Goal: Contribute content: Contribute content

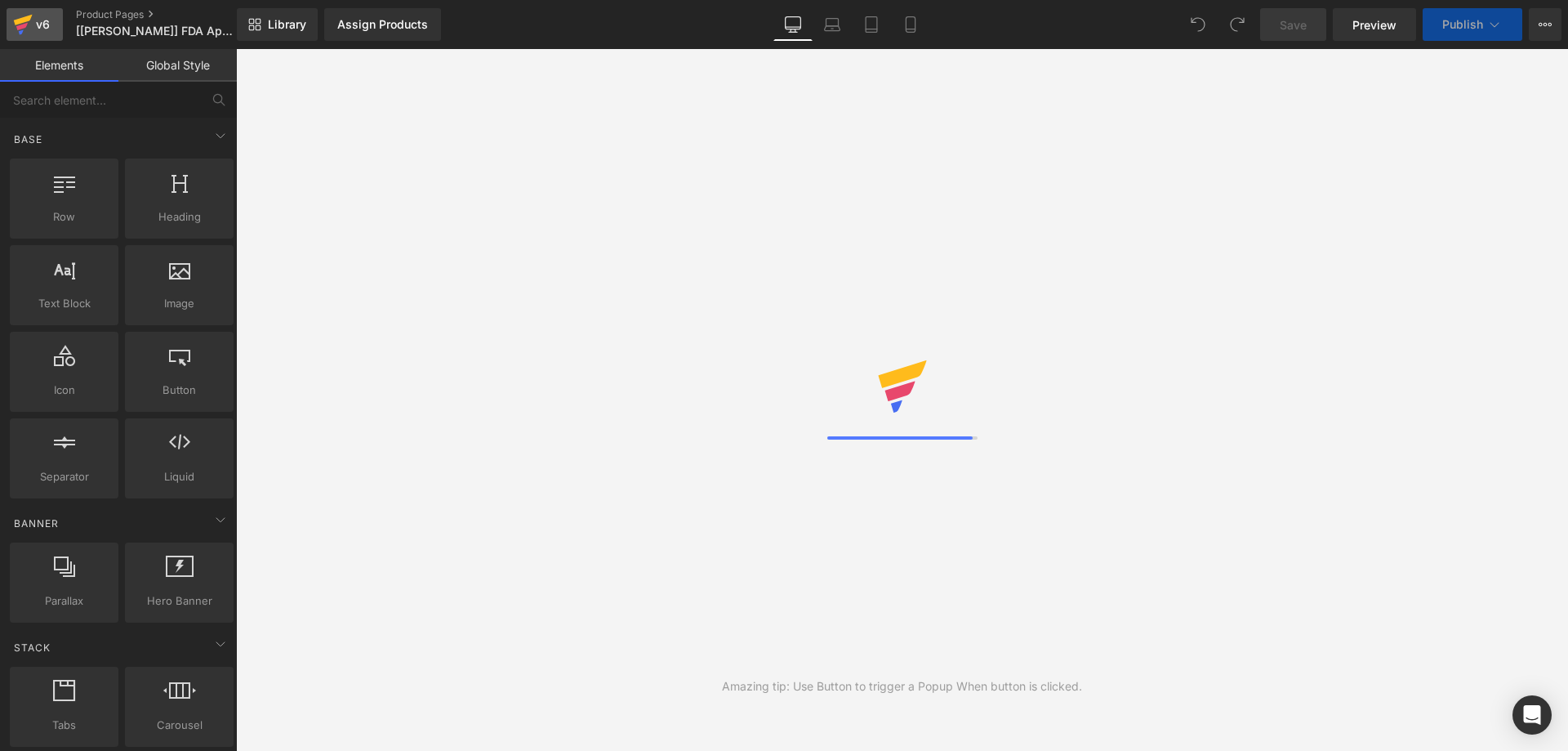
click at [42, 19] on div "v6" at bounding box center [43, 24] width 20 height 21
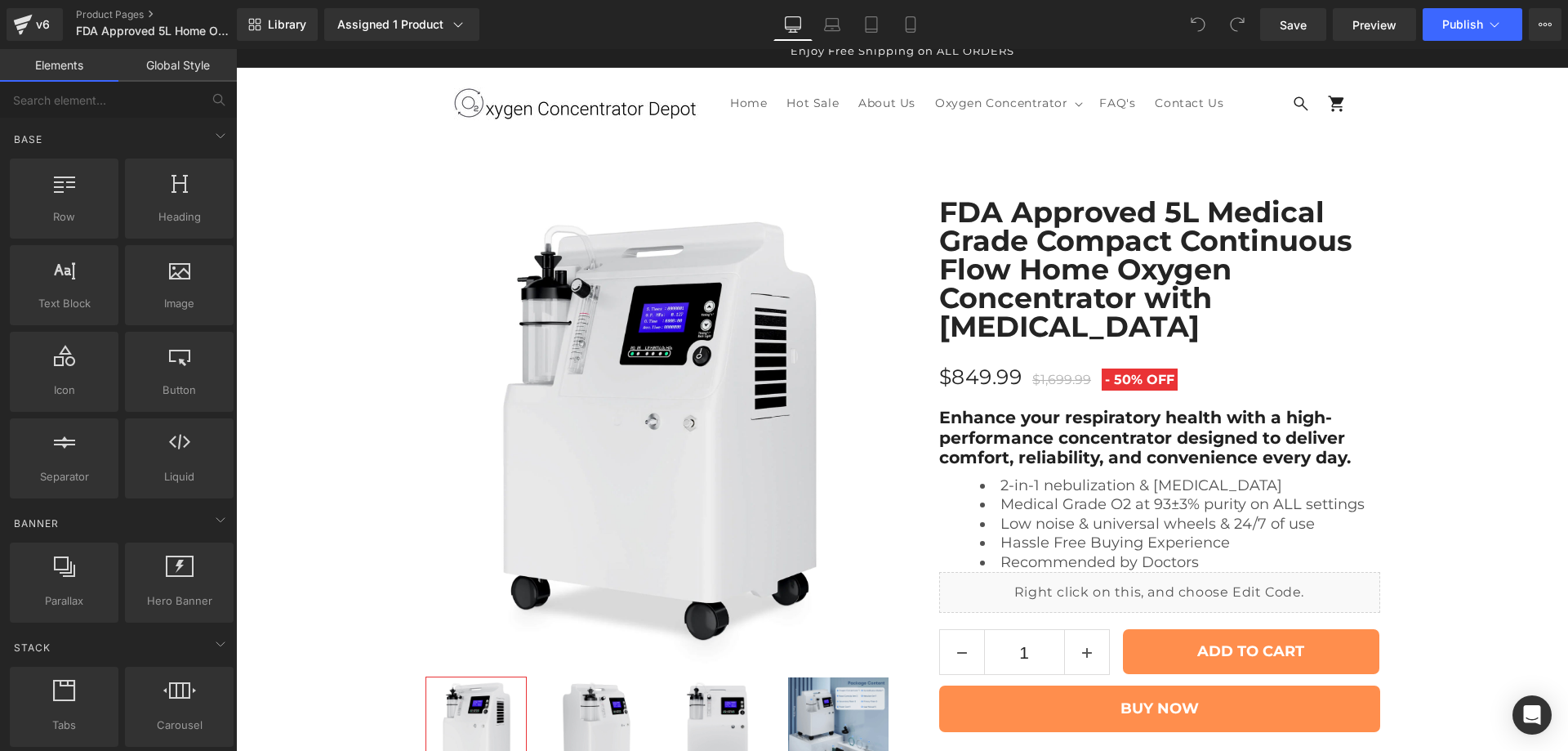
scroll to position [7489, 0]
click at [172, 74] on link "Global Style" at bounding box center [178, 65] width 119 height 32
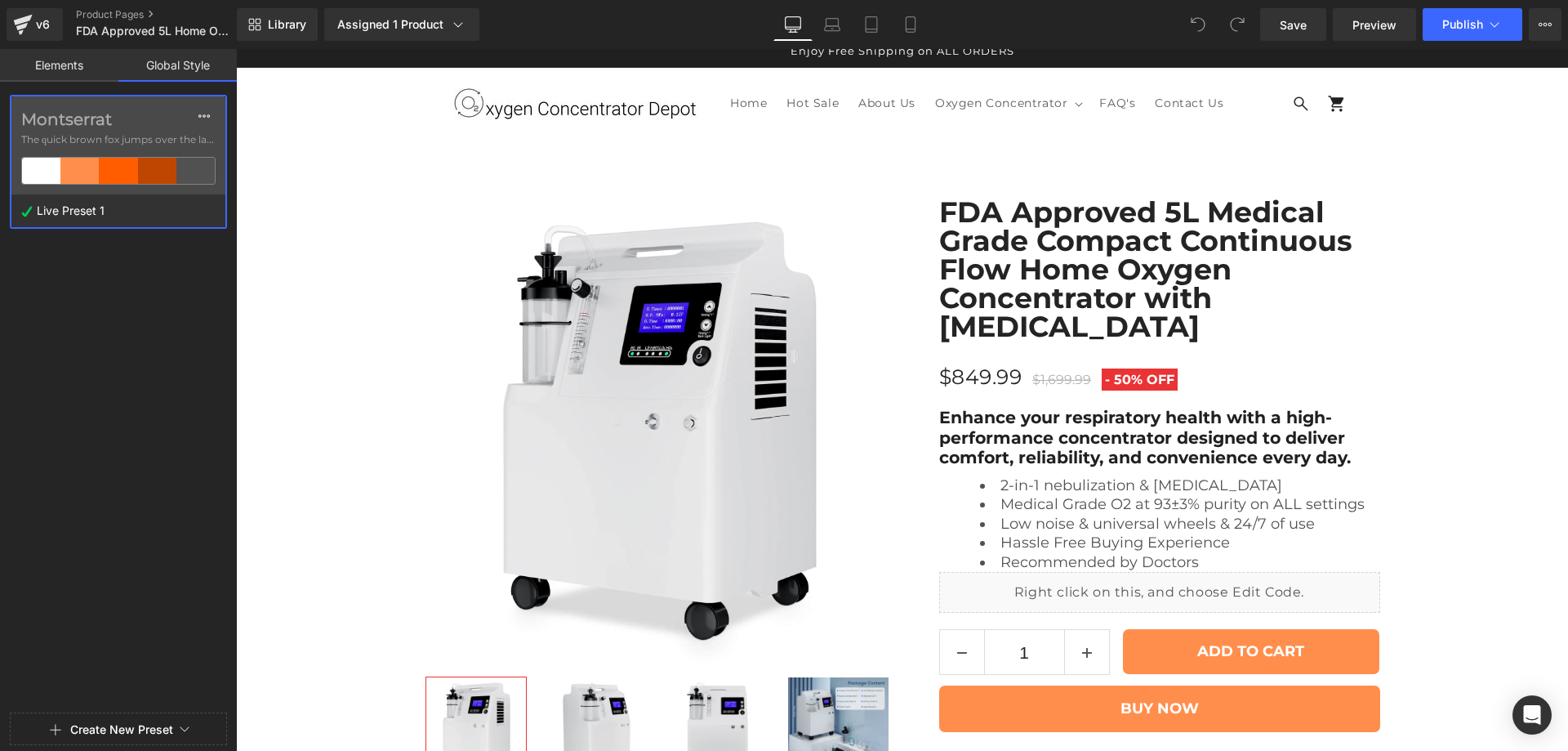
click at [57, 70] on link "Elements" at bounding box center [59, 65] width 119 height 32
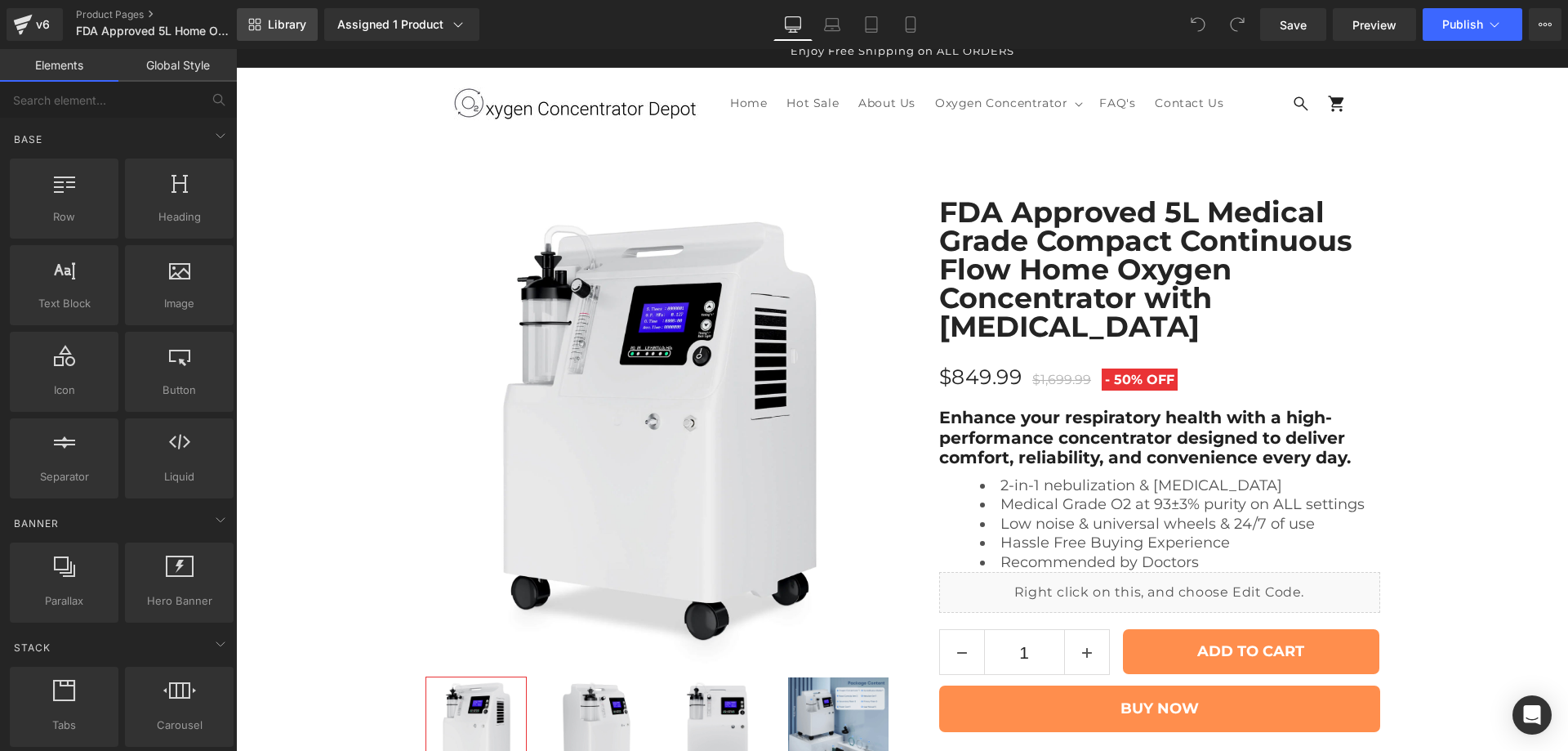
click at [301, 27] on span "Library" at bounding box center [286, 25] width 38 height 15
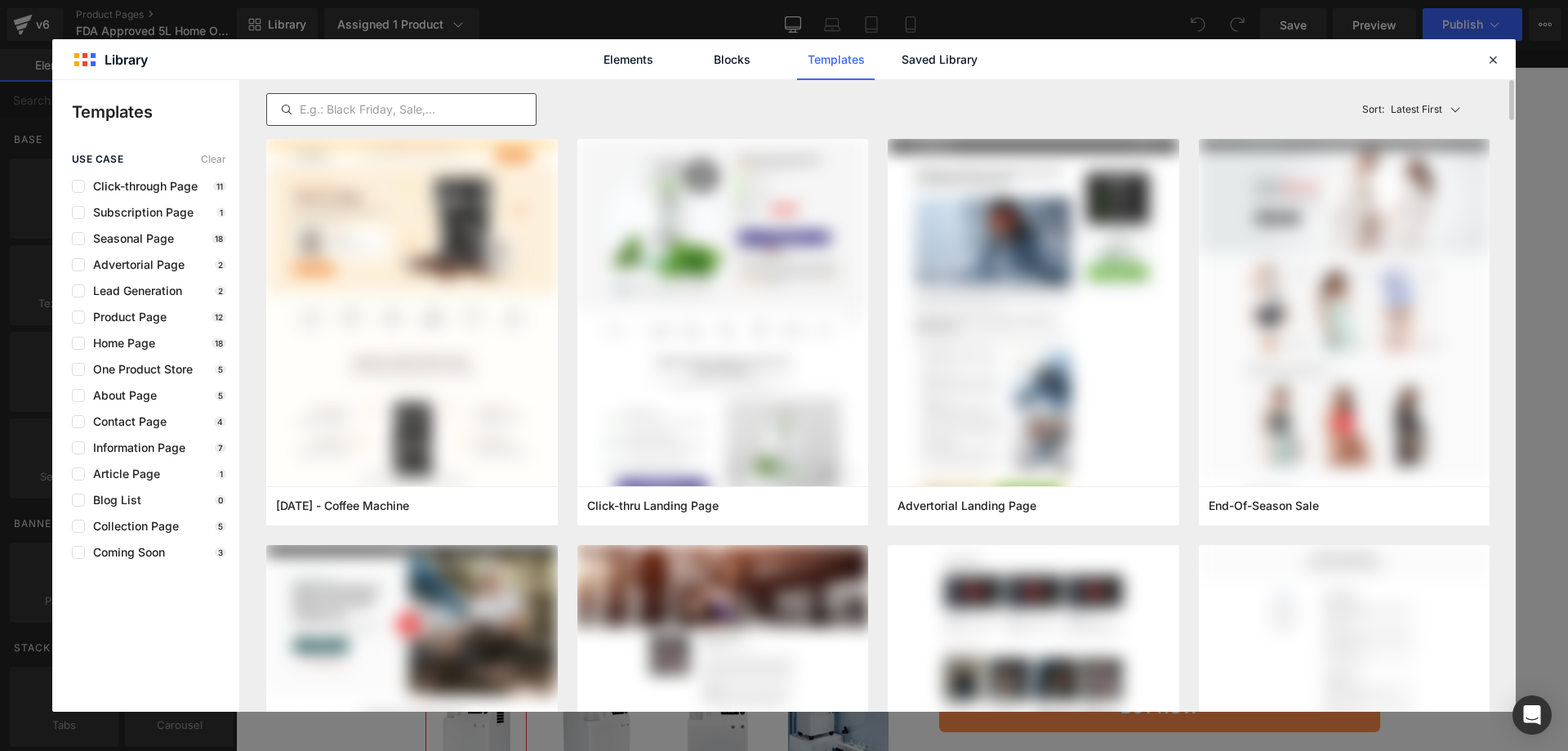
click at [468, 112] on input "text" at bounding box center [401, 108] width 269 height 19
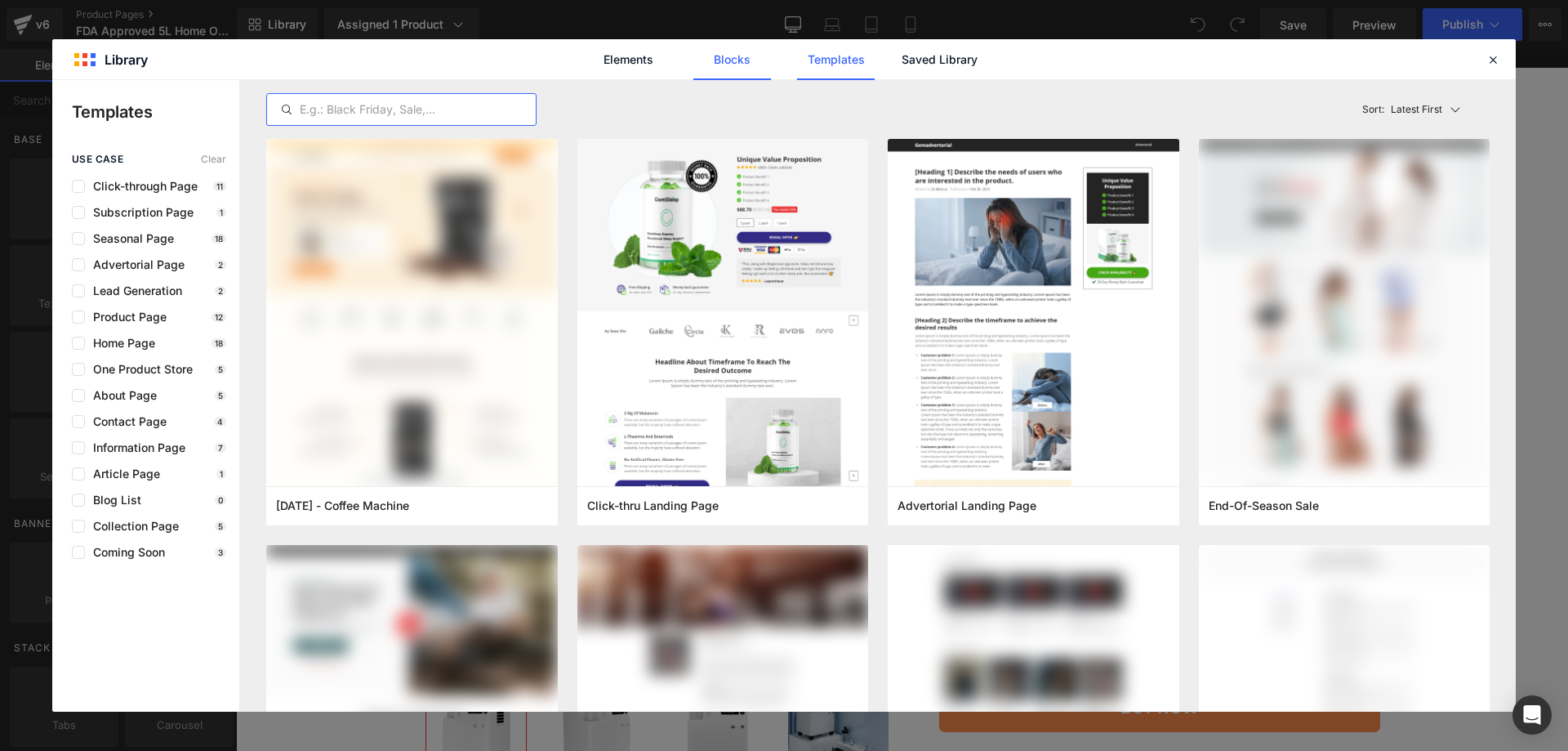
click at [714, 65] on link "Blocks" at bounding box center [732, 59] width 78 height 41
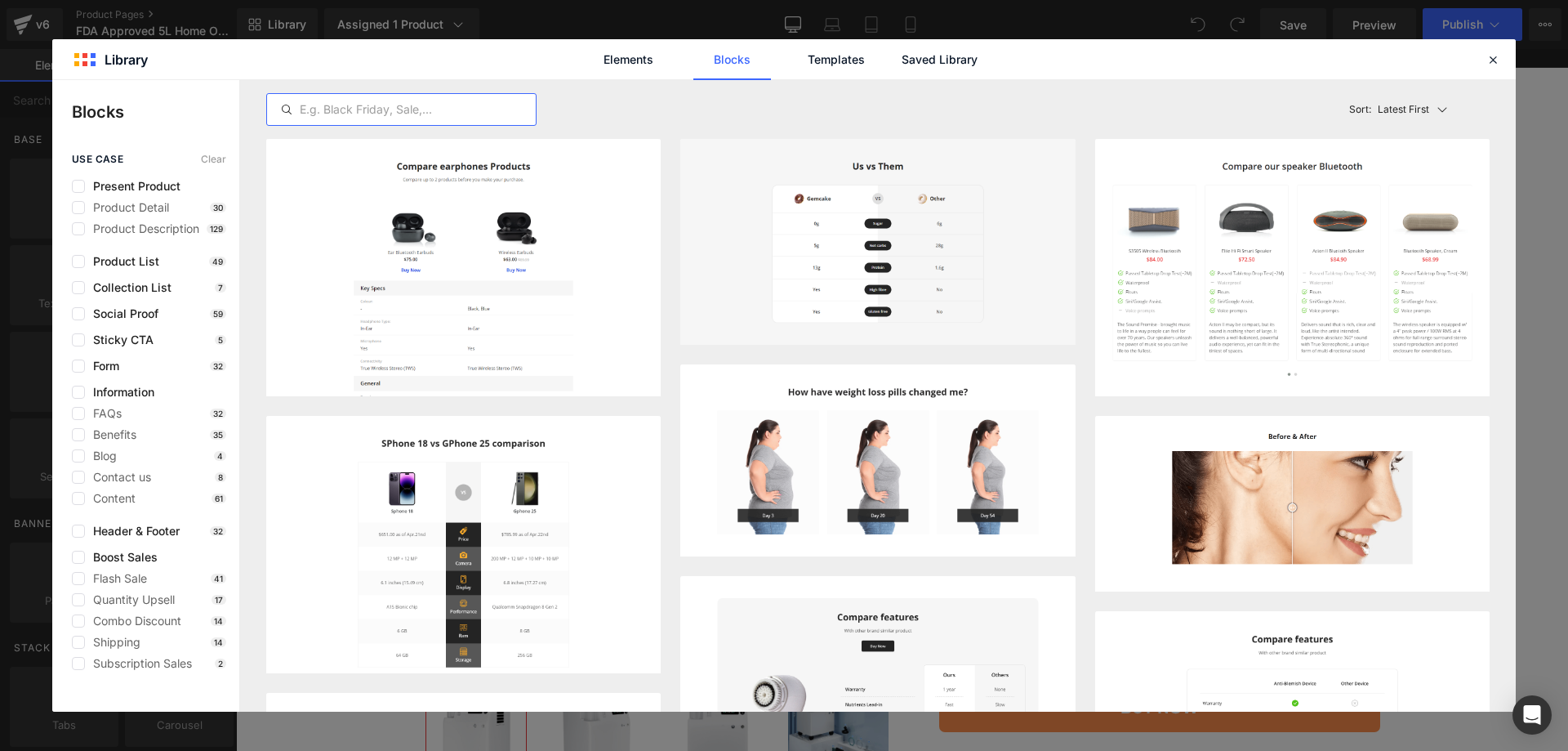
click at [1056, 83] on input "text" at bounding box center [1066, 72] width 19 height 19
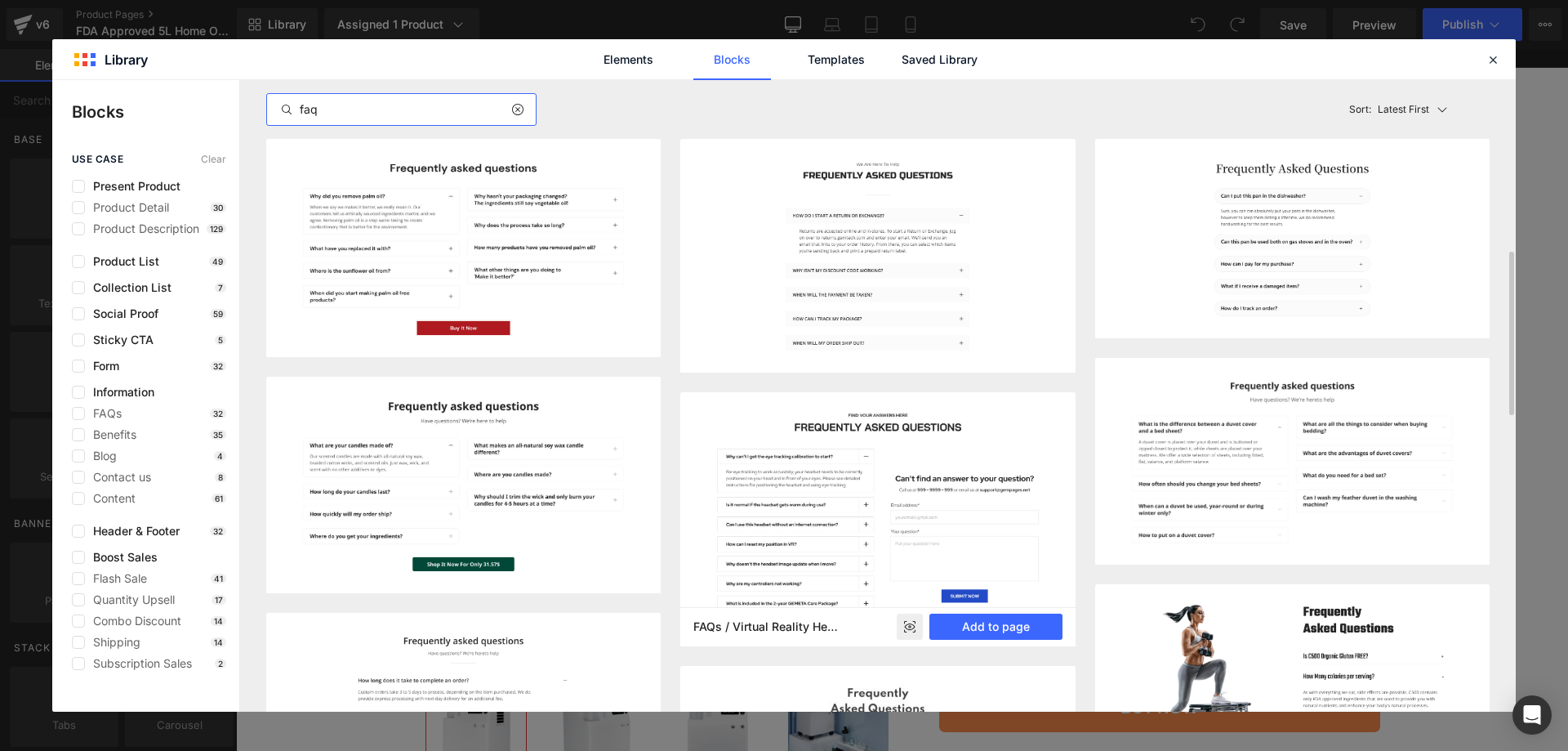
scroll to position [409, 0]
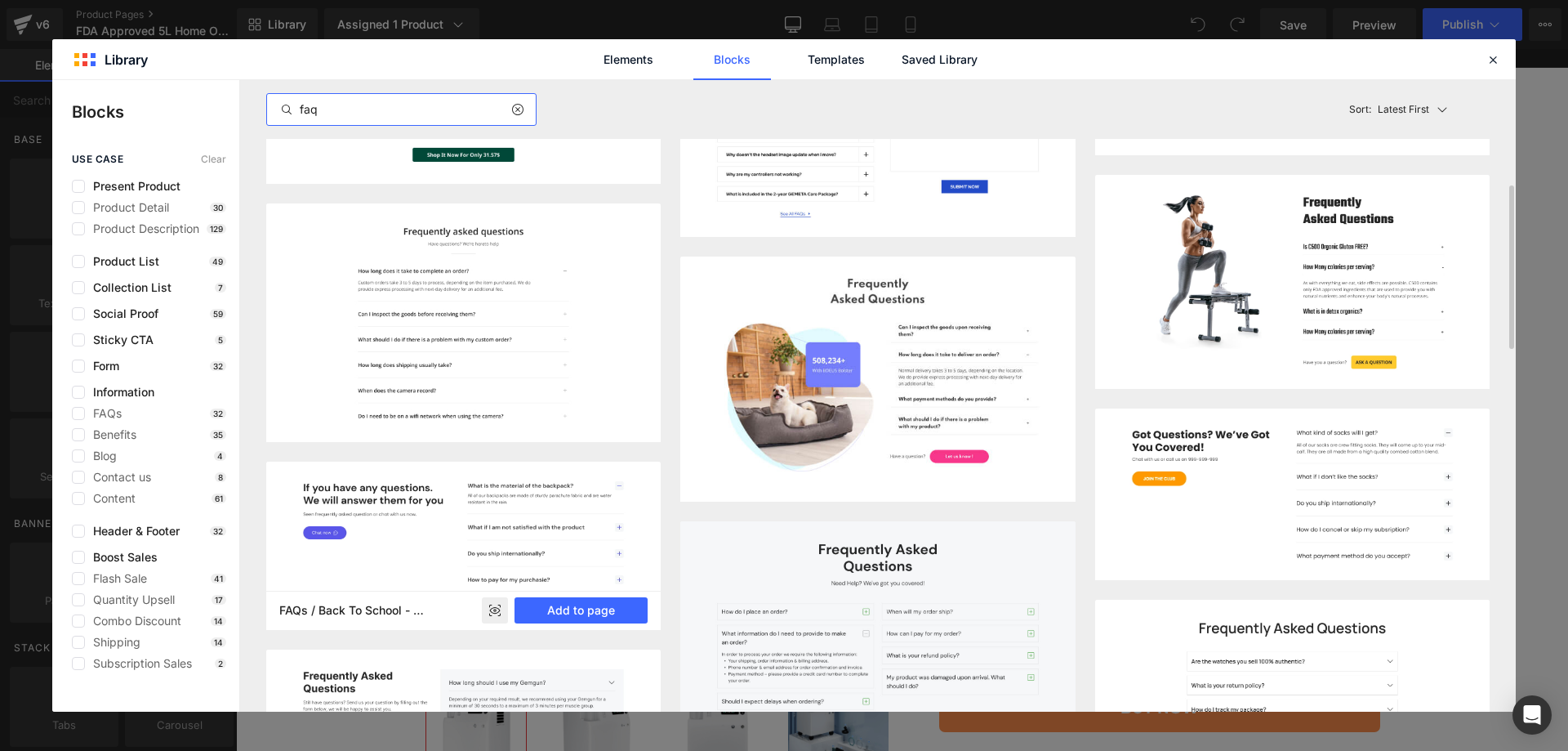
type input "faq"
click at [0, 0] on rect at bounding box center [0, 0] width 0 height 0
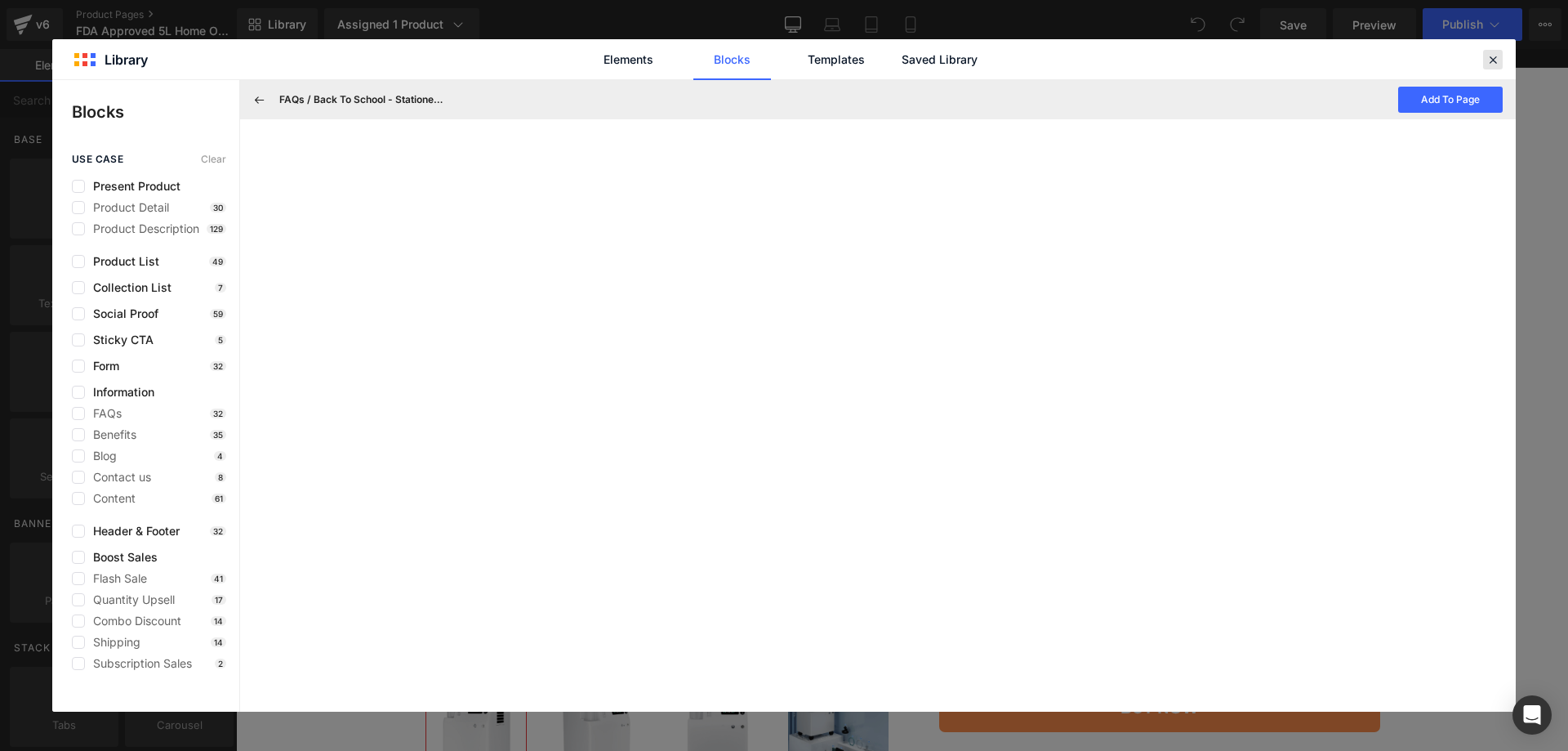
click at [1498, 63] on icon at bounding box center [1493, 59] width 15 height 15
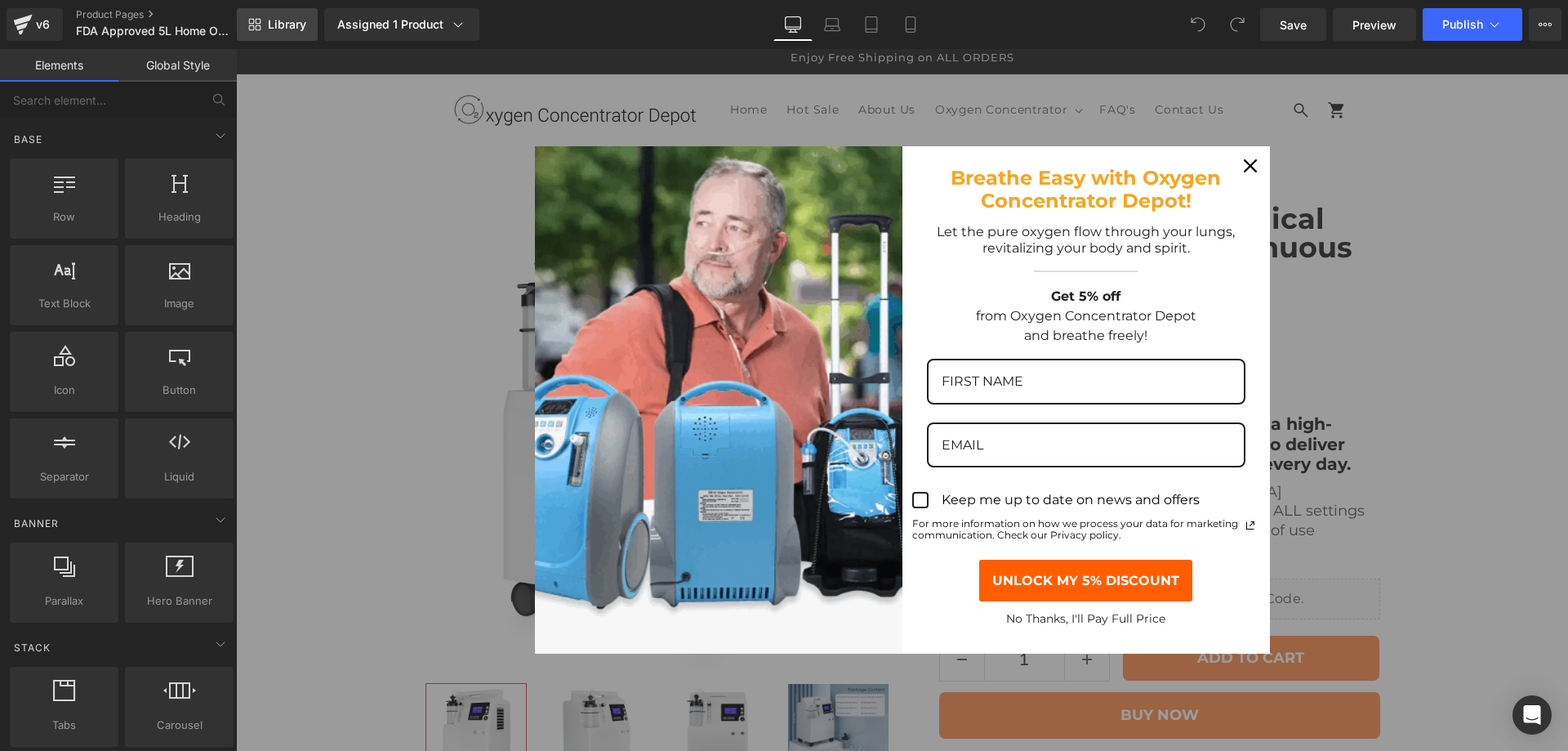
scroll to position [0, 0]
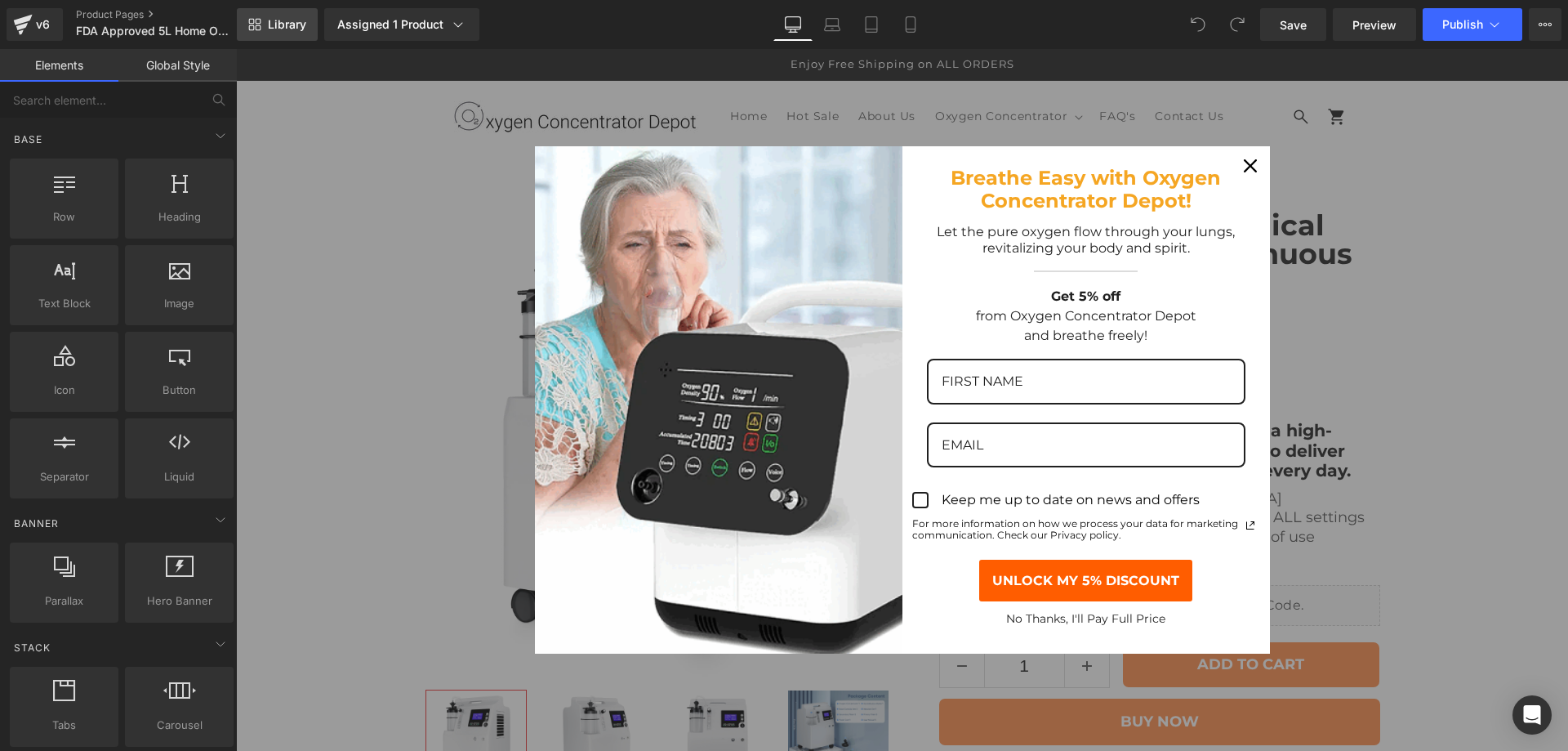
click at [292, 31] on span "Library" at bounding box center [286, 25] width 38 height 15
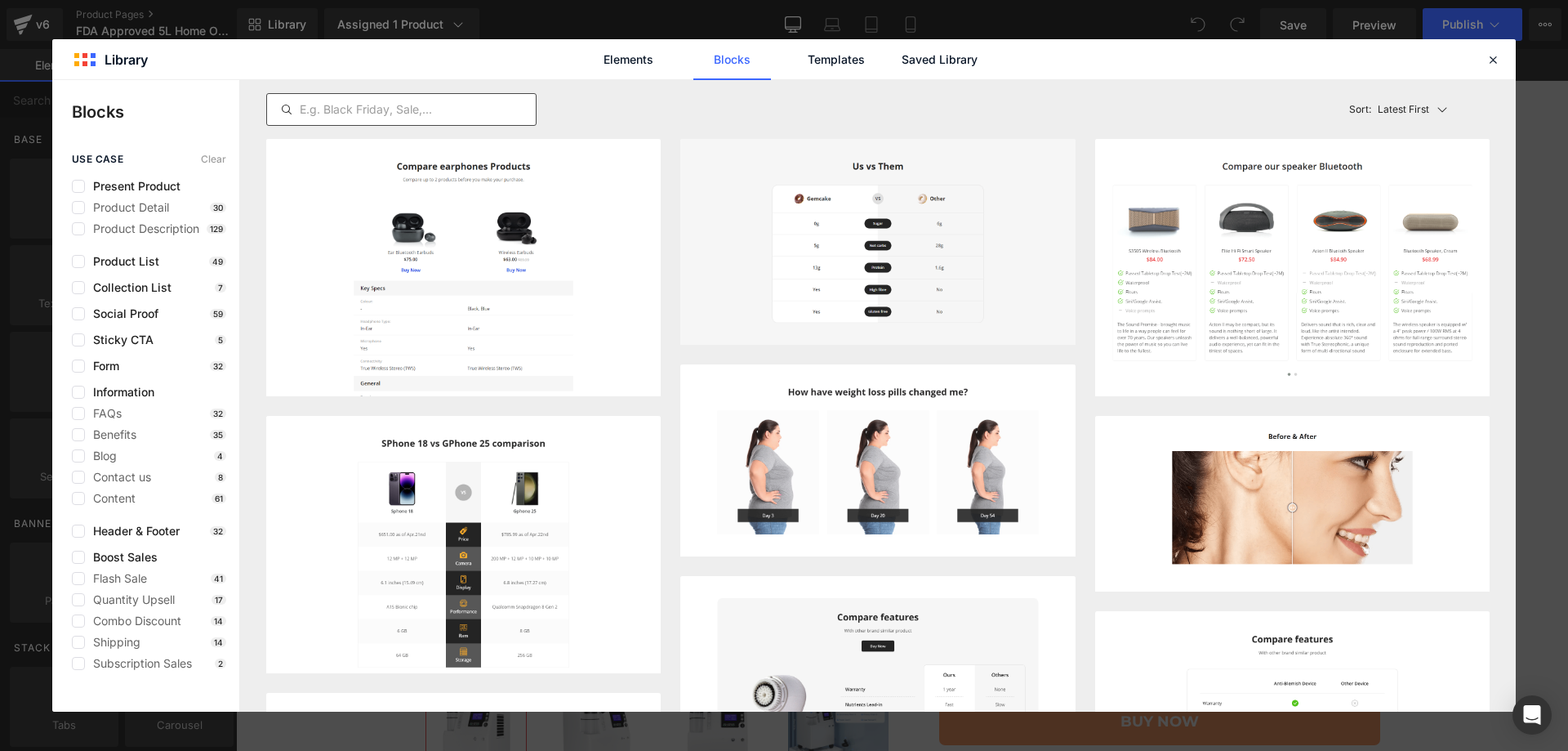
click at [0, 0] on input "text" at bounding box center [0, 0] width 0 height 0
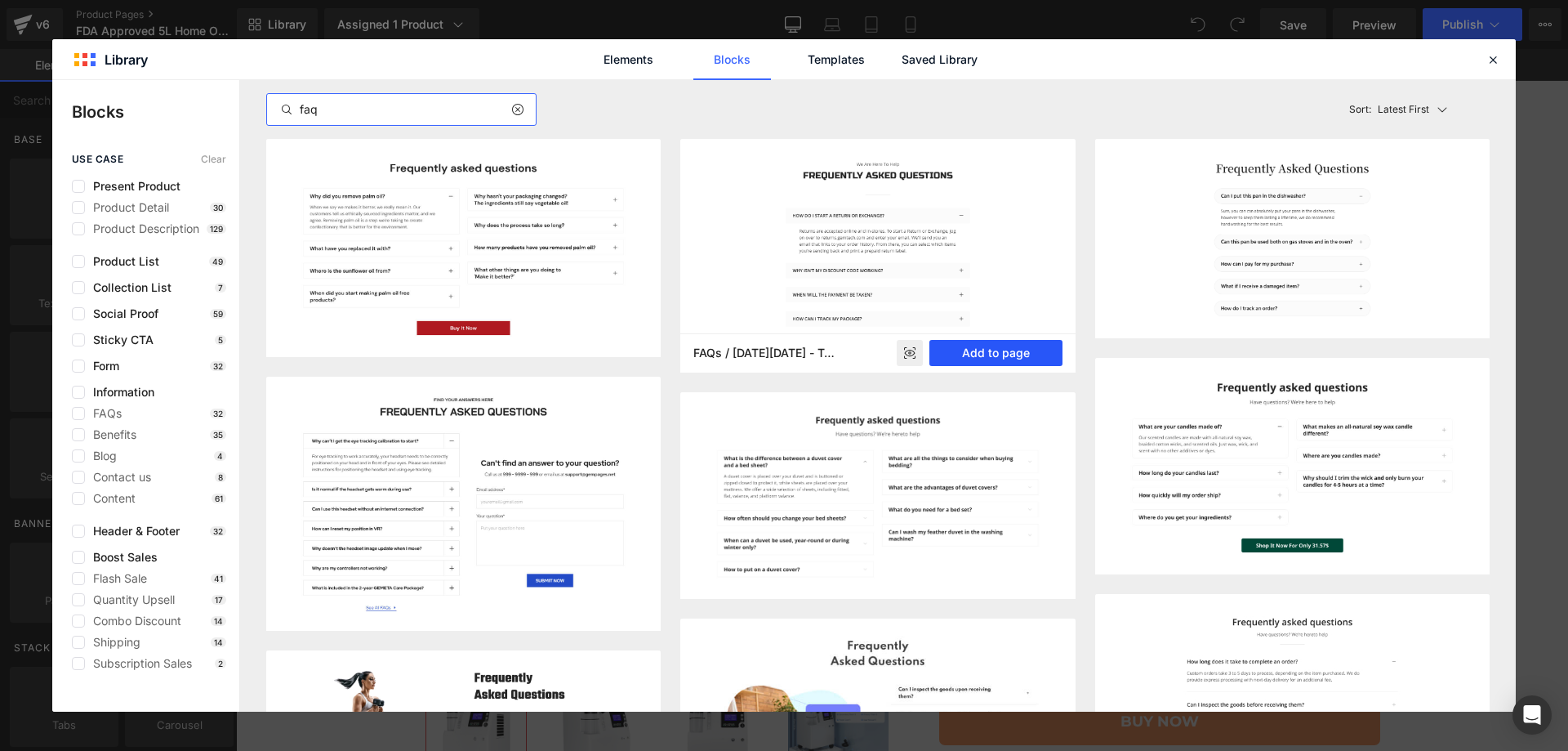
type input "faq"
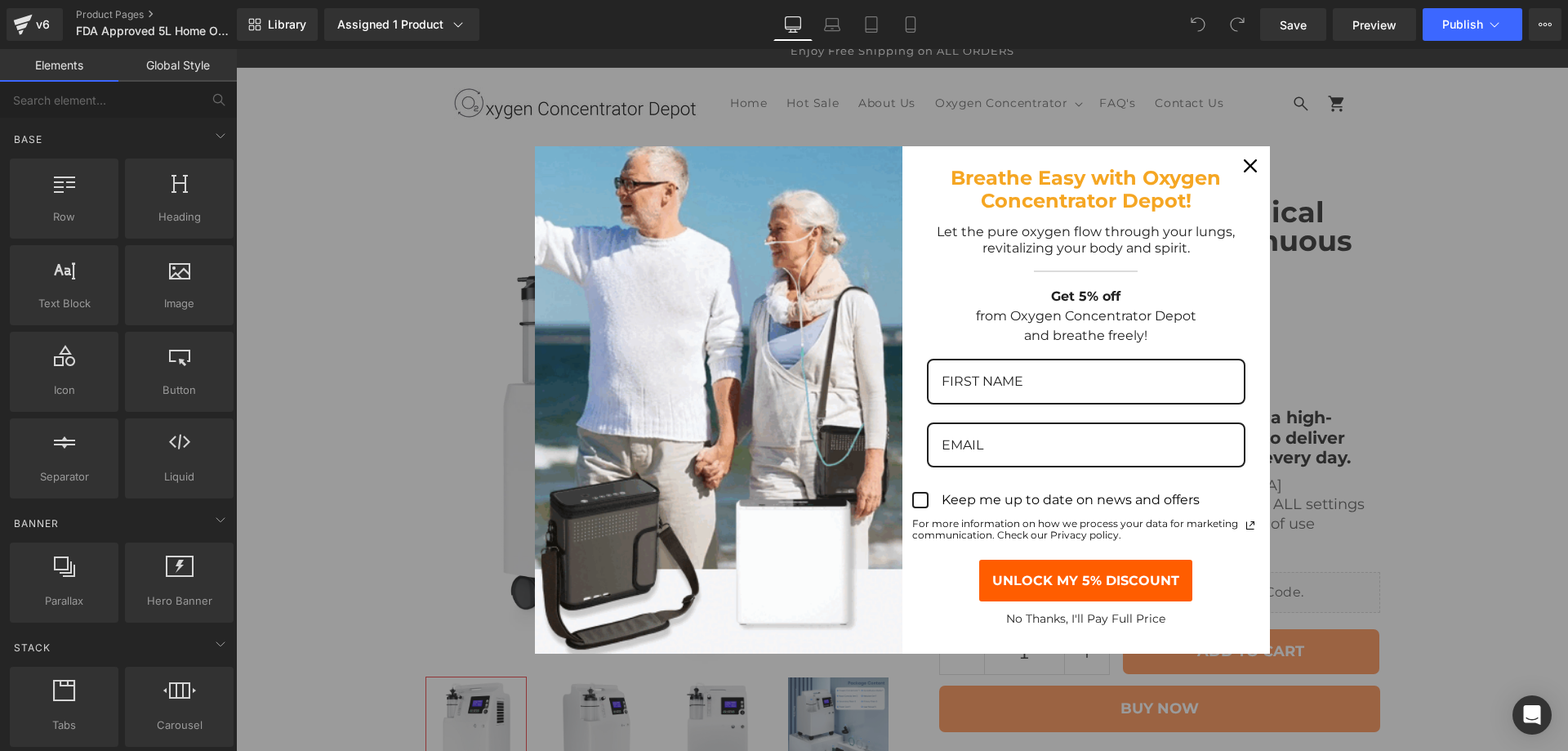
scroll to position [8106, 0]
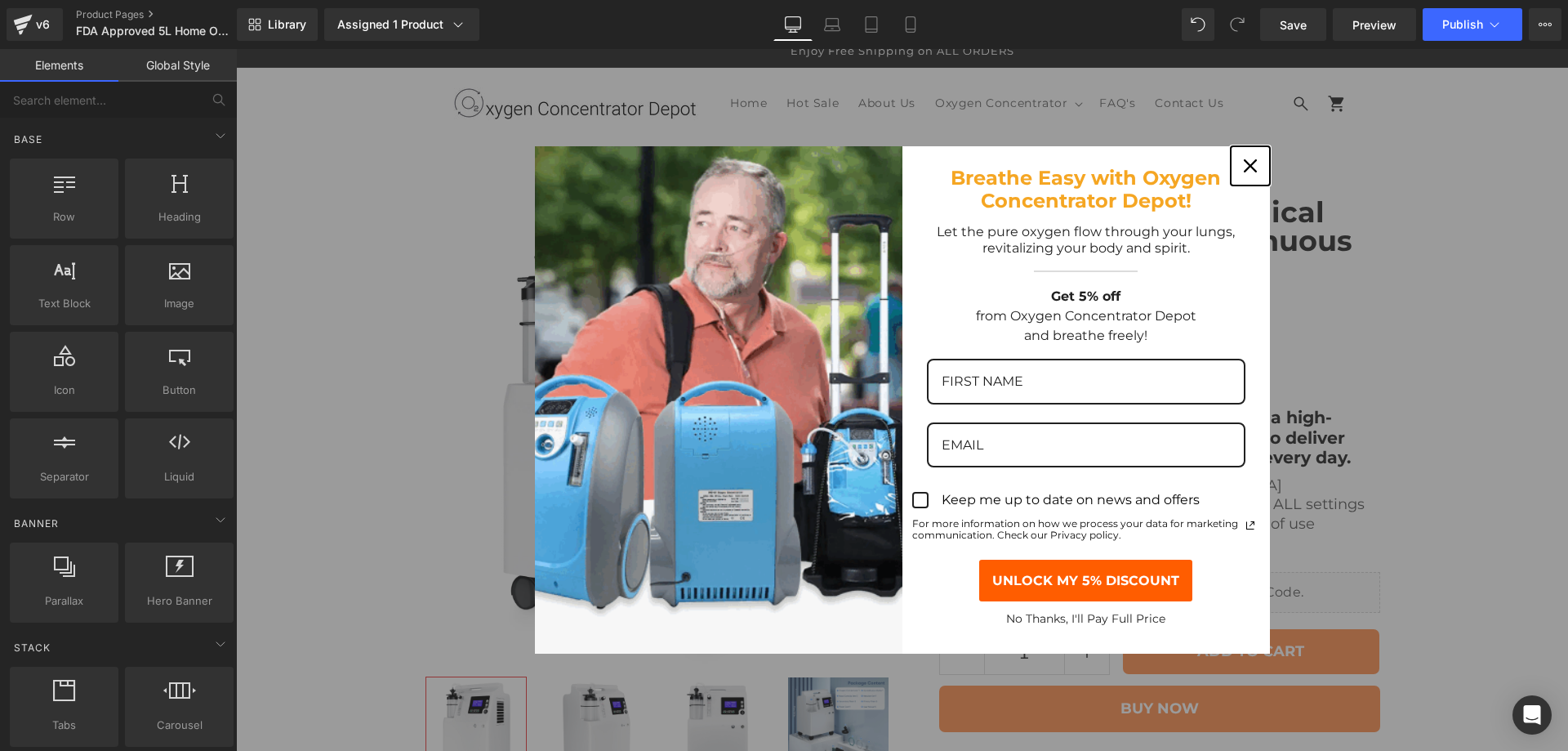
click at [1244, 170] on icon "close icon" at bounding box center [1250, 166] width 13 height 13
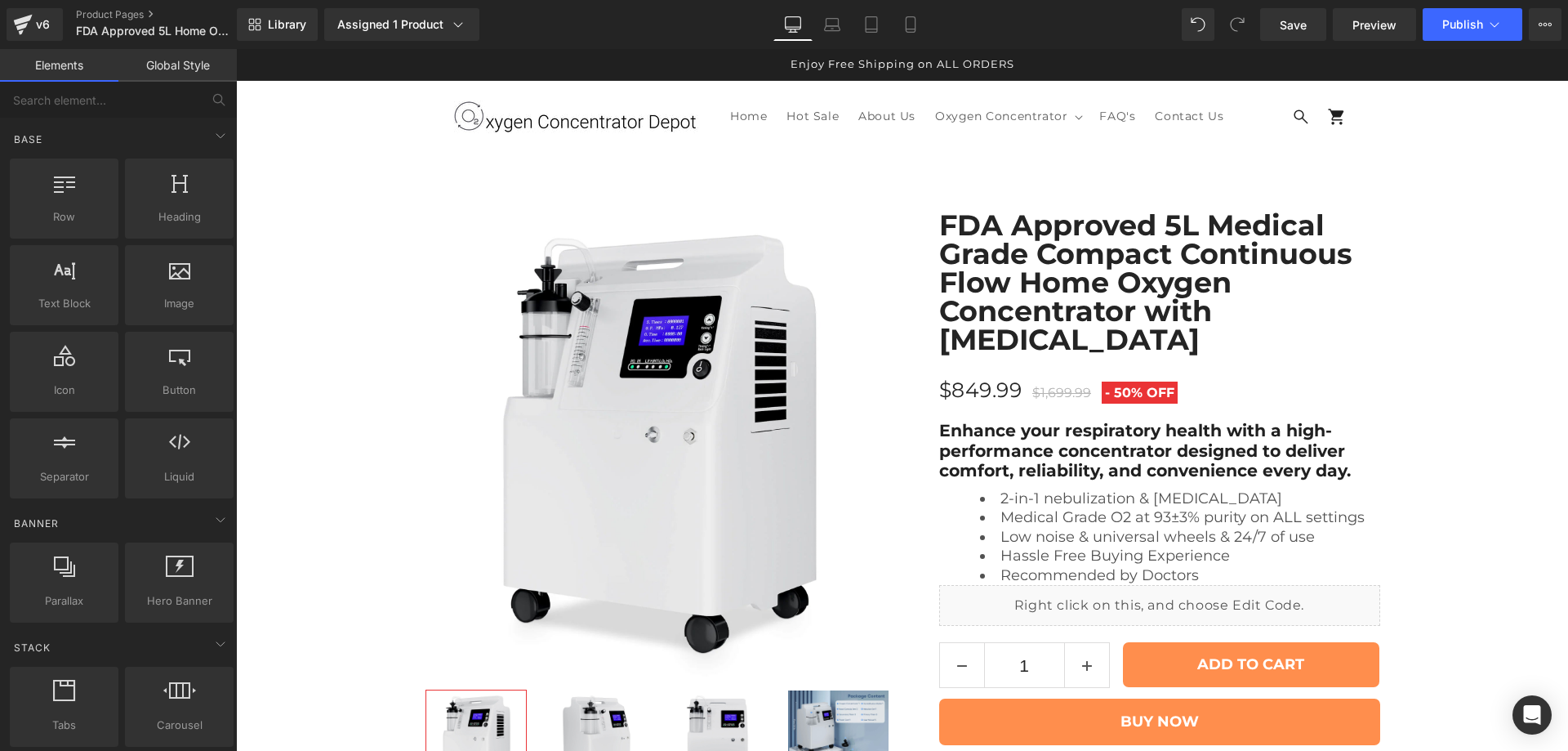
scroll to position [6, 0]
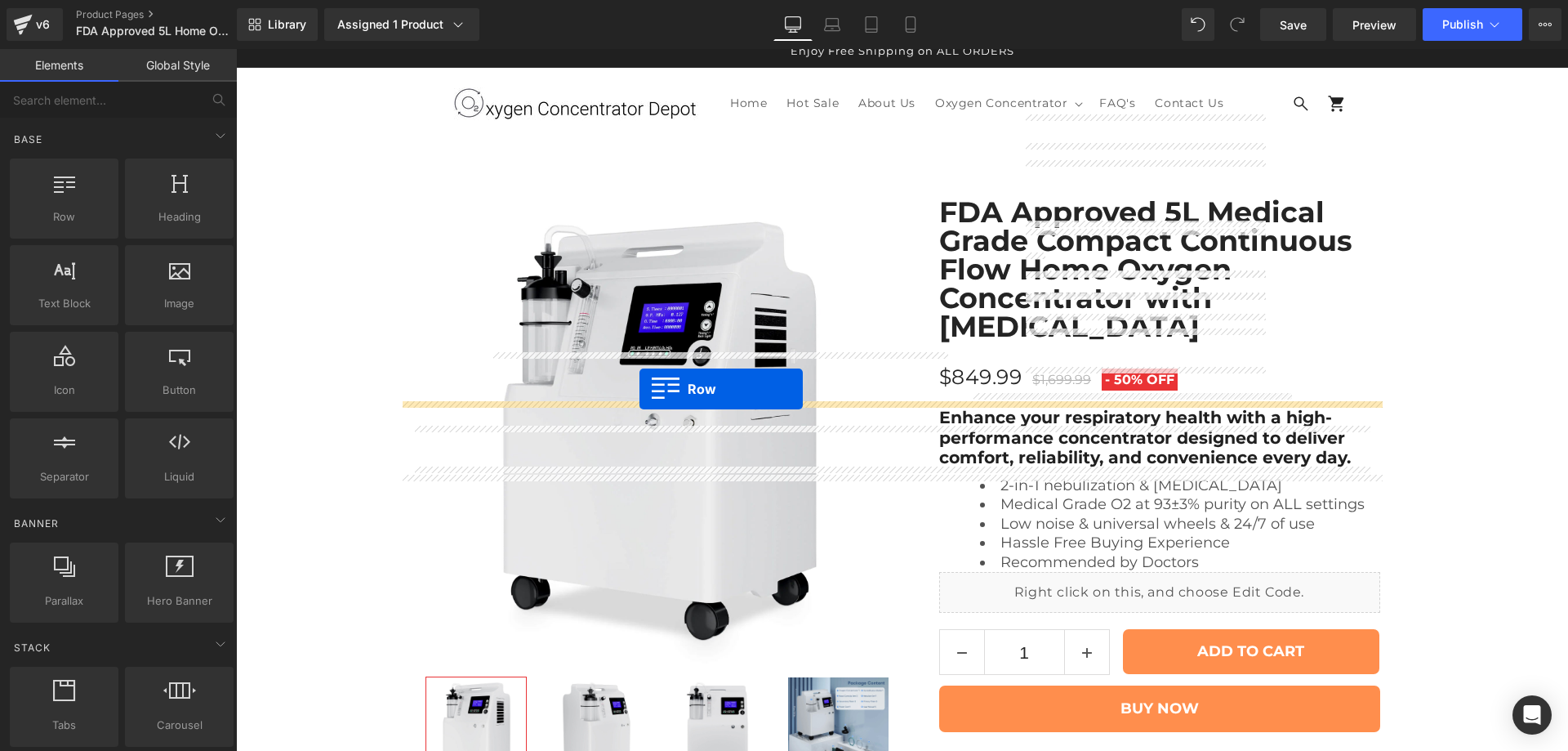
drag, startPoint x: 409, startPoint y: 648, endPoint x: 639, endPoint y: 388, distance: 347.1
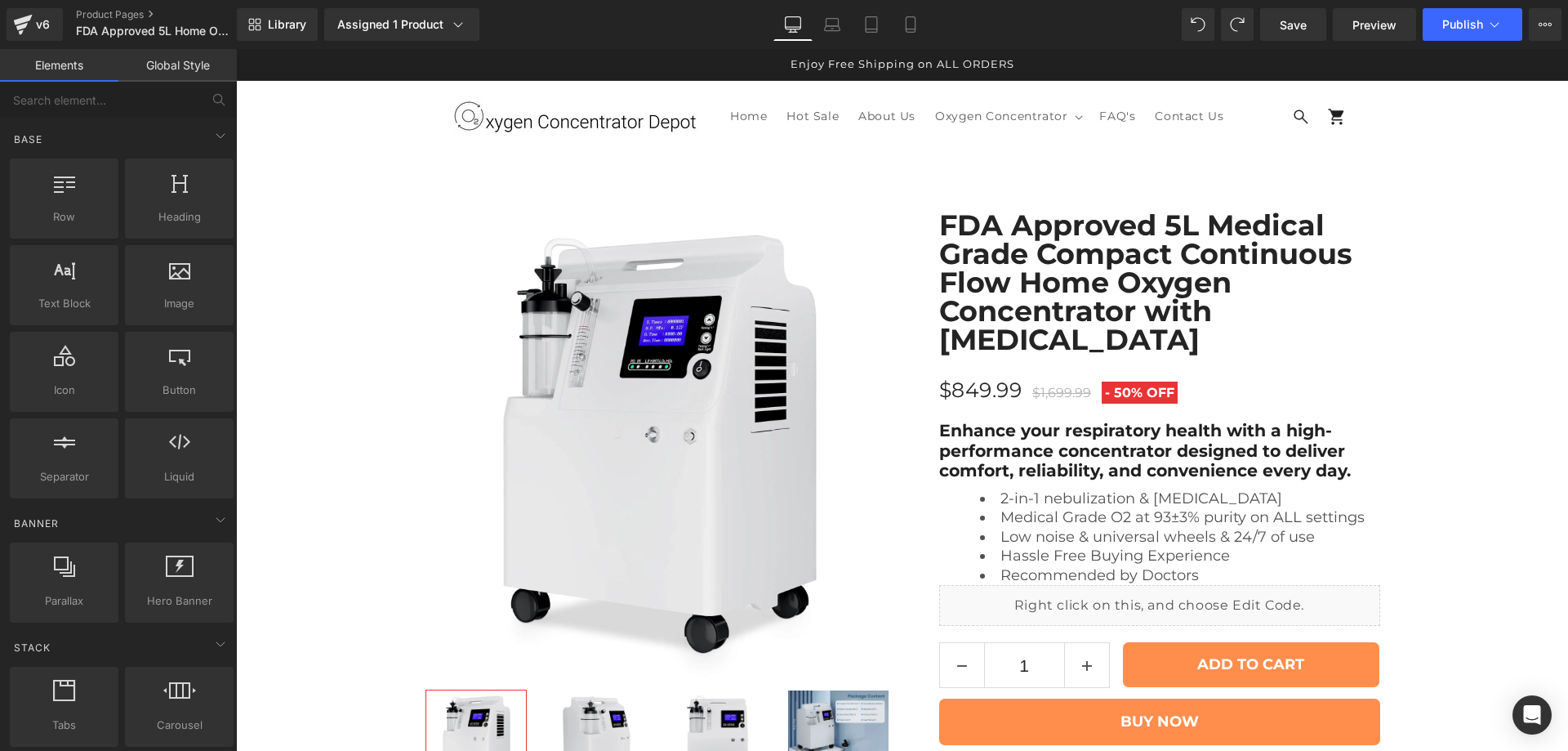
scroll to position [8011, 0]
click at [289, 30] on span "Library" at bounding box center [286, 25] width 38 height 15
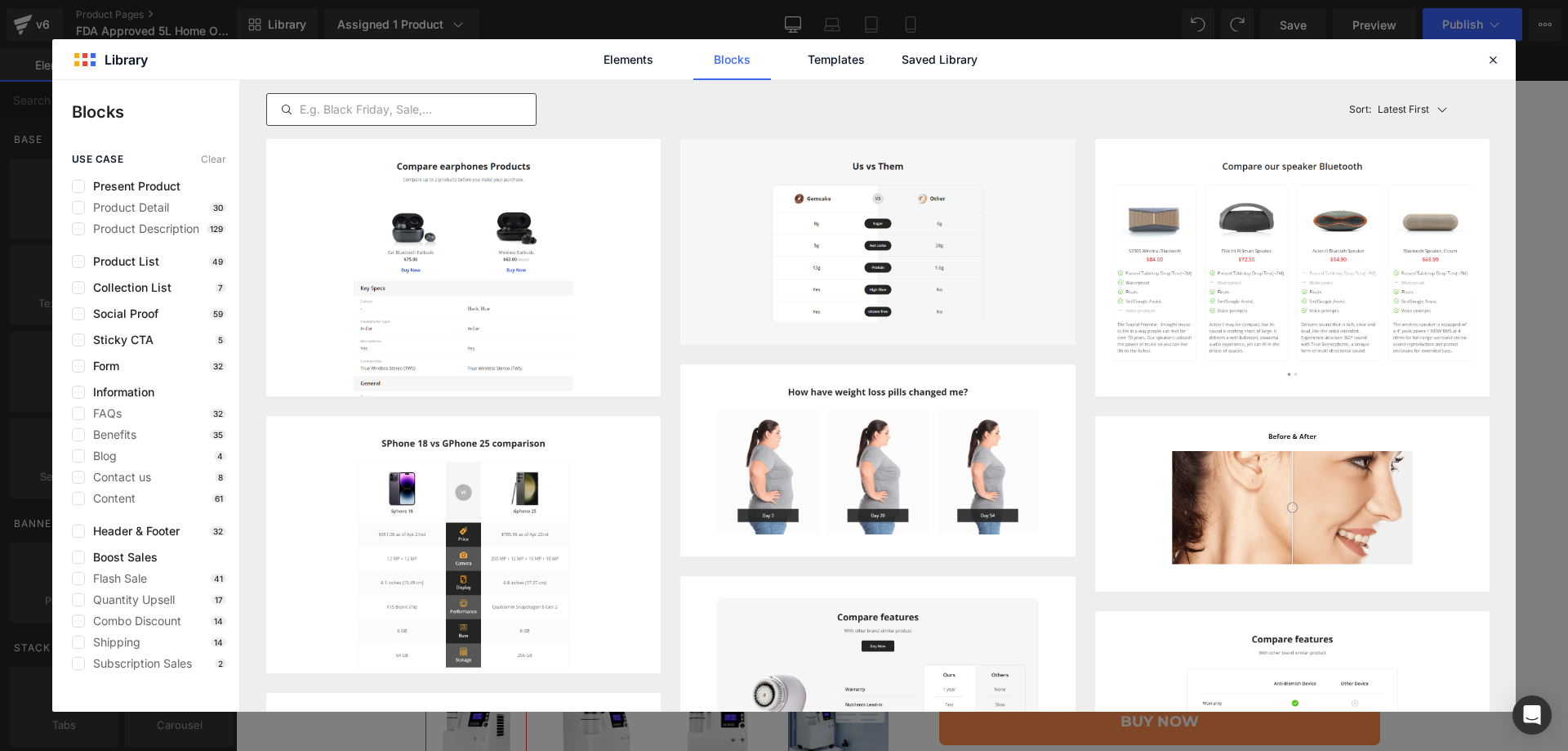
click at [319, 114] on input "text" at bounding box center [401, 108] width 269 height 19
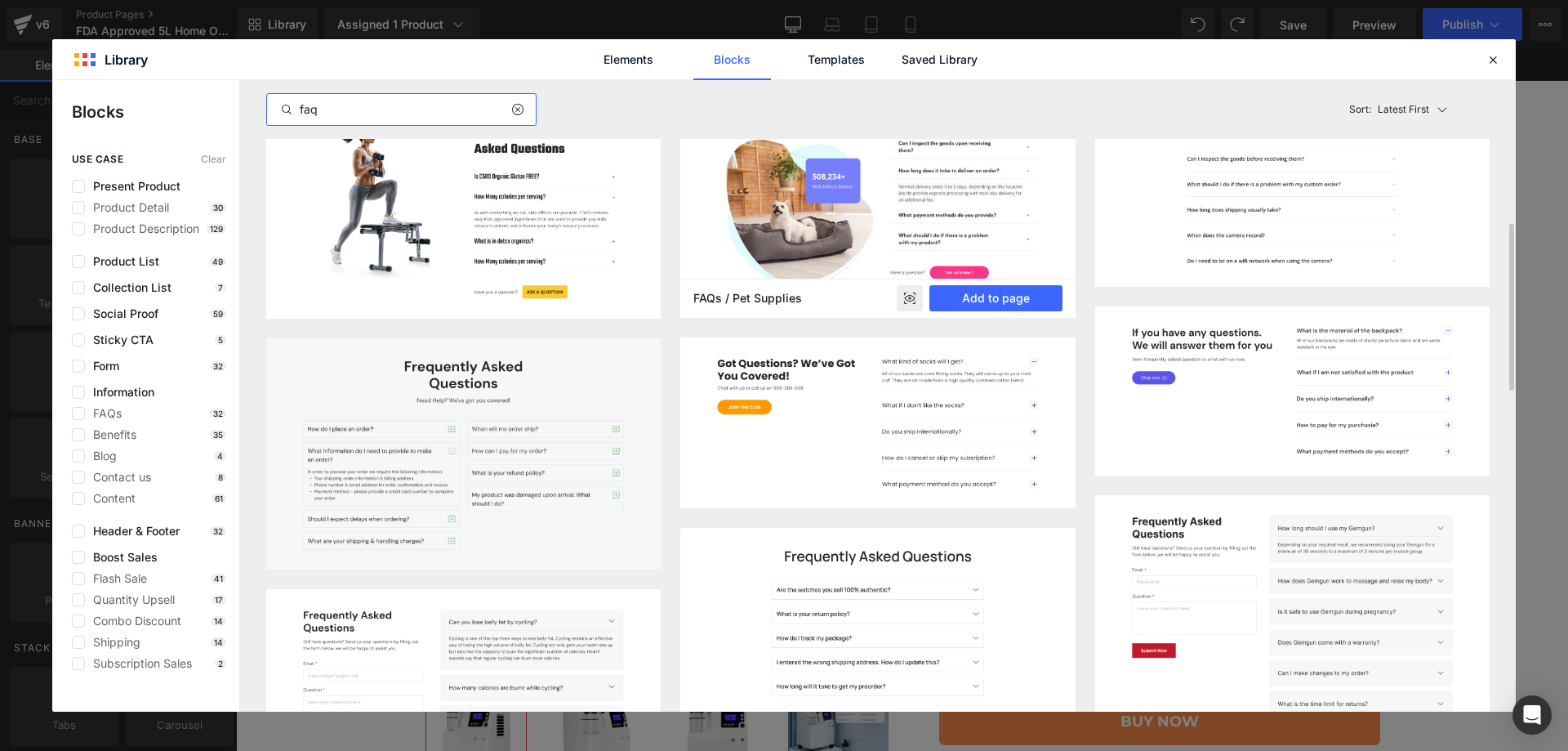
scroll to position [409, 0]
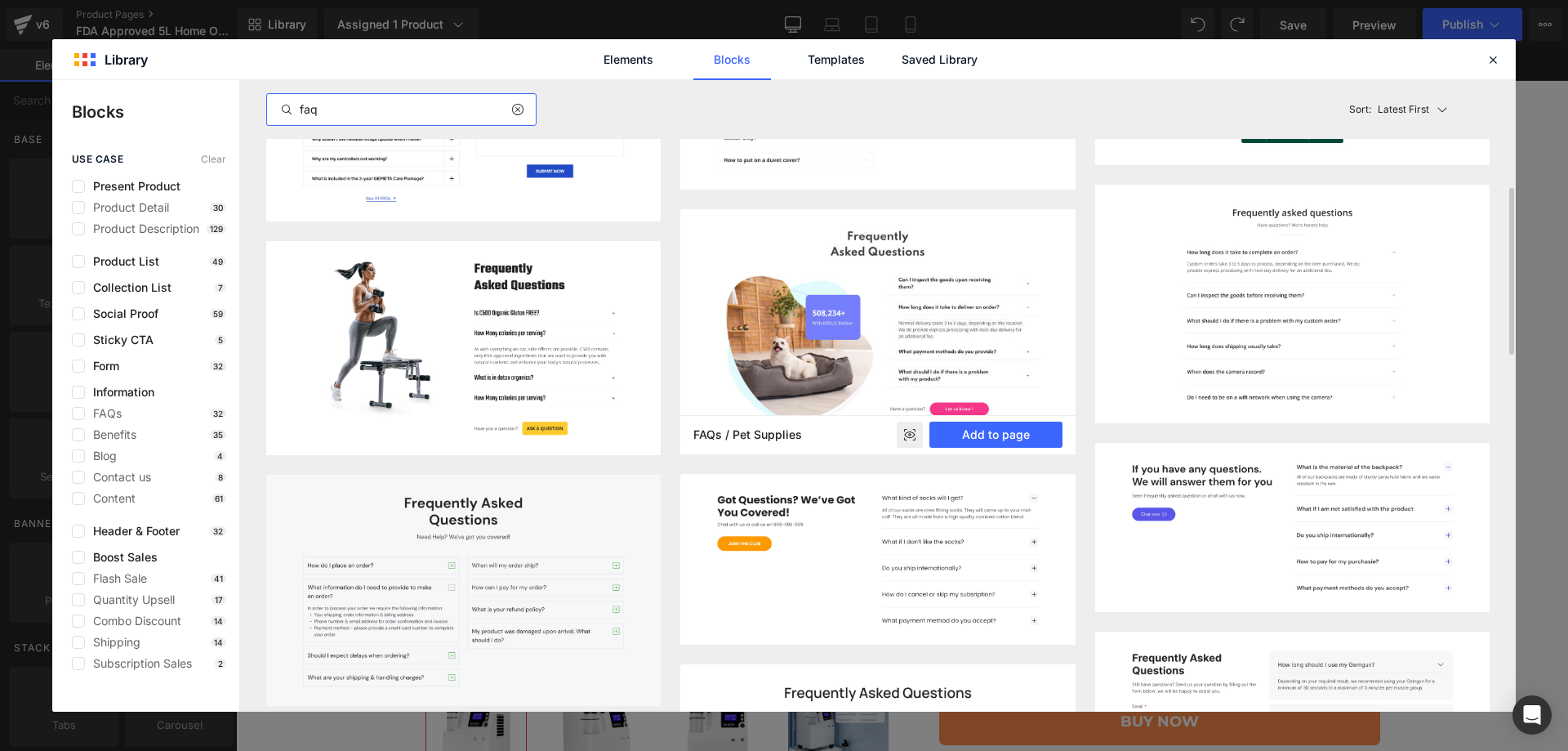
type input "faq"
click at [900, 430] on rect at bounding box center [909, 435] width 26 height 26
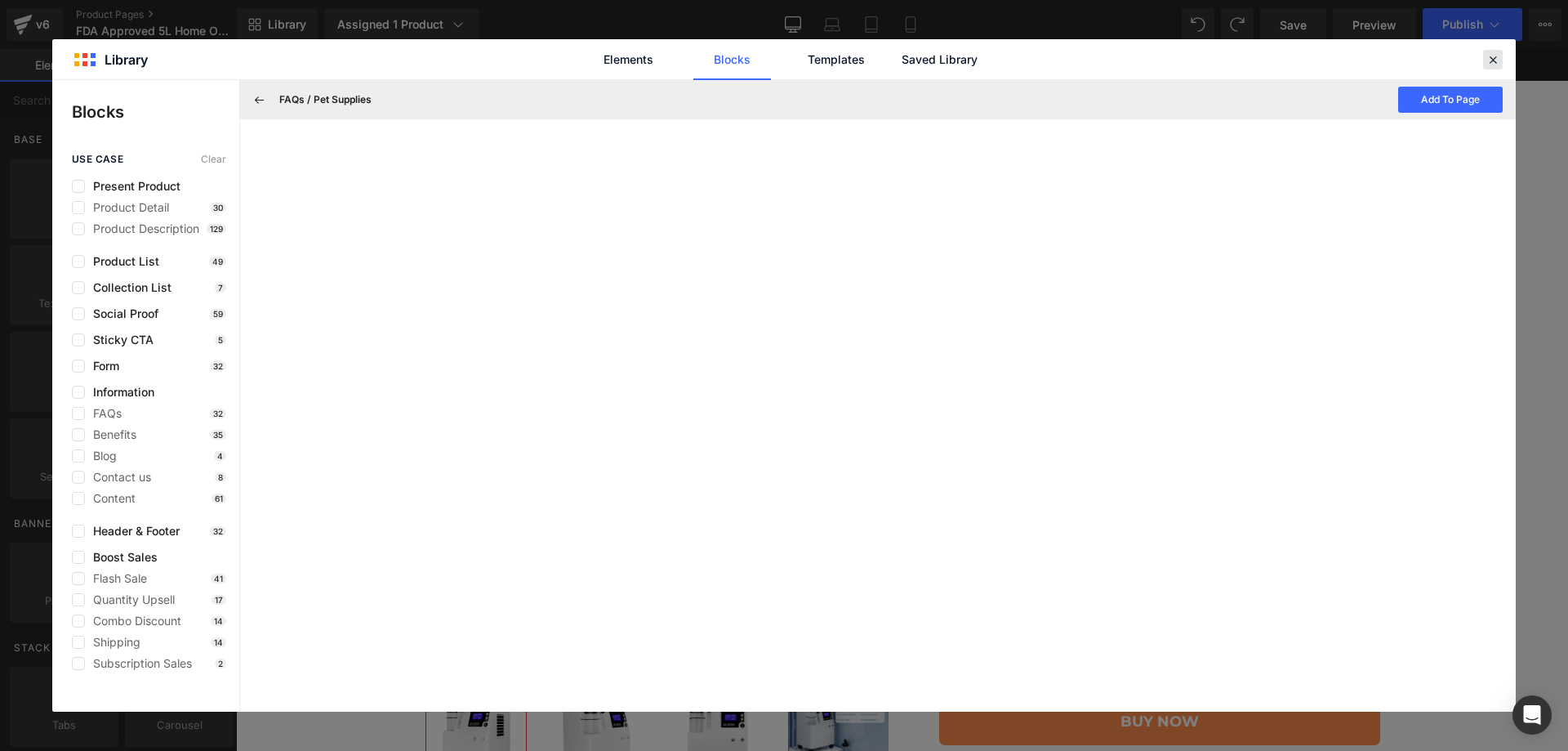
click at [1491, 63] on icon at bounding box center [1493, 59] width 15 height 15
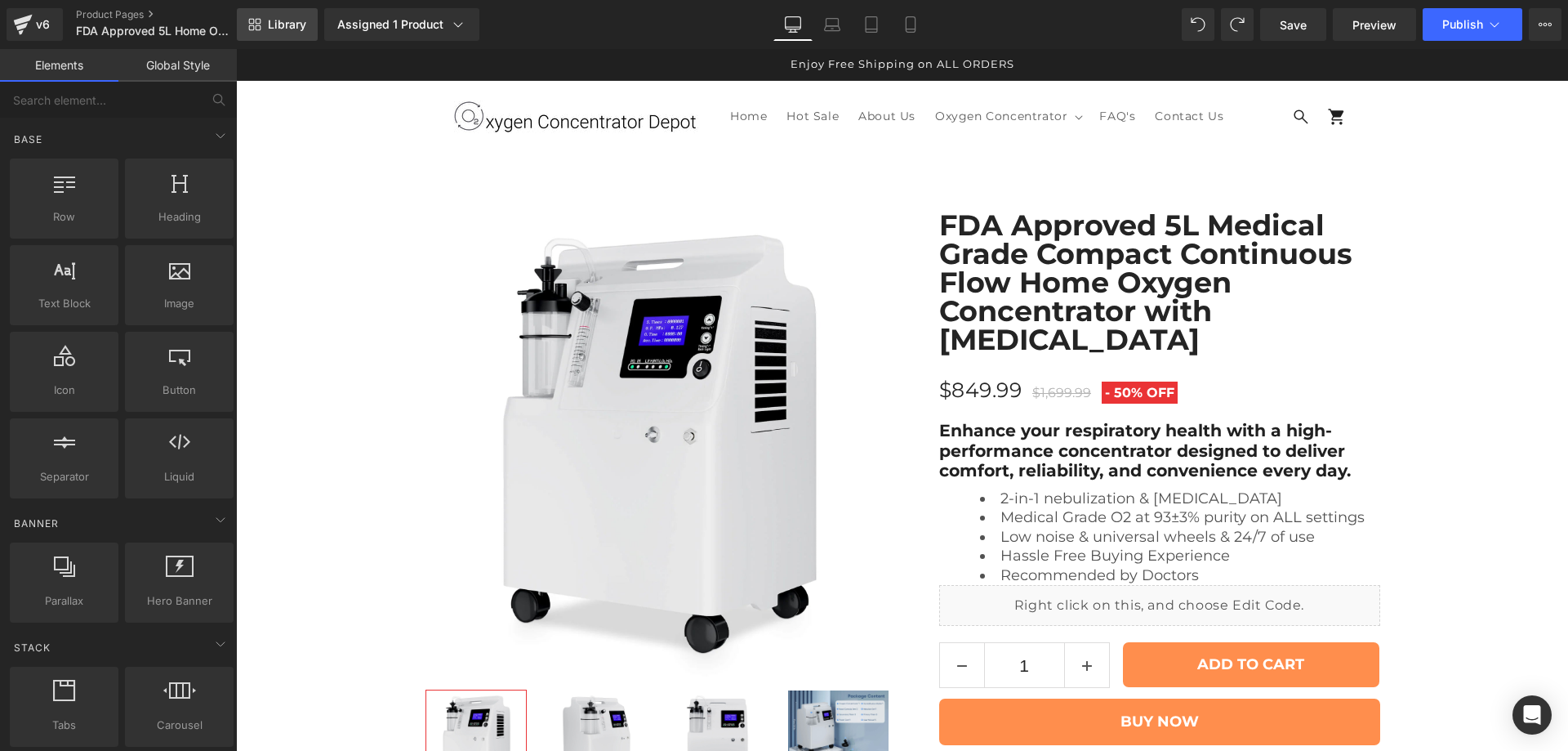
scroll to position [7739, 0]
click at [298, 23] on span "Library" at bounding box center [286, 25] width 38 height 15
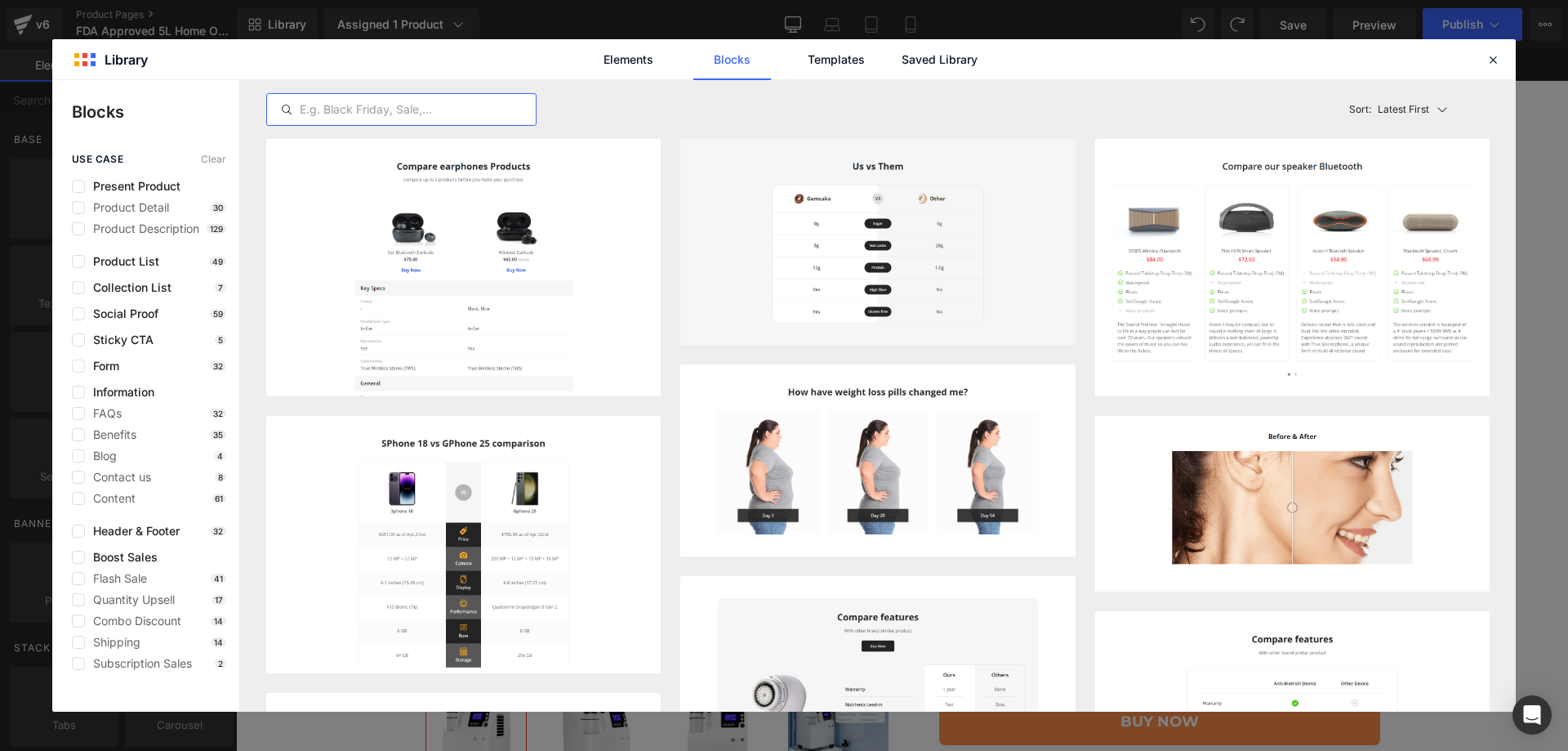
click at [0, 0] on input "text" at bounding box center [0, 0] width 0 height 0
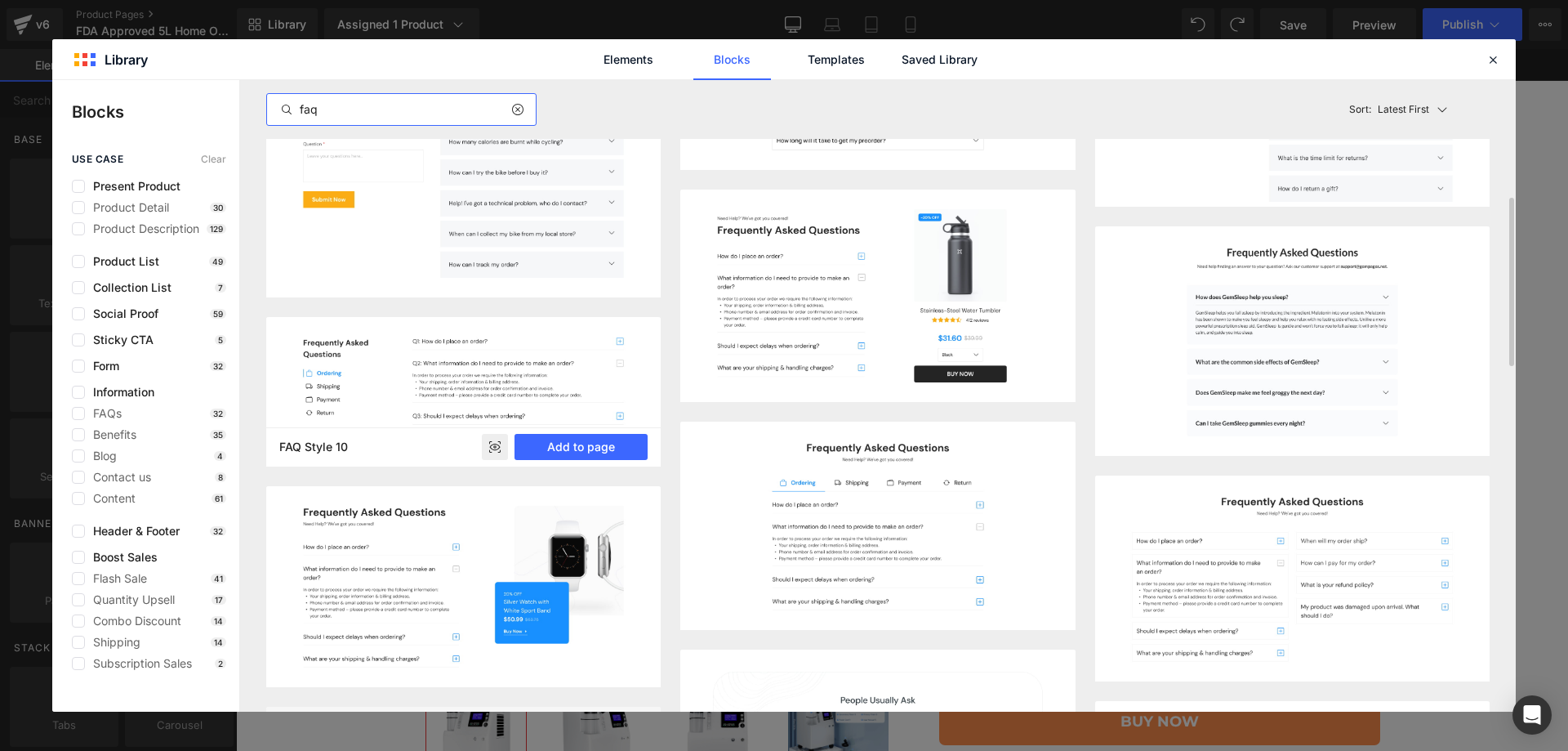
scroll to position [819, 0]
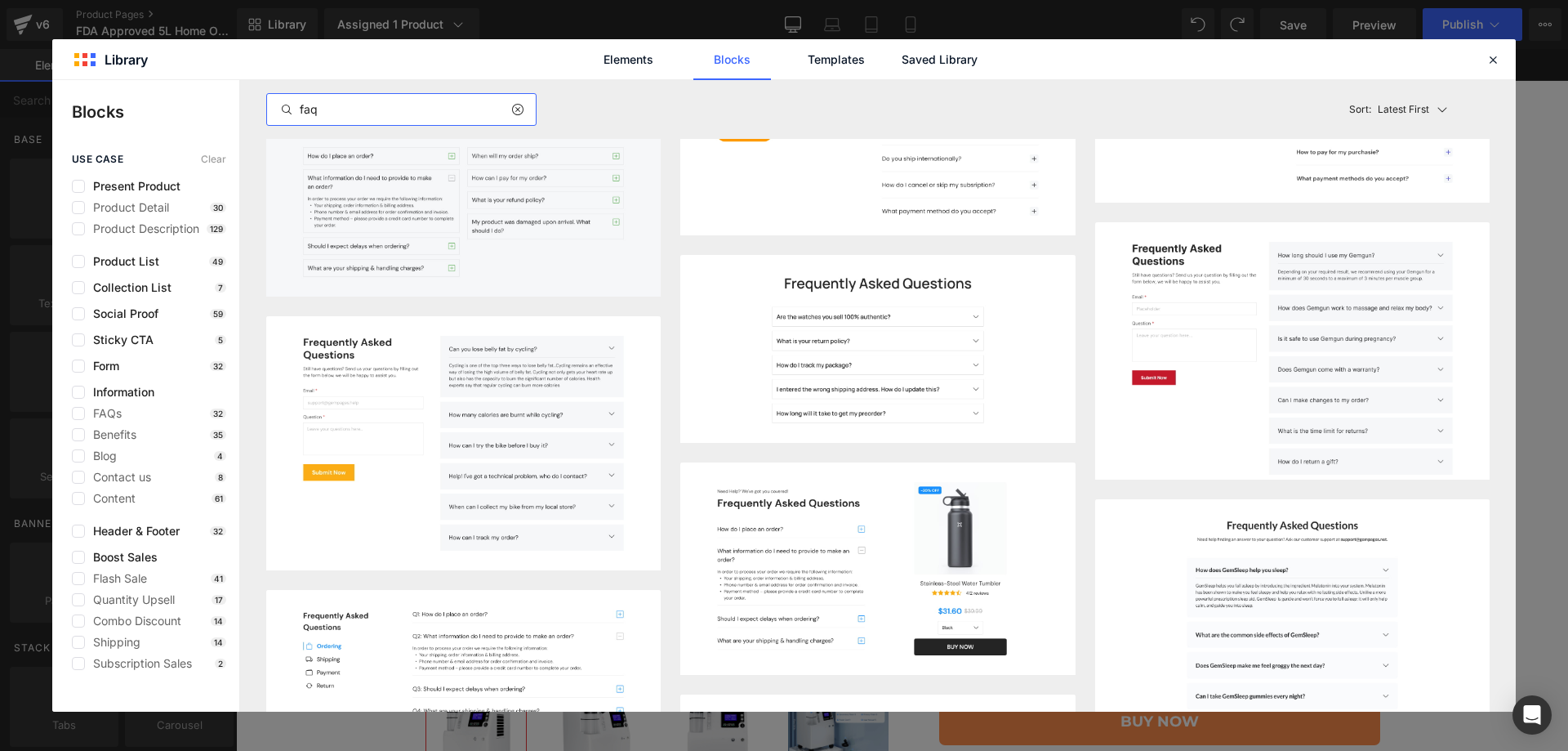
type input "faq"
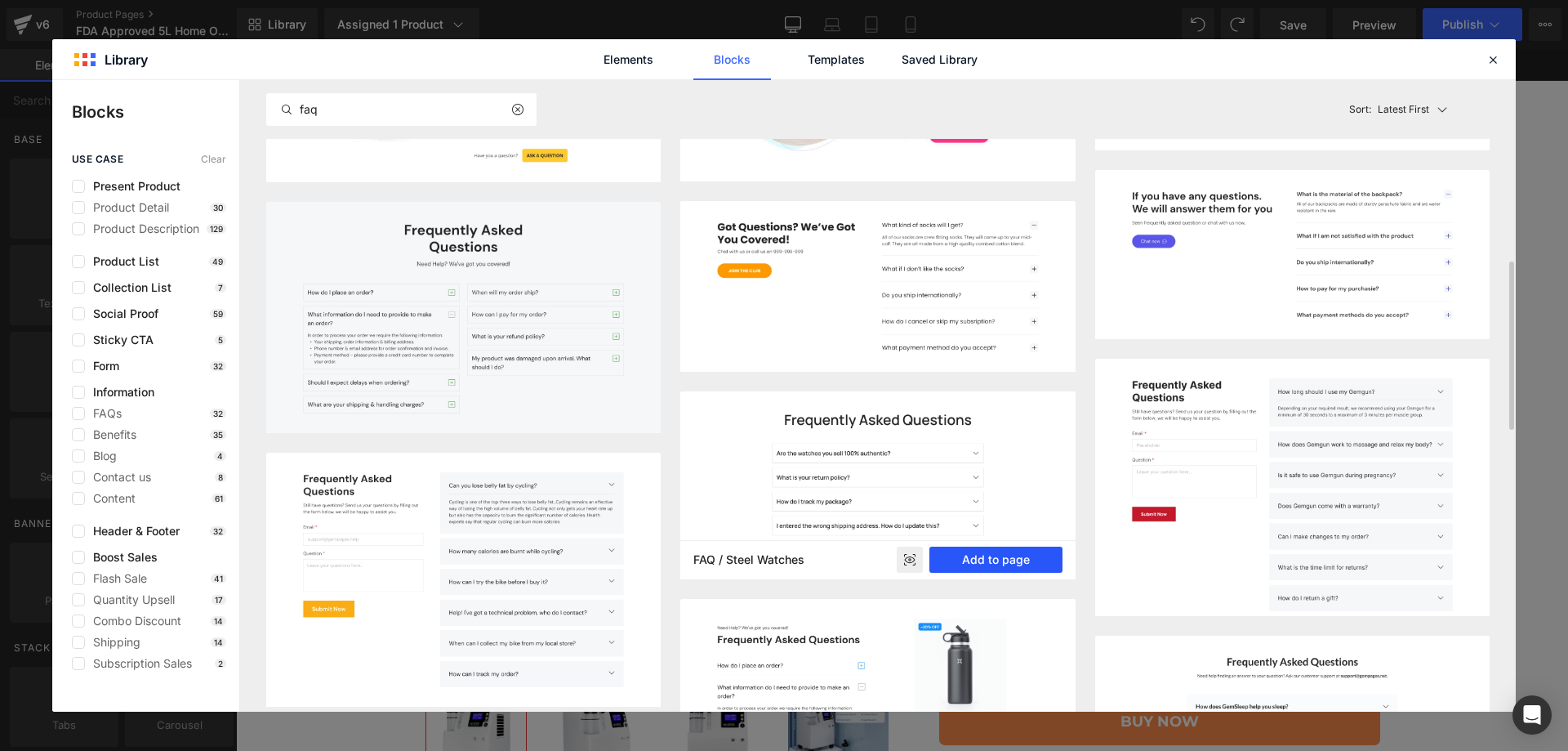
click at [986, 560] on button "Add to page" at bounding box center [996, 559] width 133 height 26
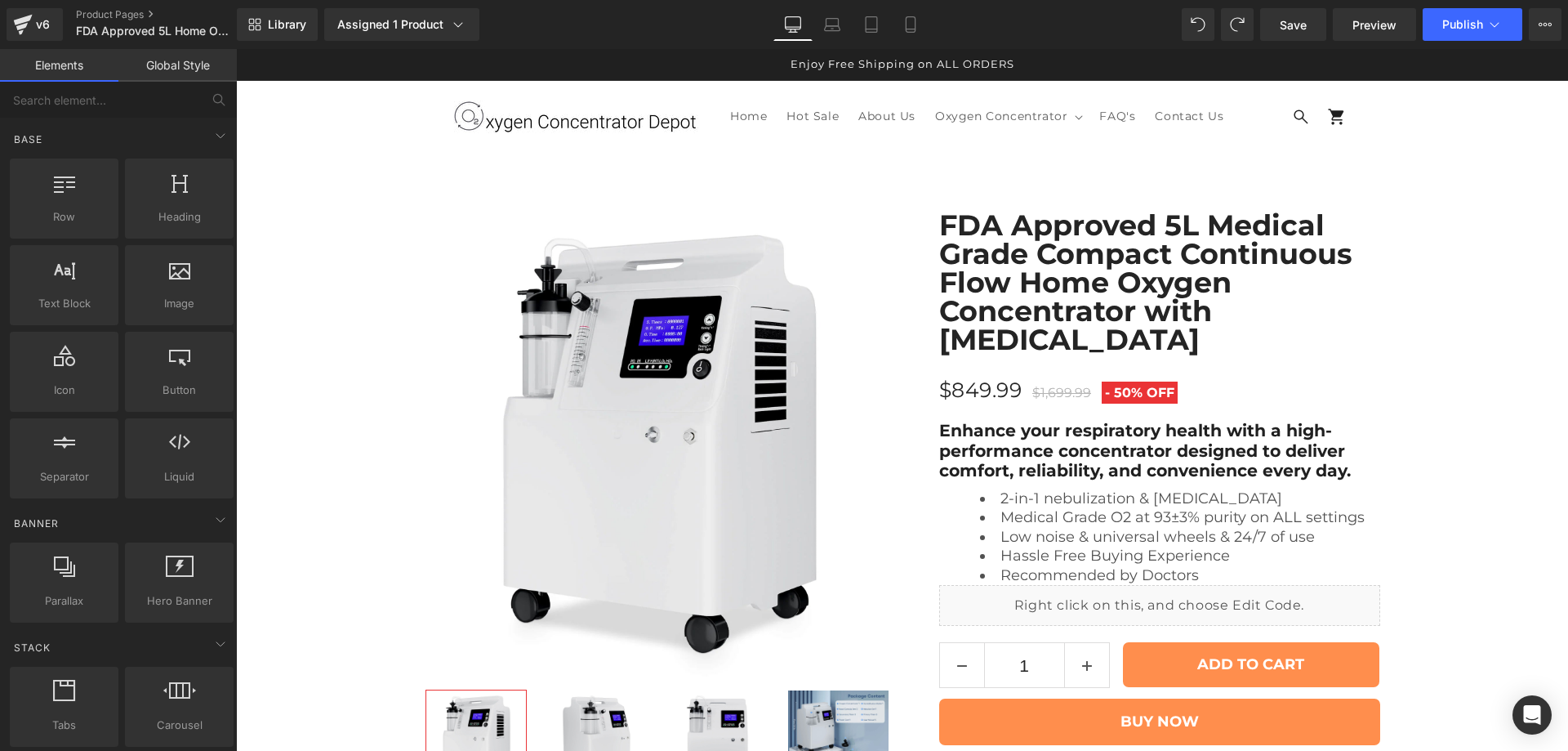
scroll to position [7739, 0]
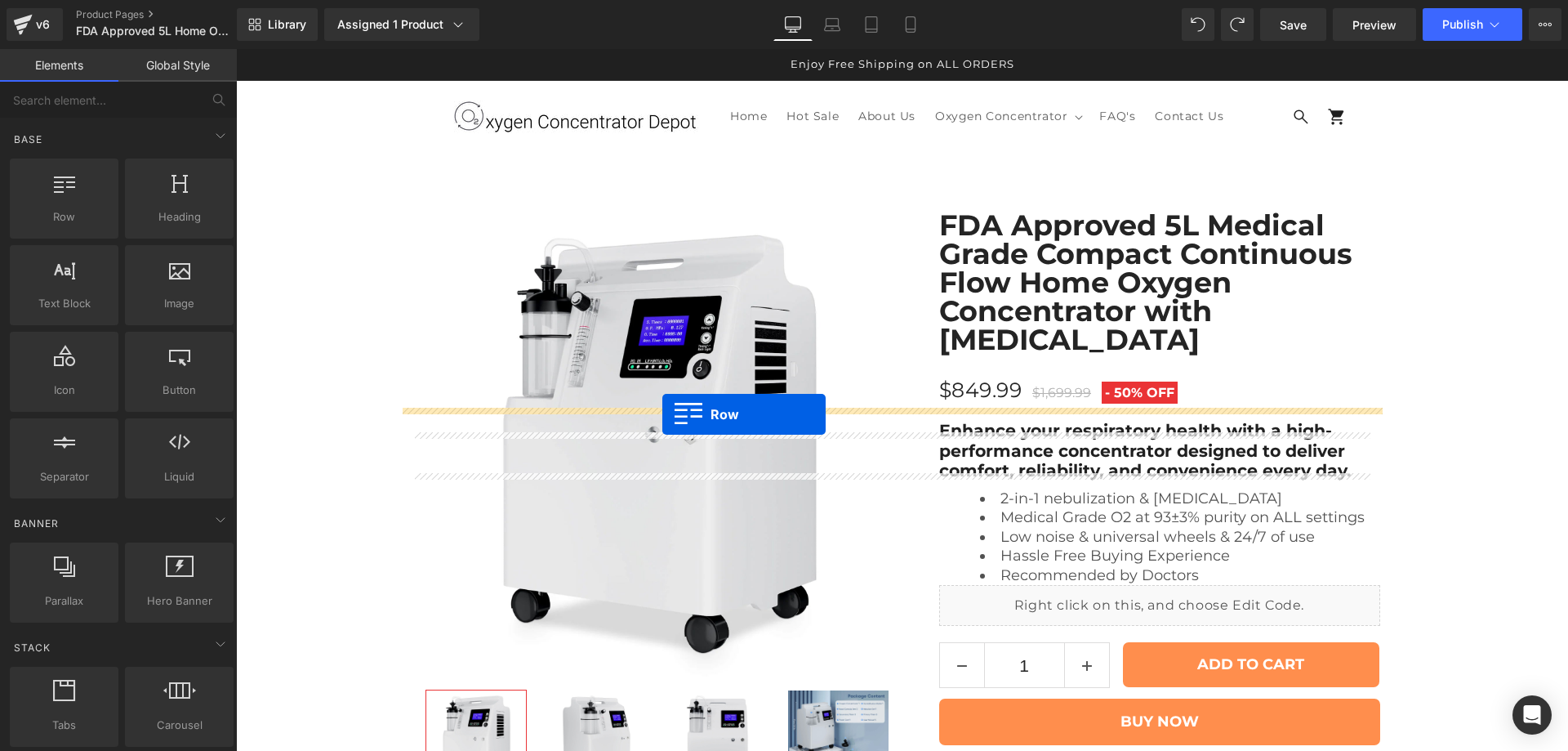
drag, startPoint x: 574, startPoint y: 556, endPoint x: 663, endPoint y: 414, distance: 167.6
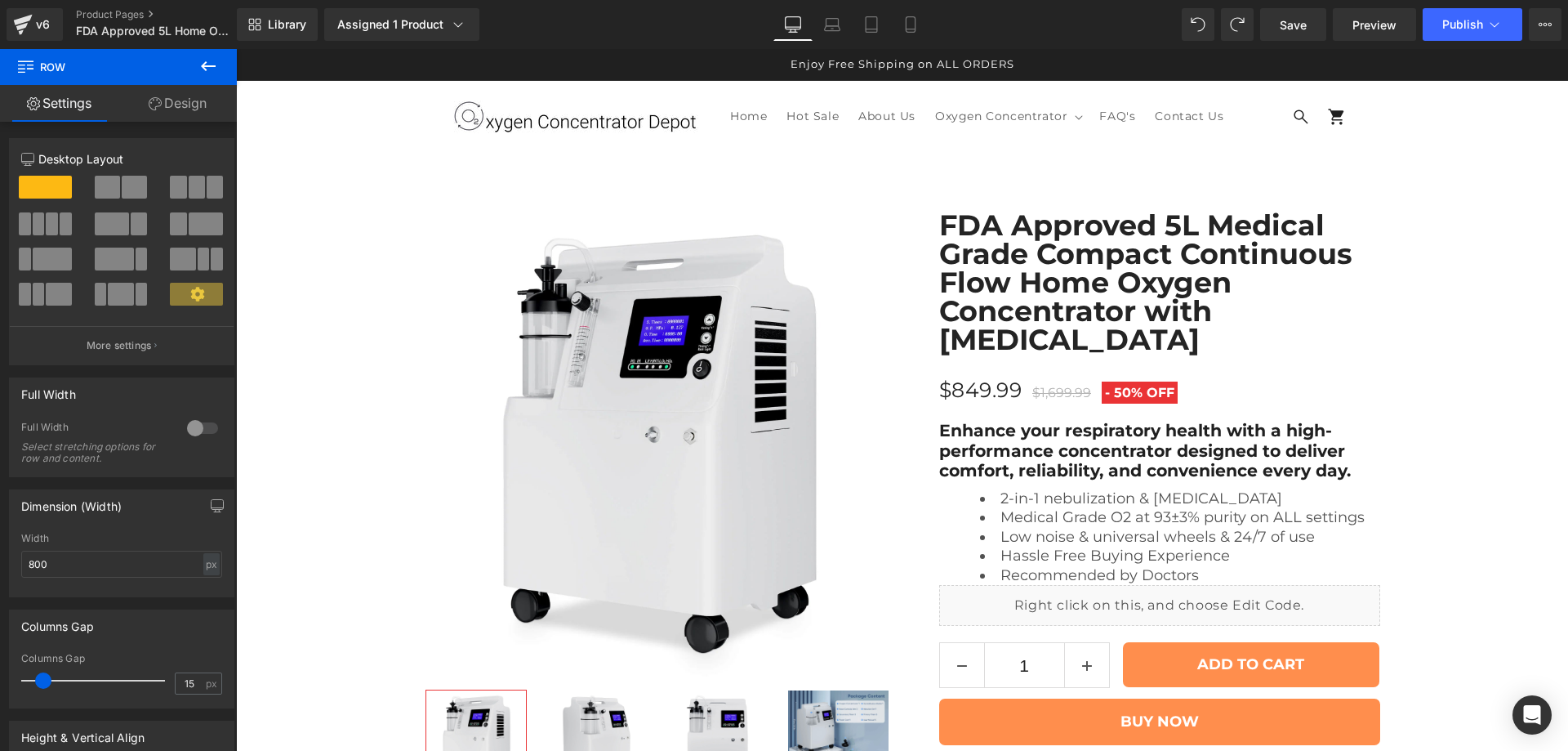
scroll to position [7330, 0]
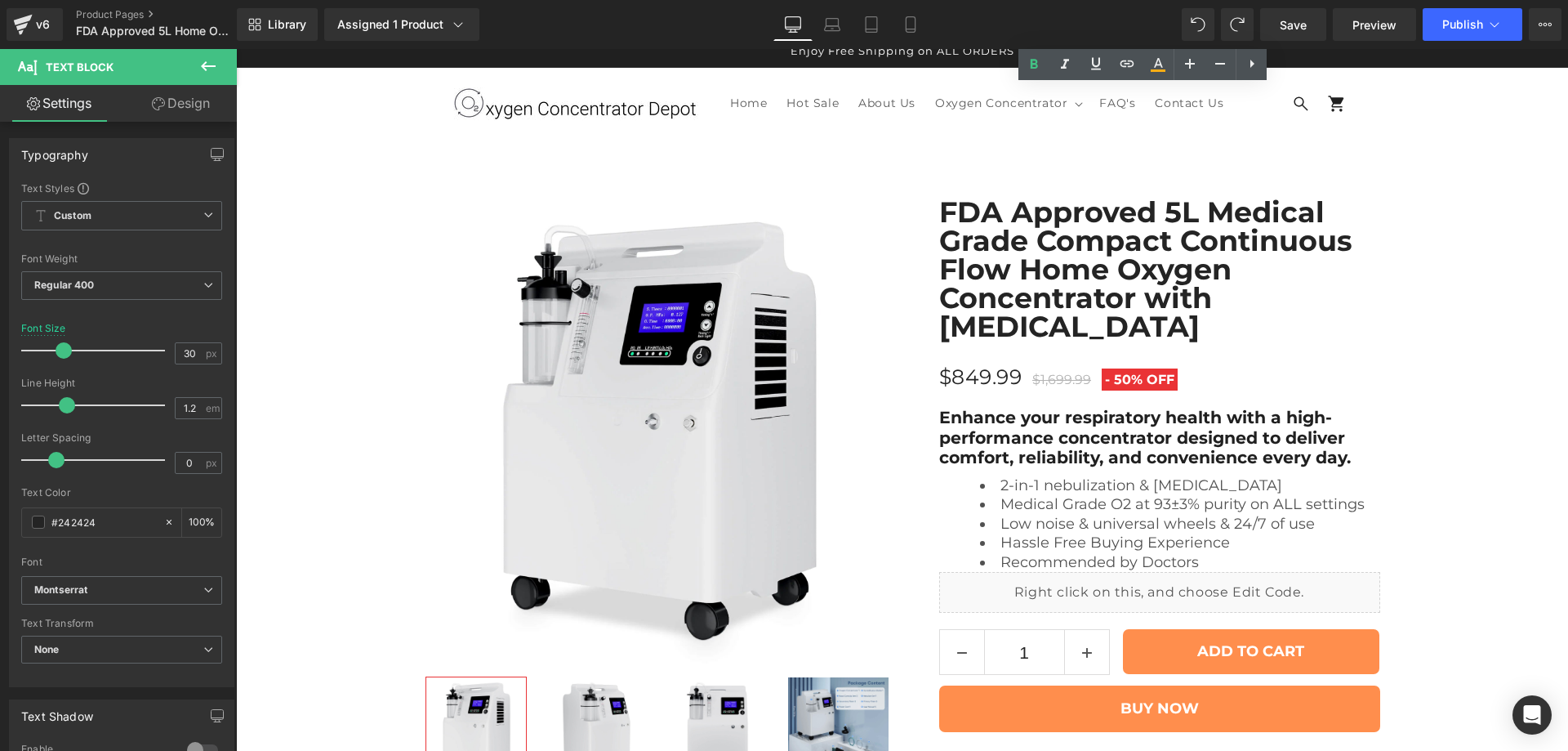
scroll to position [7739, 0]
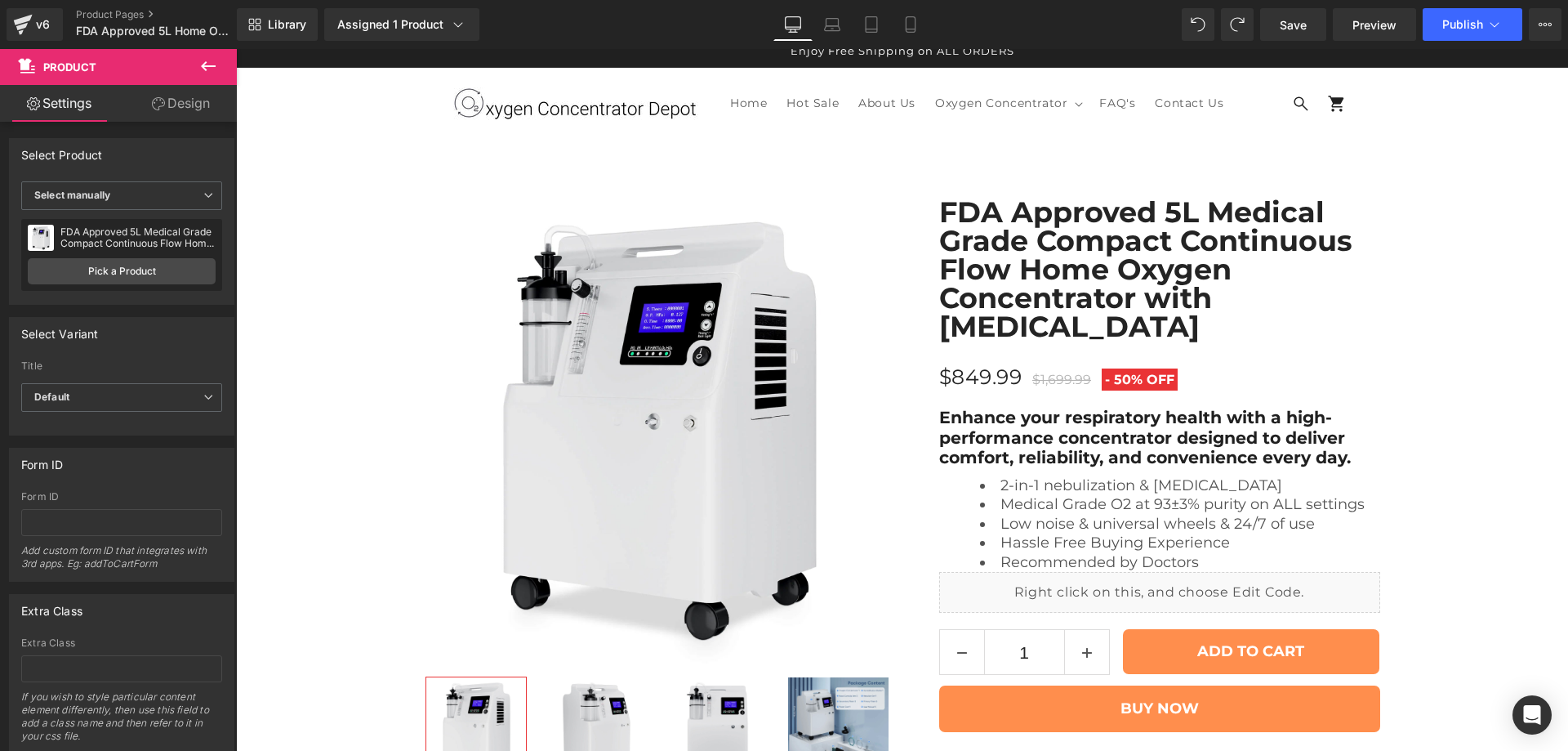
scroll to position [7648, 0]
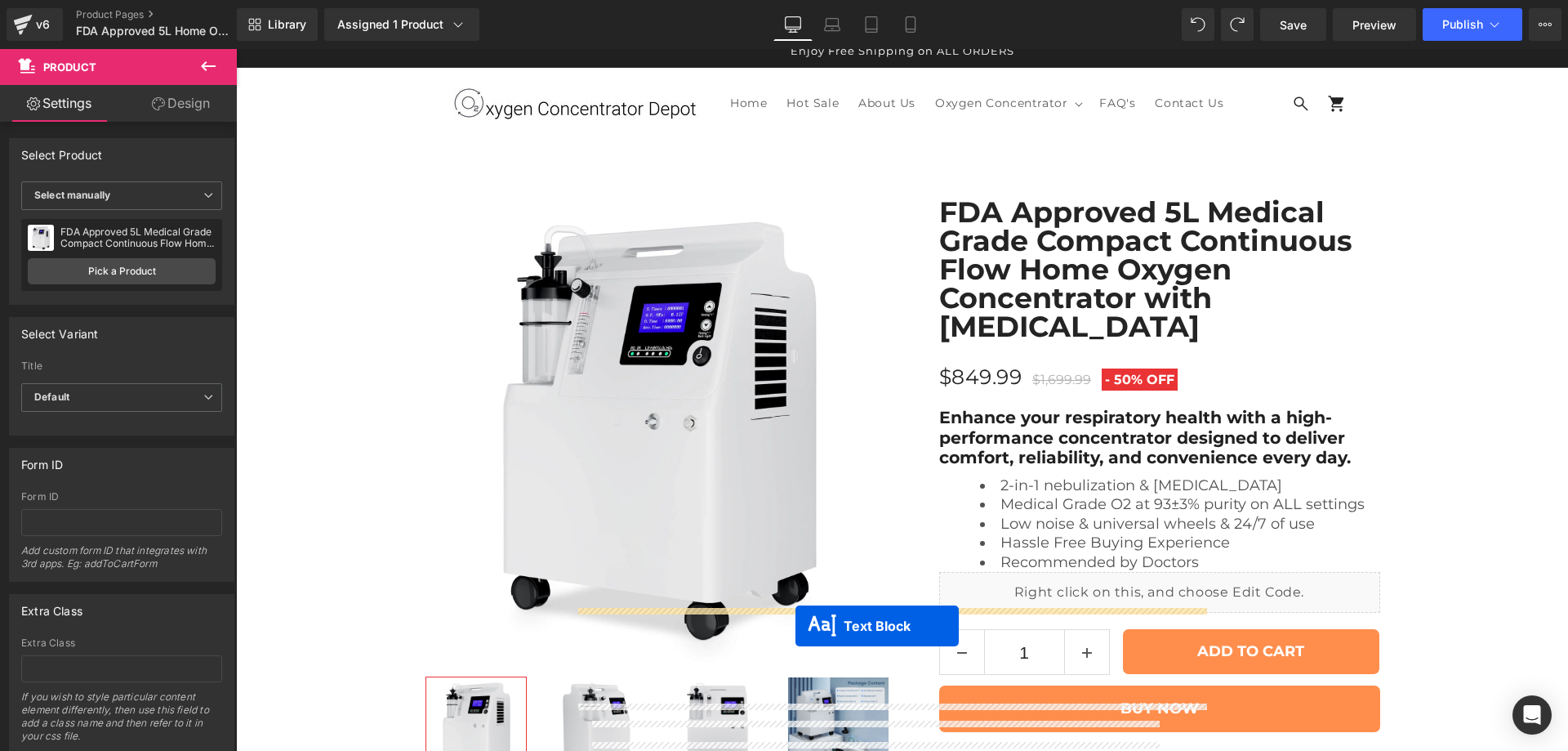
drag, startPoint x: 1100, startPoint y: 240, endPoint x: 795, endPoint y: 626, distance: 492.0
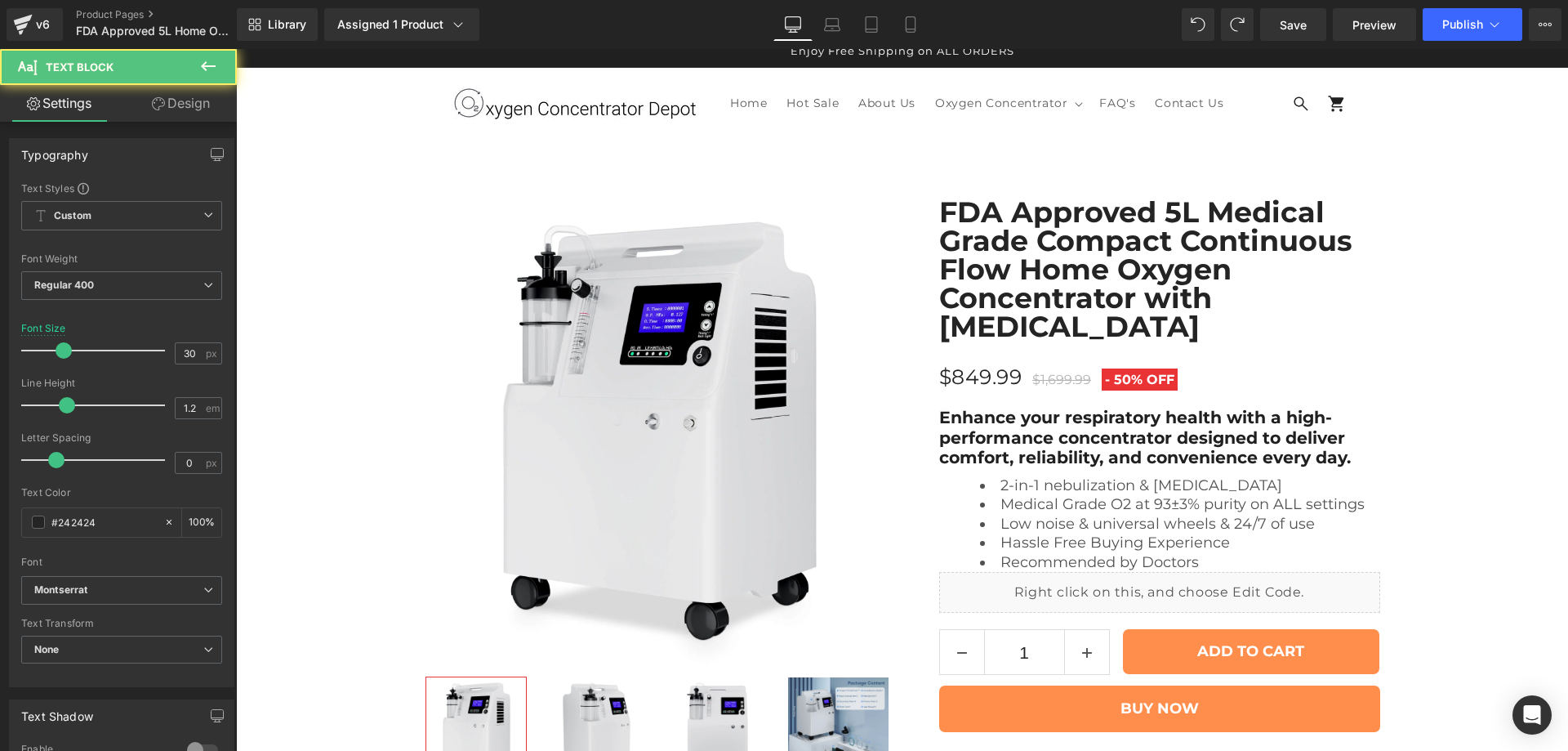
scroll to position [7892, 0]
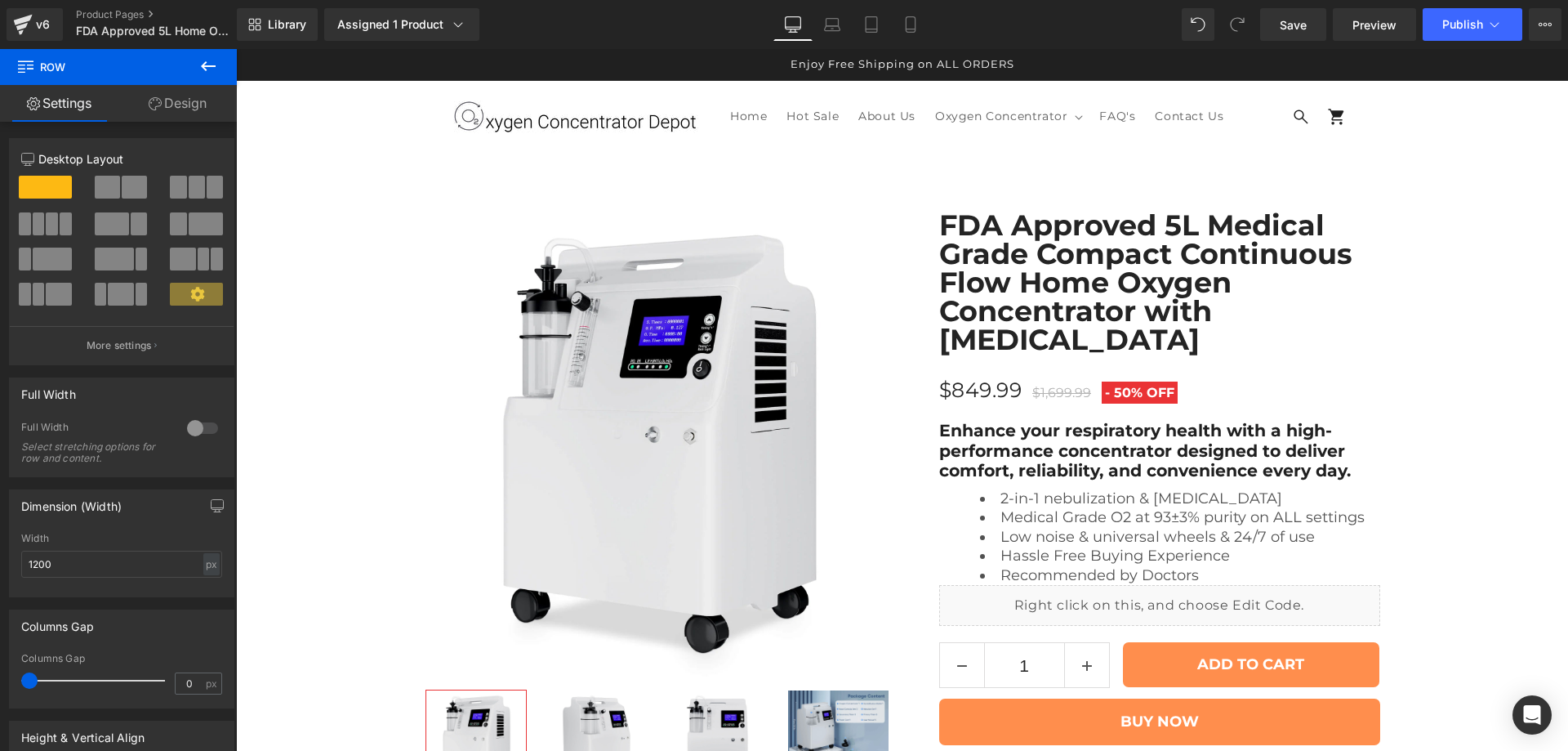
scroll to position [7756, 0]
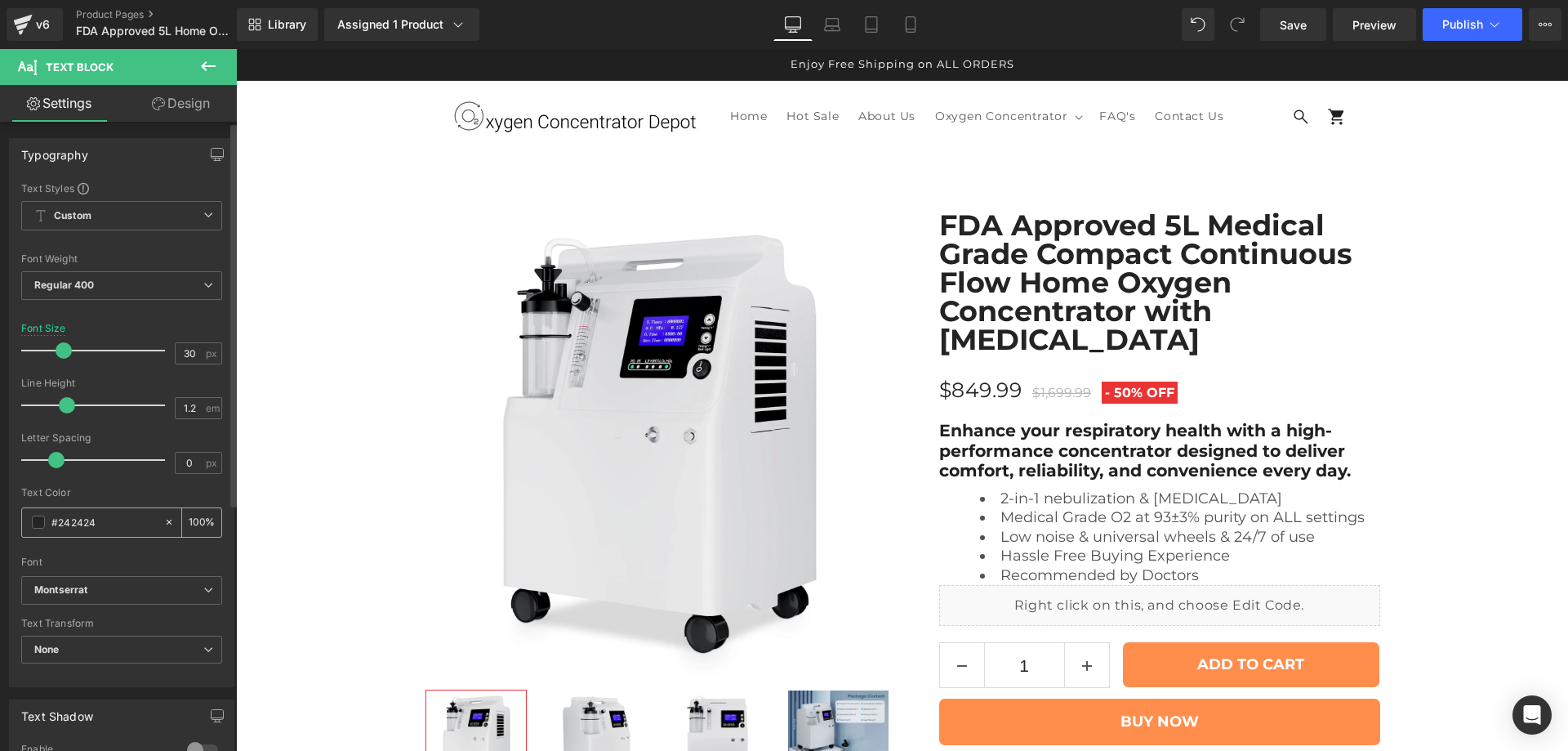
click at [81, 514] on input "#242424" at bounding box center [104, 521] width 105 height 18
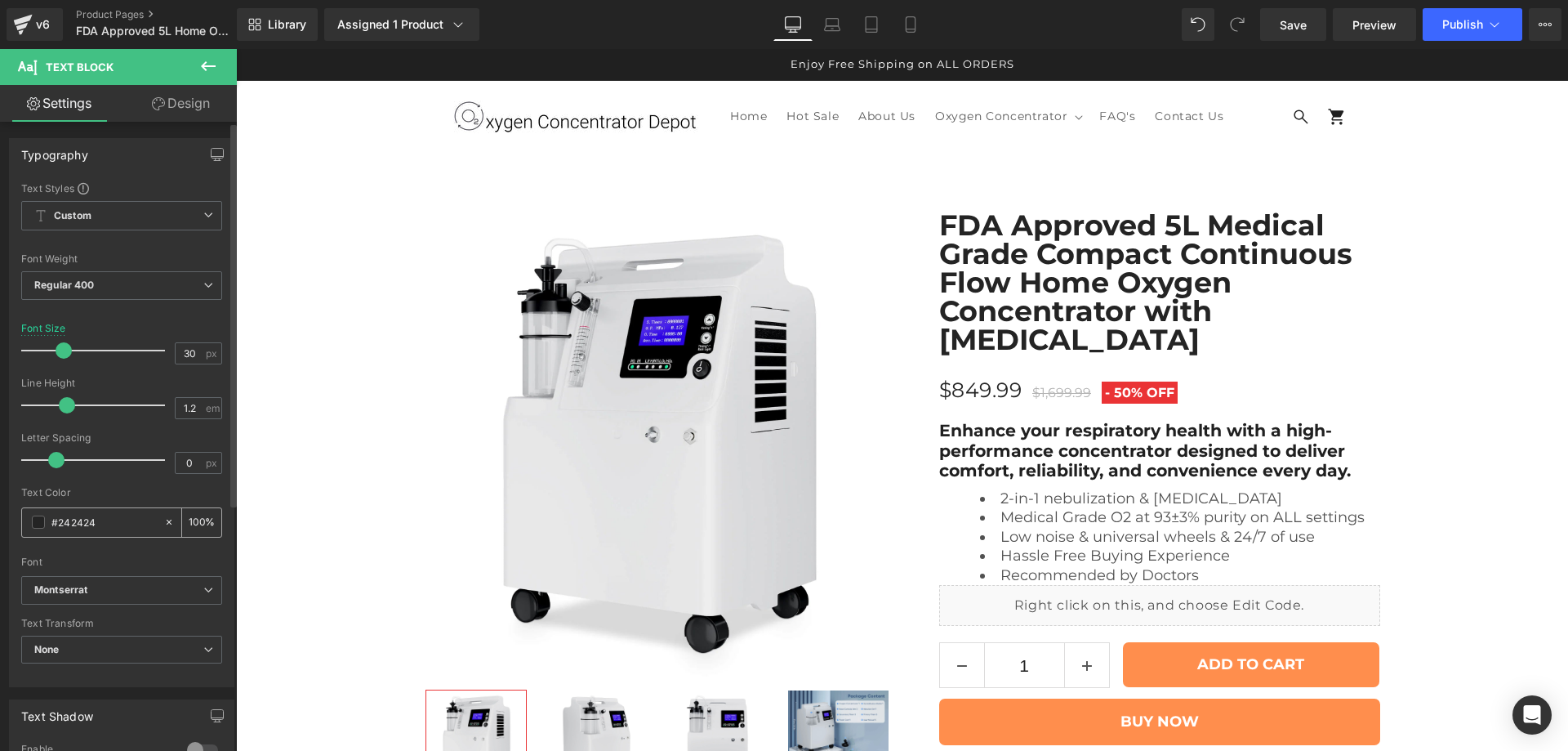
click at [68, 523] on input "#242424" at bounding box center [104, 521] width 105 height 18
type input "202020"
click at [133, 496] on div "Text Color" at bounding box center [121, 492] width 201 height 11
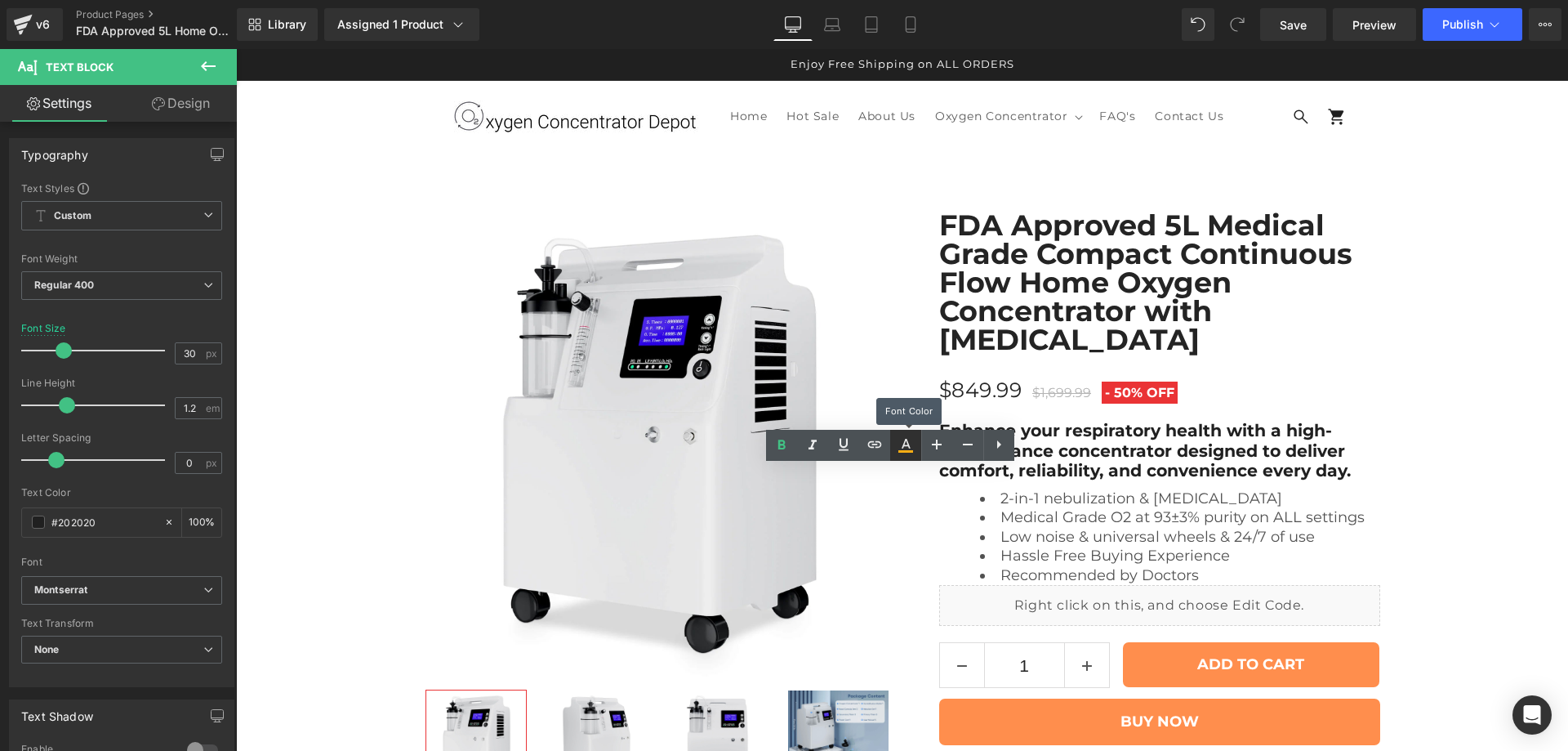
click at [899, 450] on icon at bounding box center [905, 445] width 19 height 19
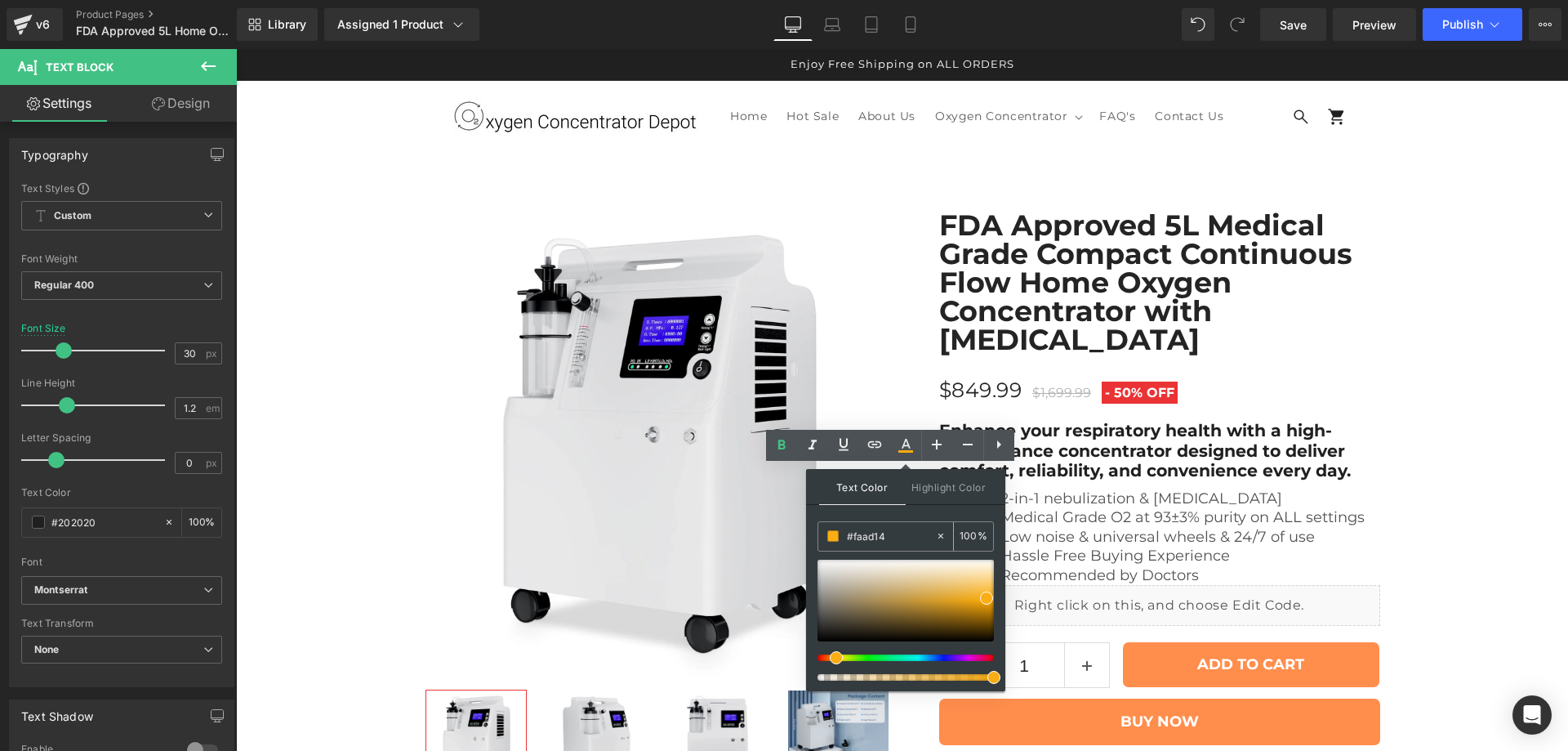
click at [861, 537] on input "#faad14" at bounding box center [891, 535] width 88 height 18
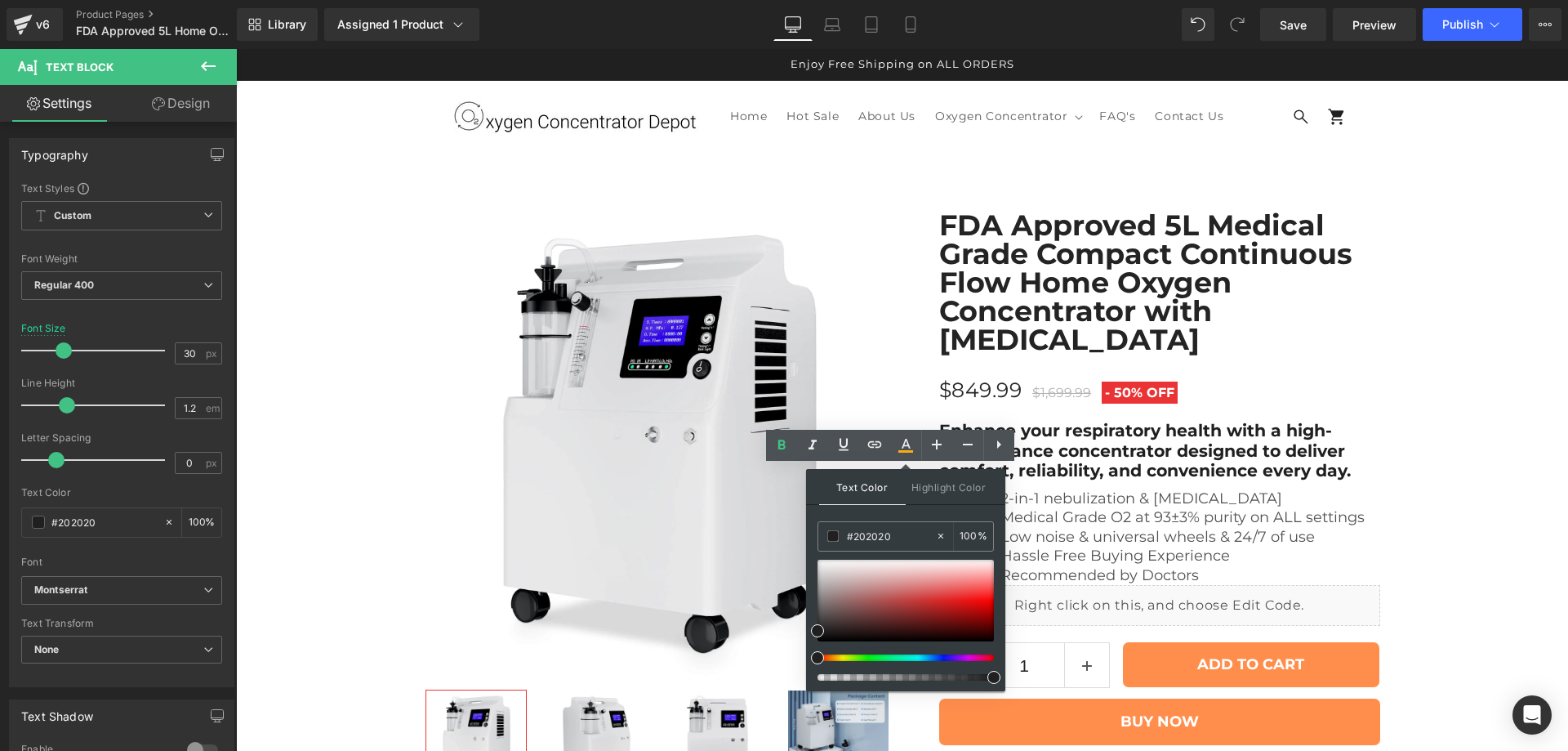
click at [0, 0] on div "Text Color Highlight Color #333333 #202020 100 % transparent 0 %" at bounding box center [0, 0] width 0 height 0
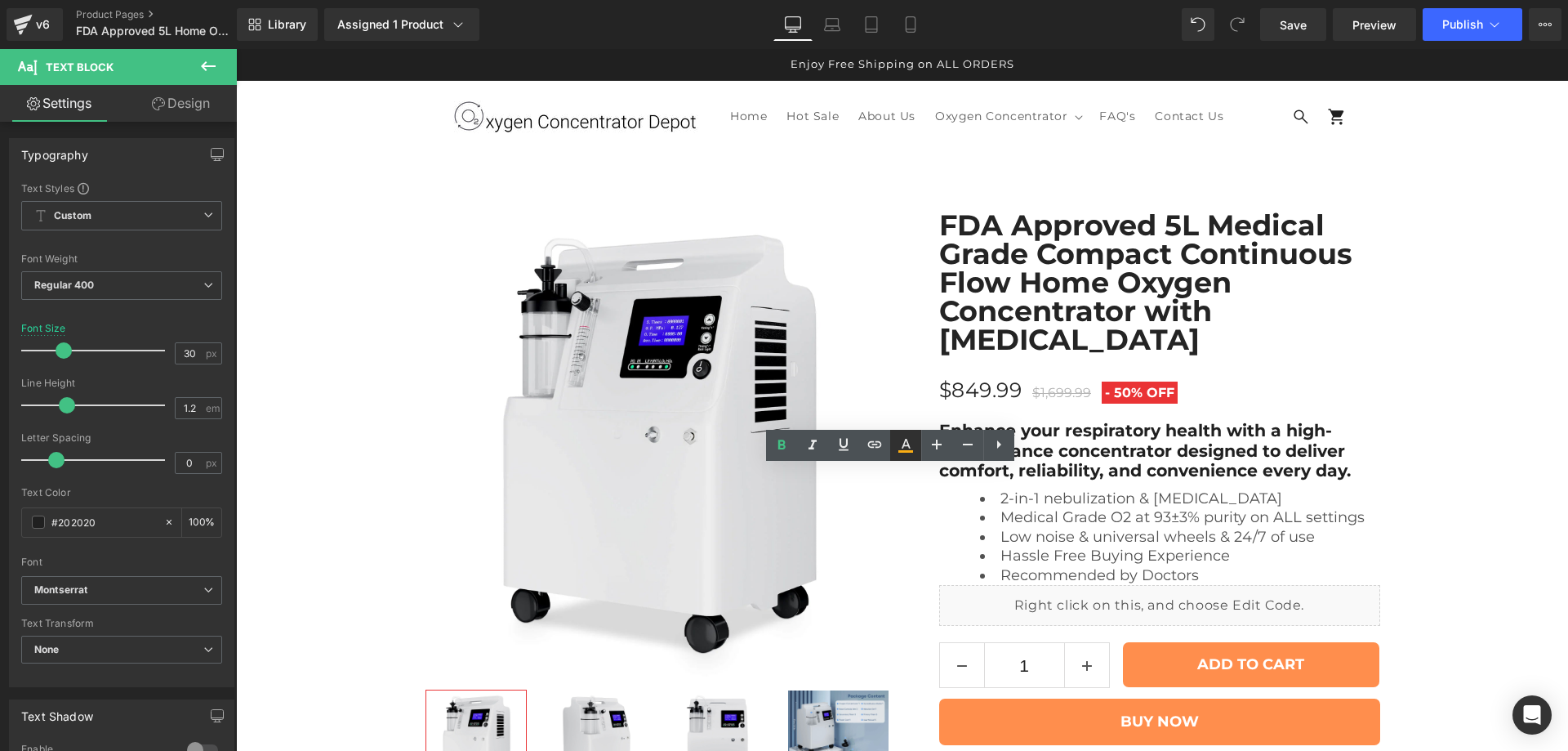
click at [903, 447] on icon at bounding box center [906, 443] width 9 height 10
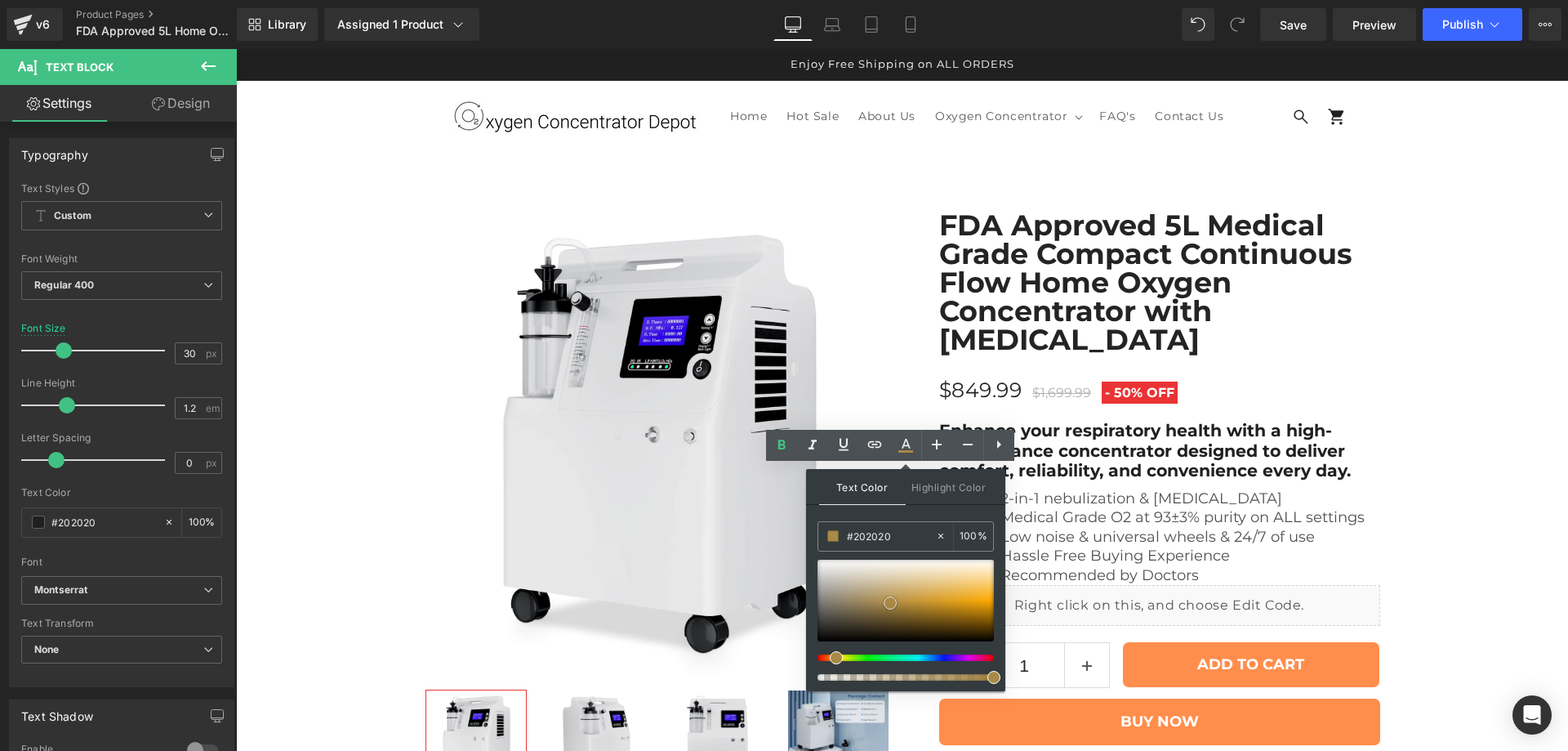
drag, startPoint x: 869, startPoint y: 619, endPoint x: 890, endPoint y: 603, distance: 26.4
click at [890, 603] on div at bounding box center [905, 601] width 176 height 82
click at [872, 541] on input "#202020" at bounding box center [891, 535] width 88 height 18
type input "#202020"
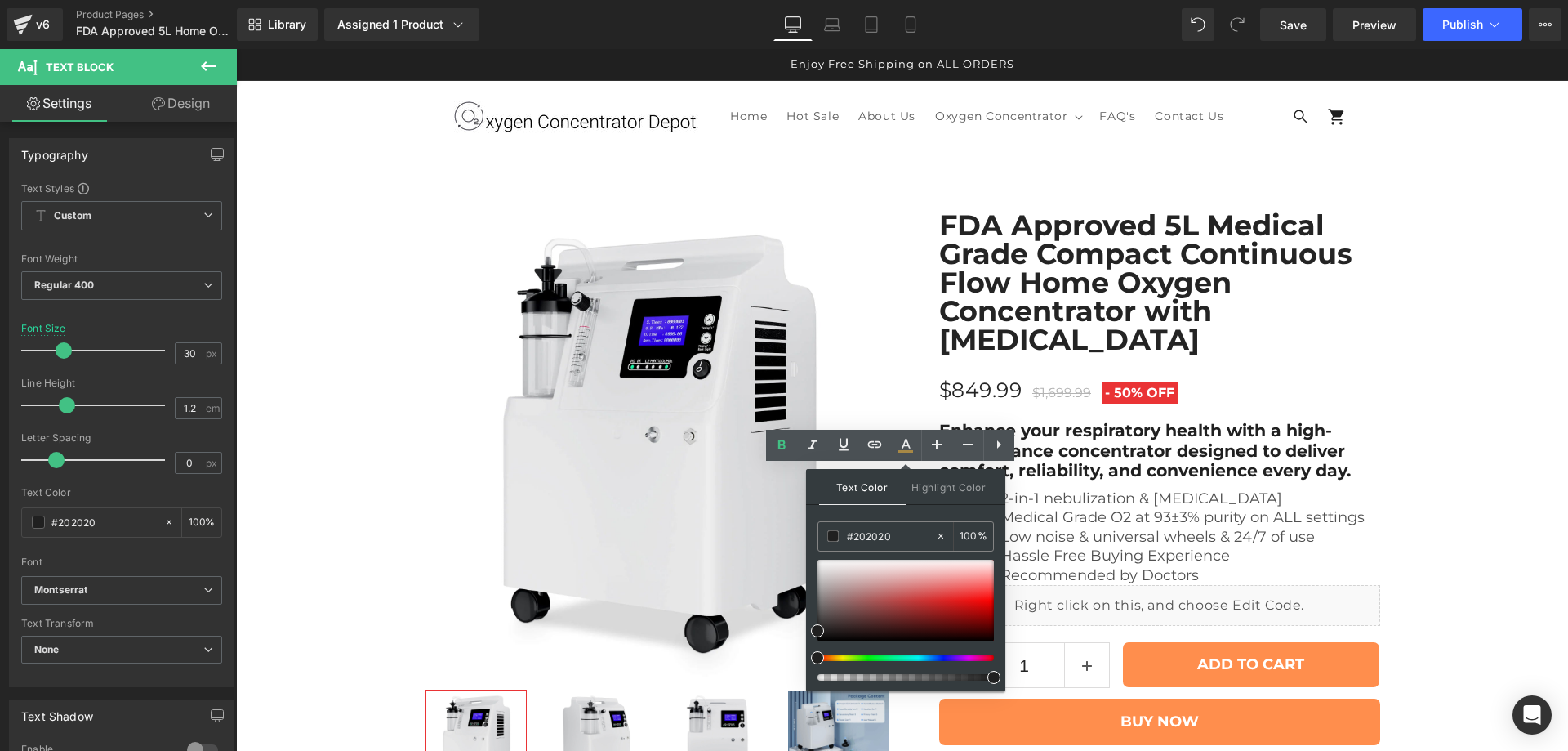
click at [0, 0] on div "Text Color Highlight Color #333333 #202020 100 % transparent 0 %" at bounding box center [0, 0] width 0 height 0
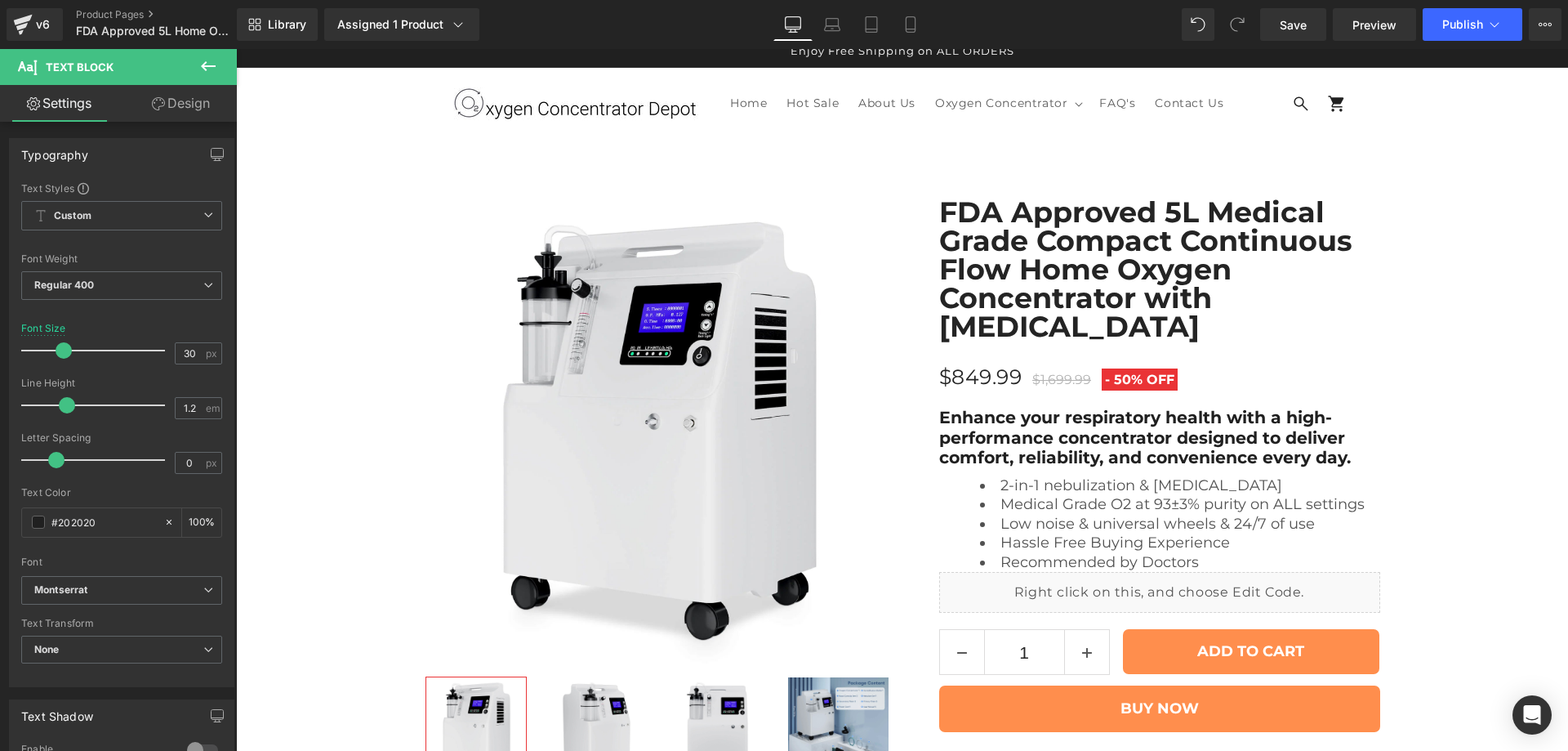
click at [177, 113] on link "Design" at bounding box center [181, 104] width 119 height 37
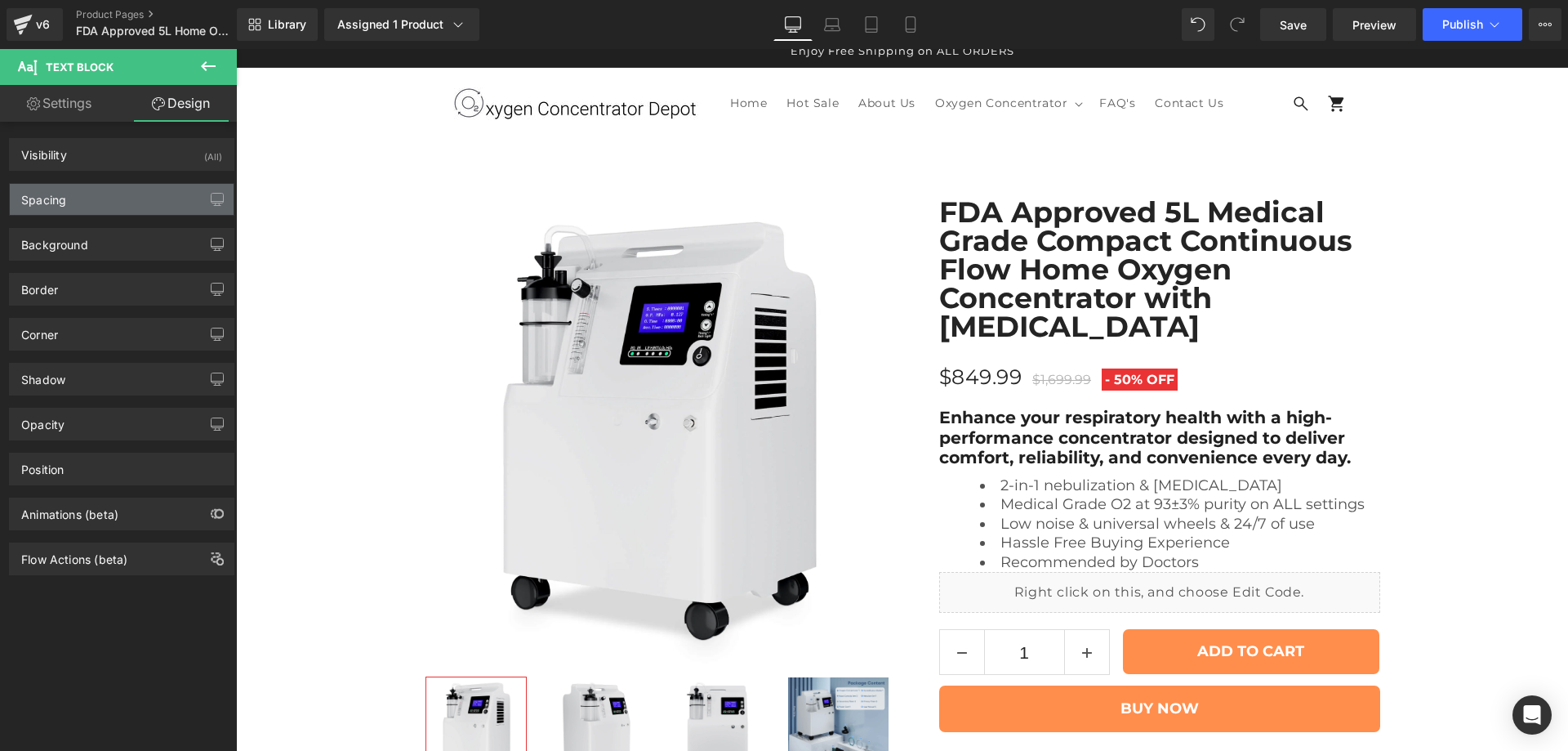
click at [140, 204] on div "Spacing" at bounding box center [121, 198] width 223 height 31
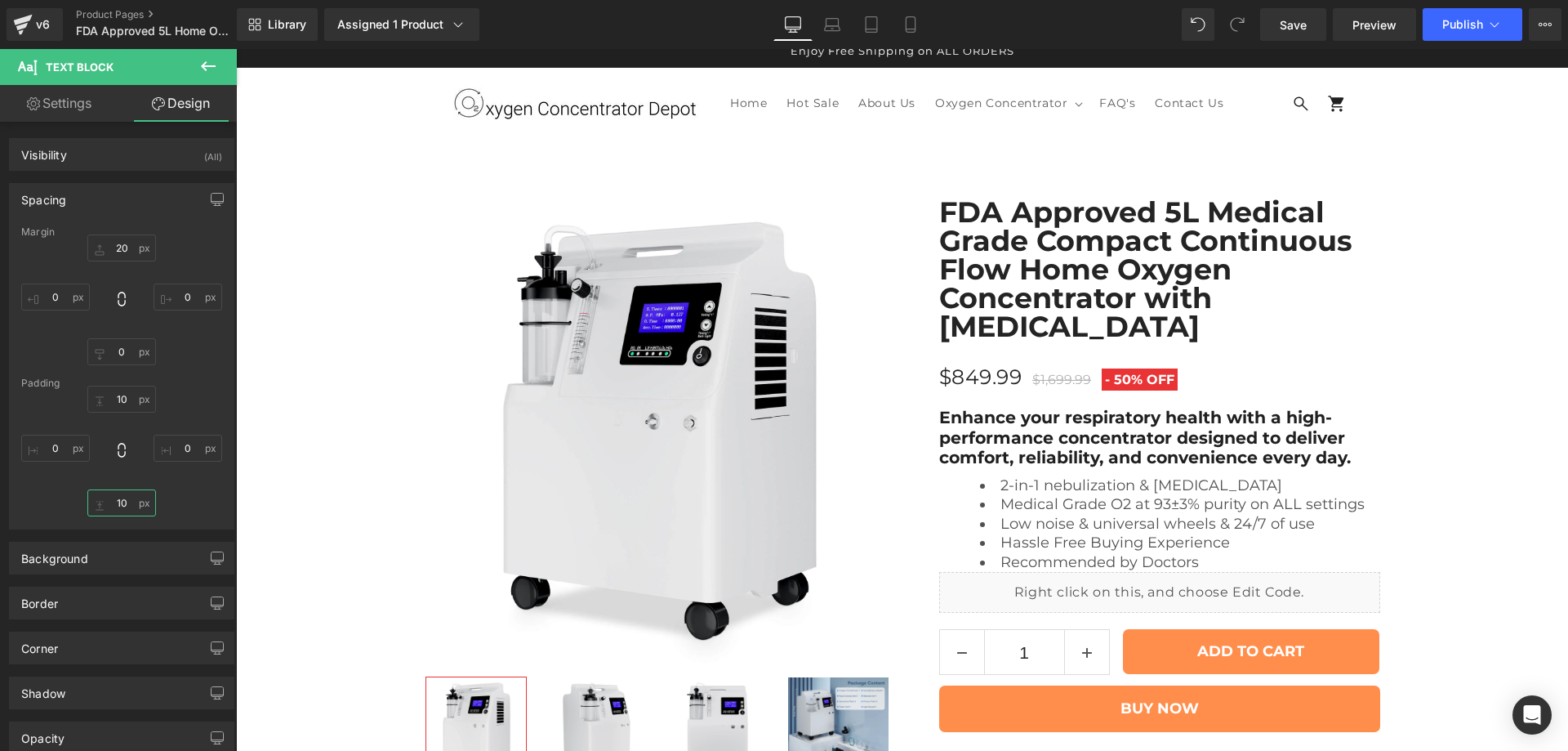
click at [118, 496] on input "text" at bounding box center [121, 503] width 69 height 27
type input "30"
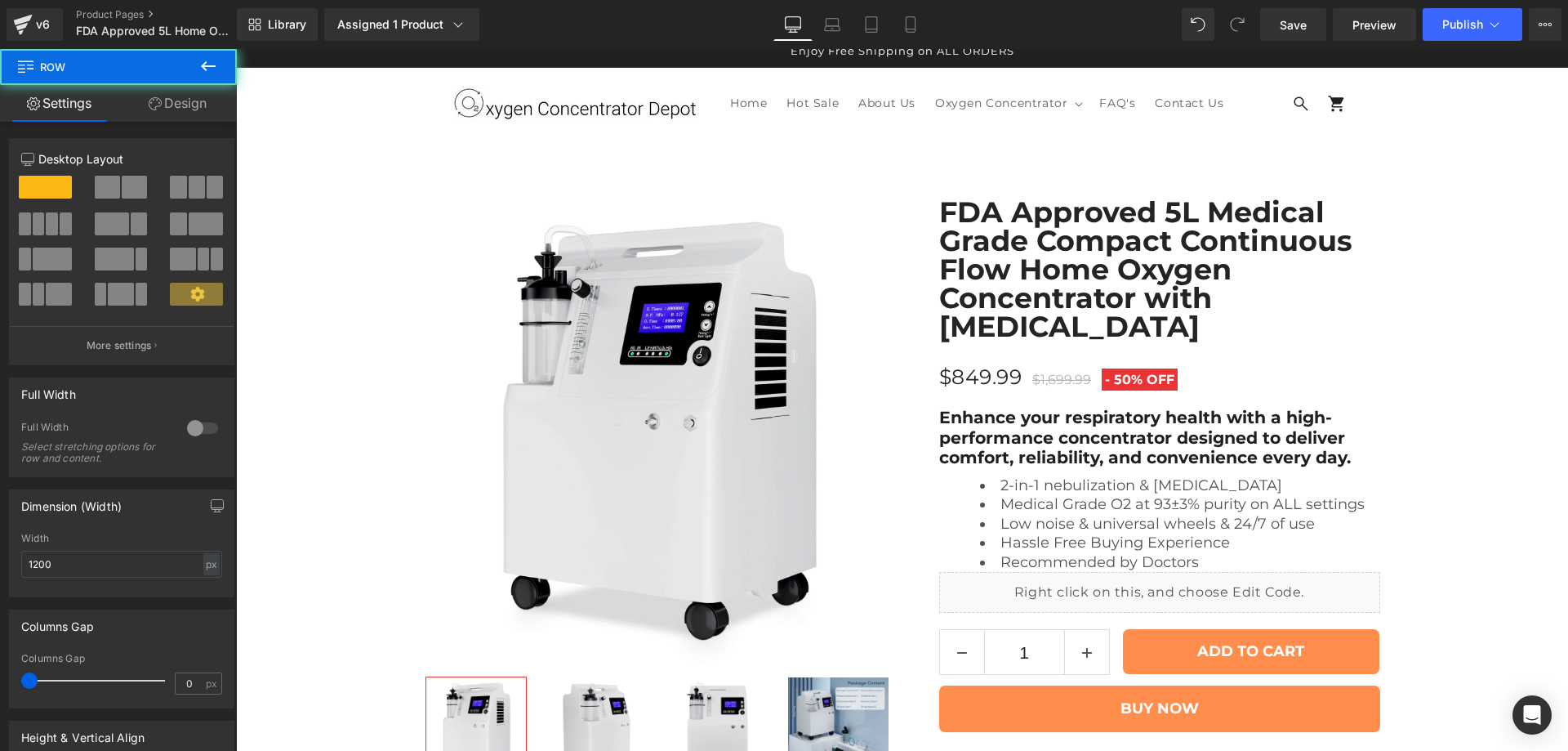
scroll to position [8028, 0]
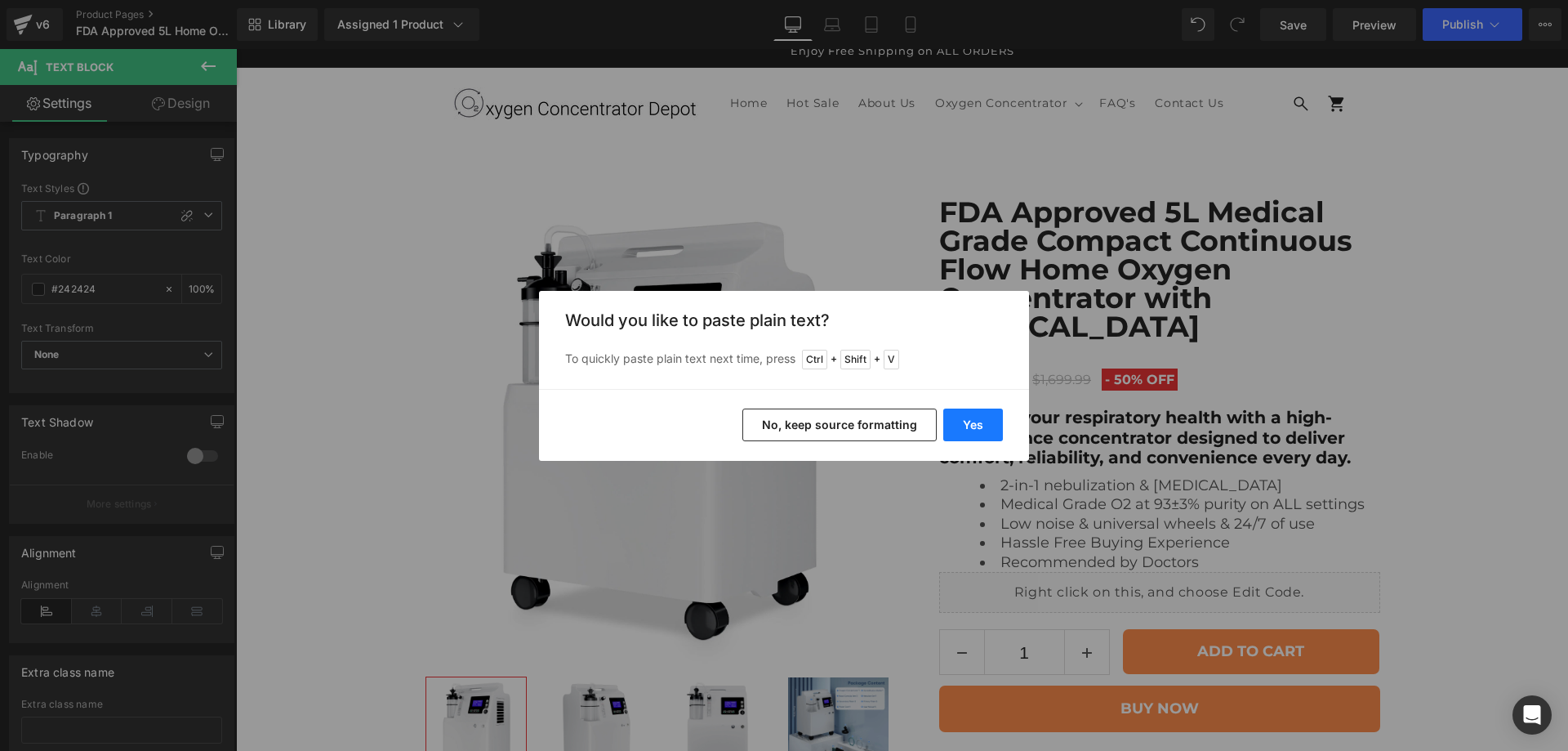
click at [969, 421] on button "Yes" at bounding box center [973, 425] width 59 height 32
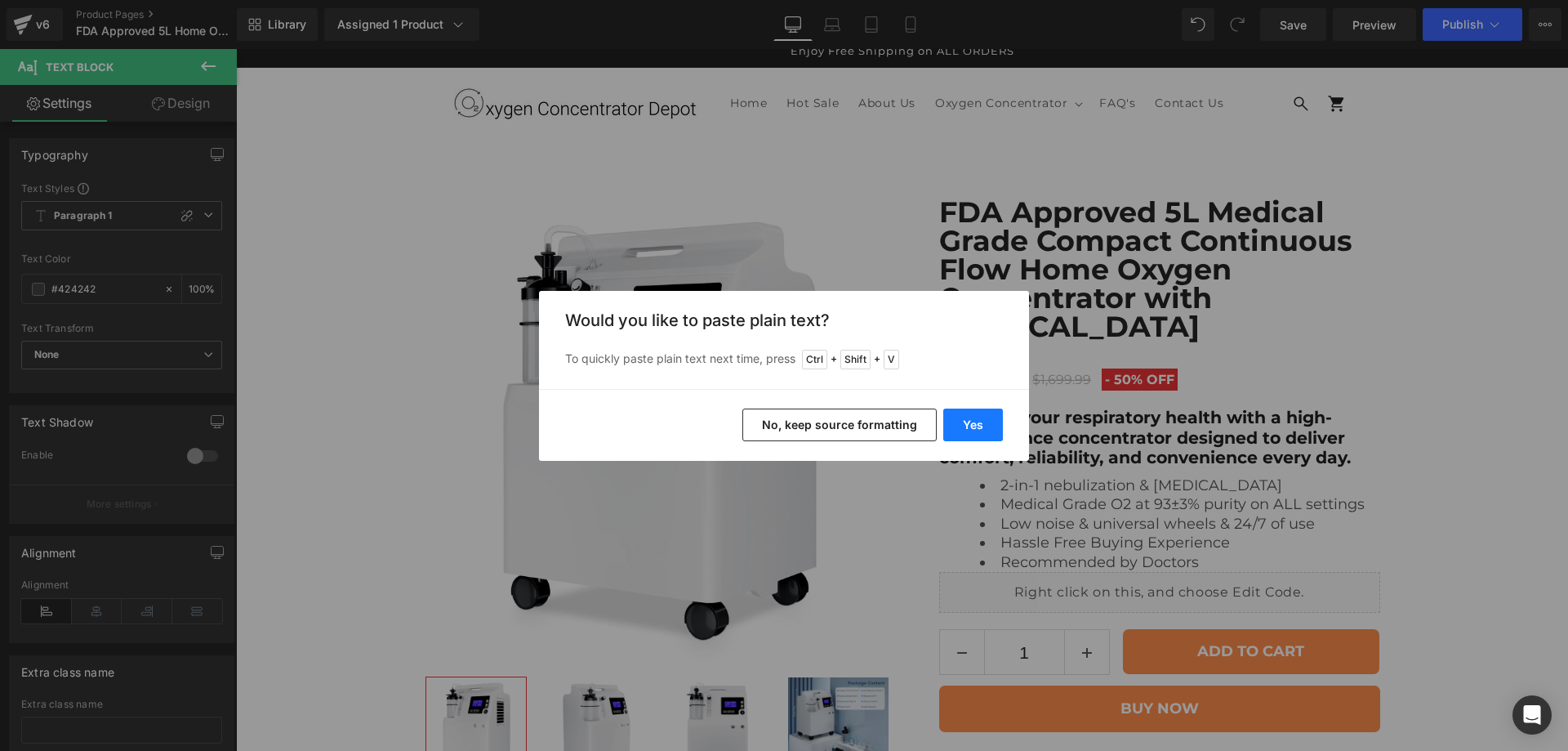
click at [952, 425] on button "Yes" at bounding box center [973, 425] width 59 height 32
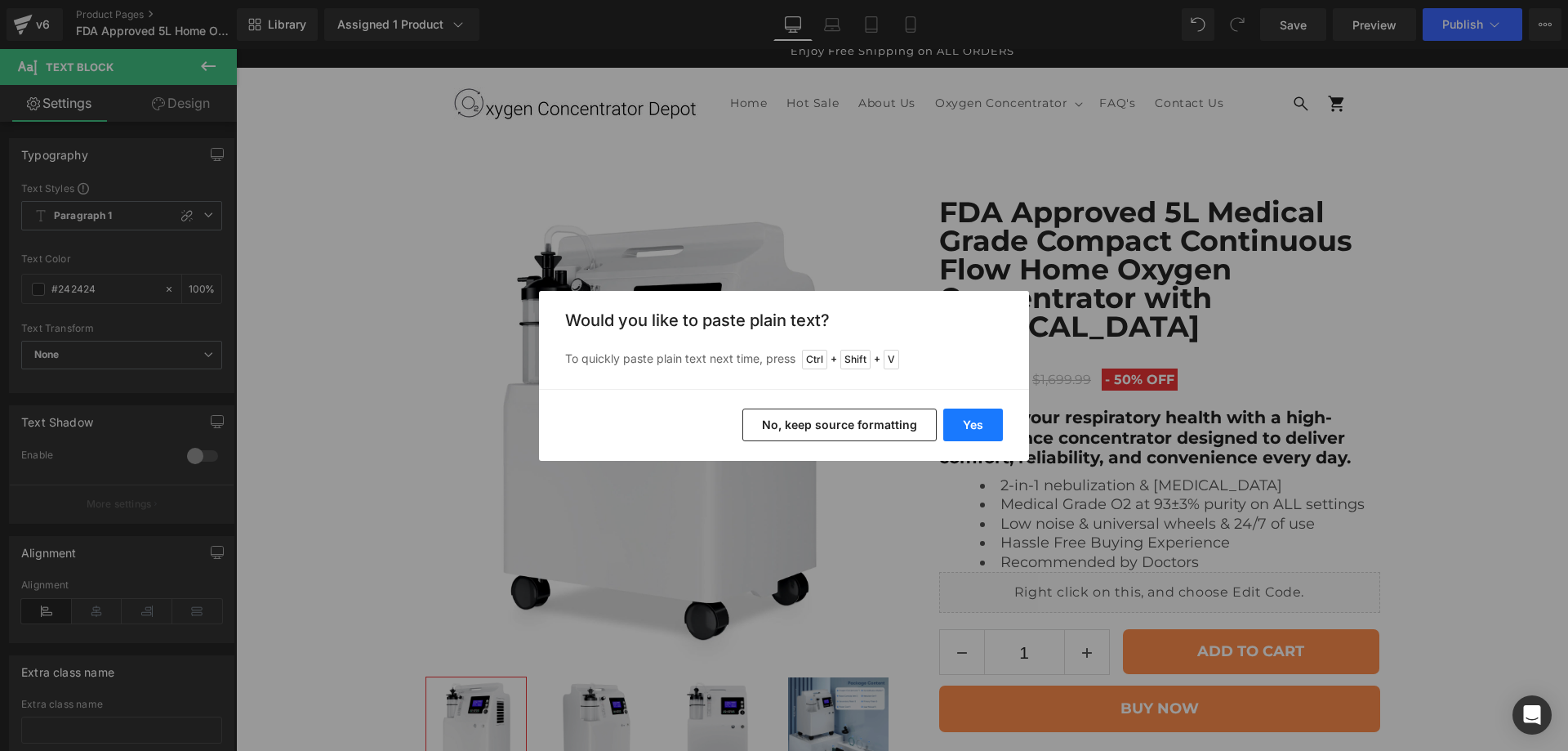
click at [961, 432] on button "Yes" at bounding box center [973, 425] width 59 height 32
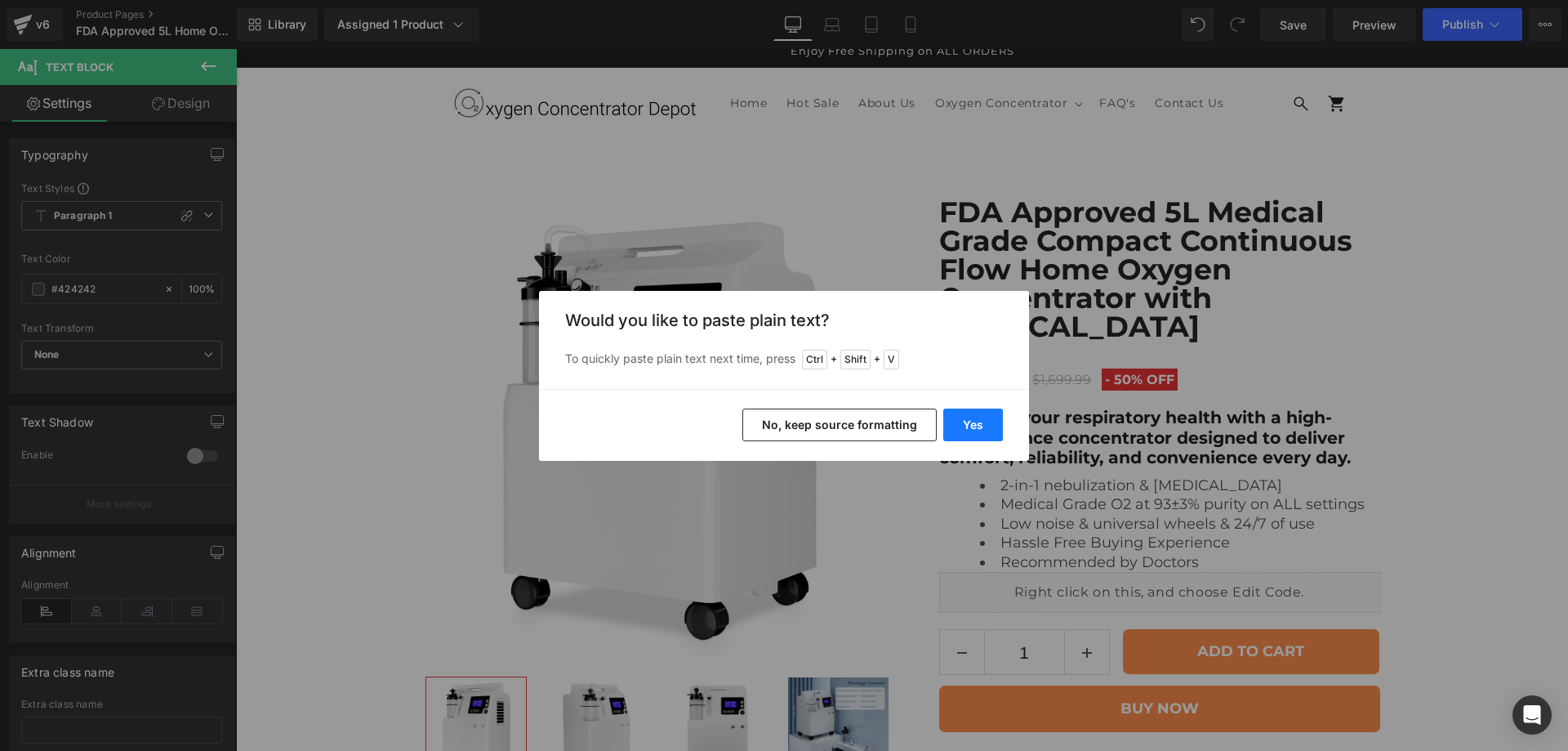
click at [979, 426] on button "Yes" at bounding box center [973, 425] width 59 height 32
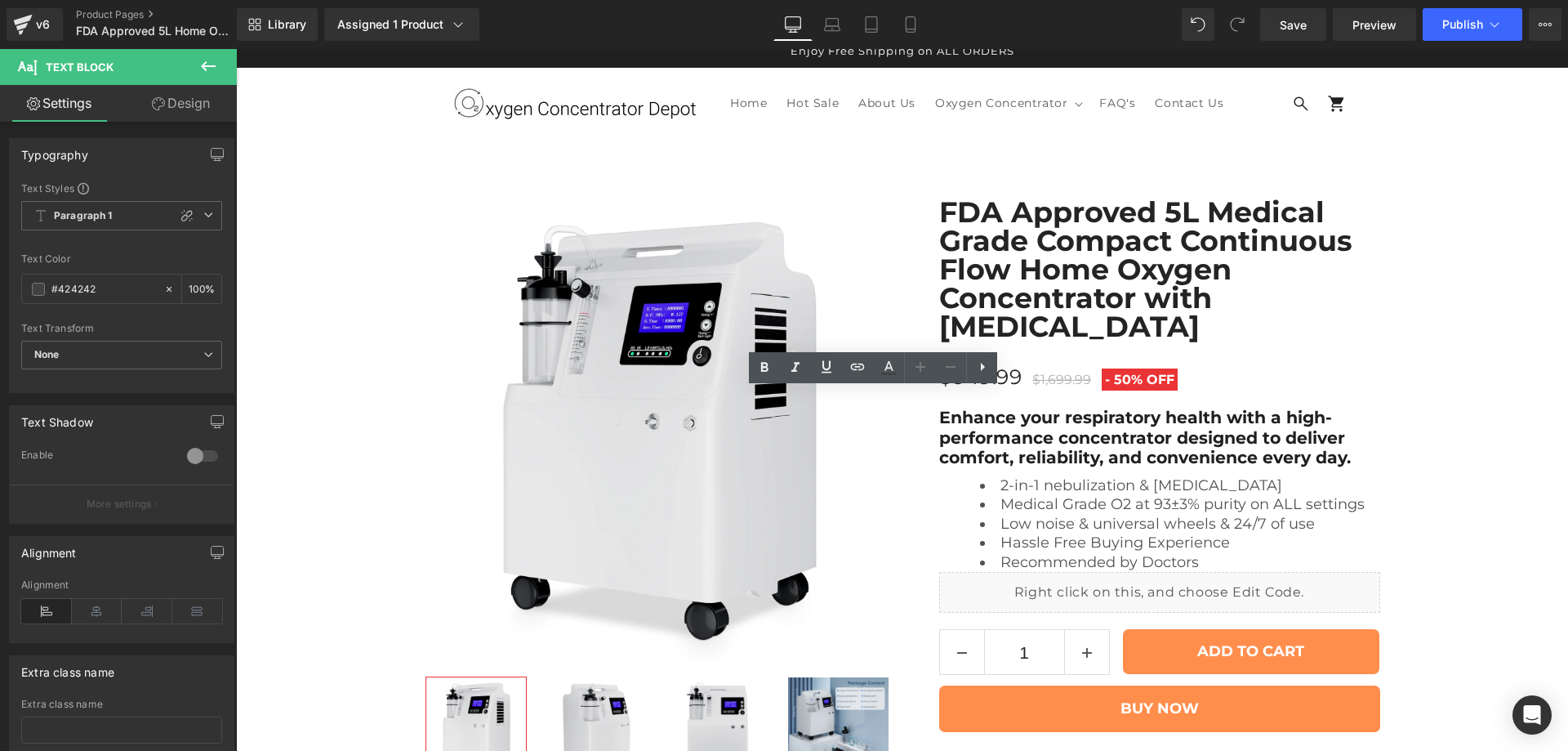
drag, startPoint x: 648, startPoint y: 396, endPoint x: 587, endPoint y: 397, distance: 61.0
drag, startPoint x: 828, startPoint y: 399, endPoint x: 590, endPoint y: 397, distance: 238.0
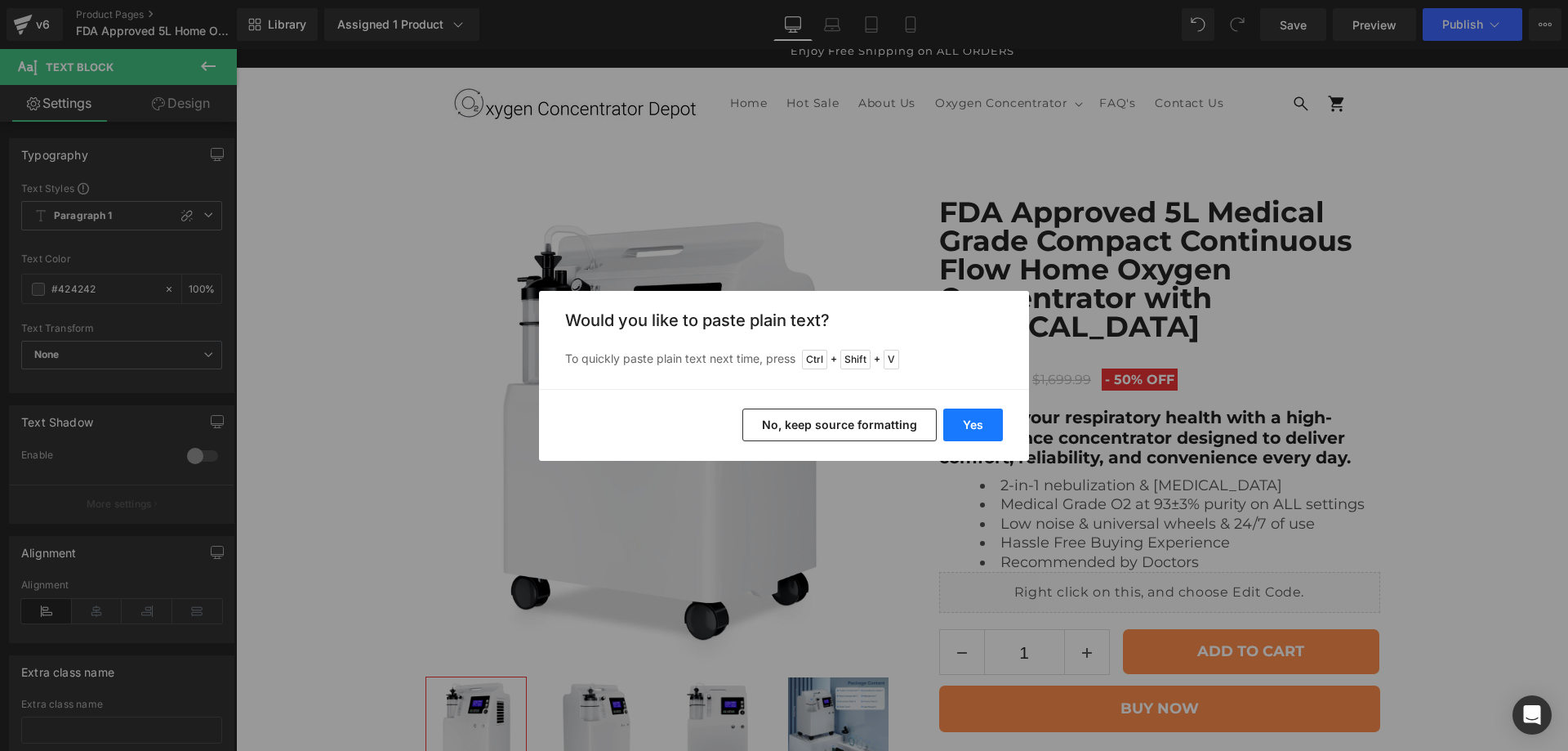
click at [979, 429] on button "Yes" at bounding box center [973, 425] width 59 height 32
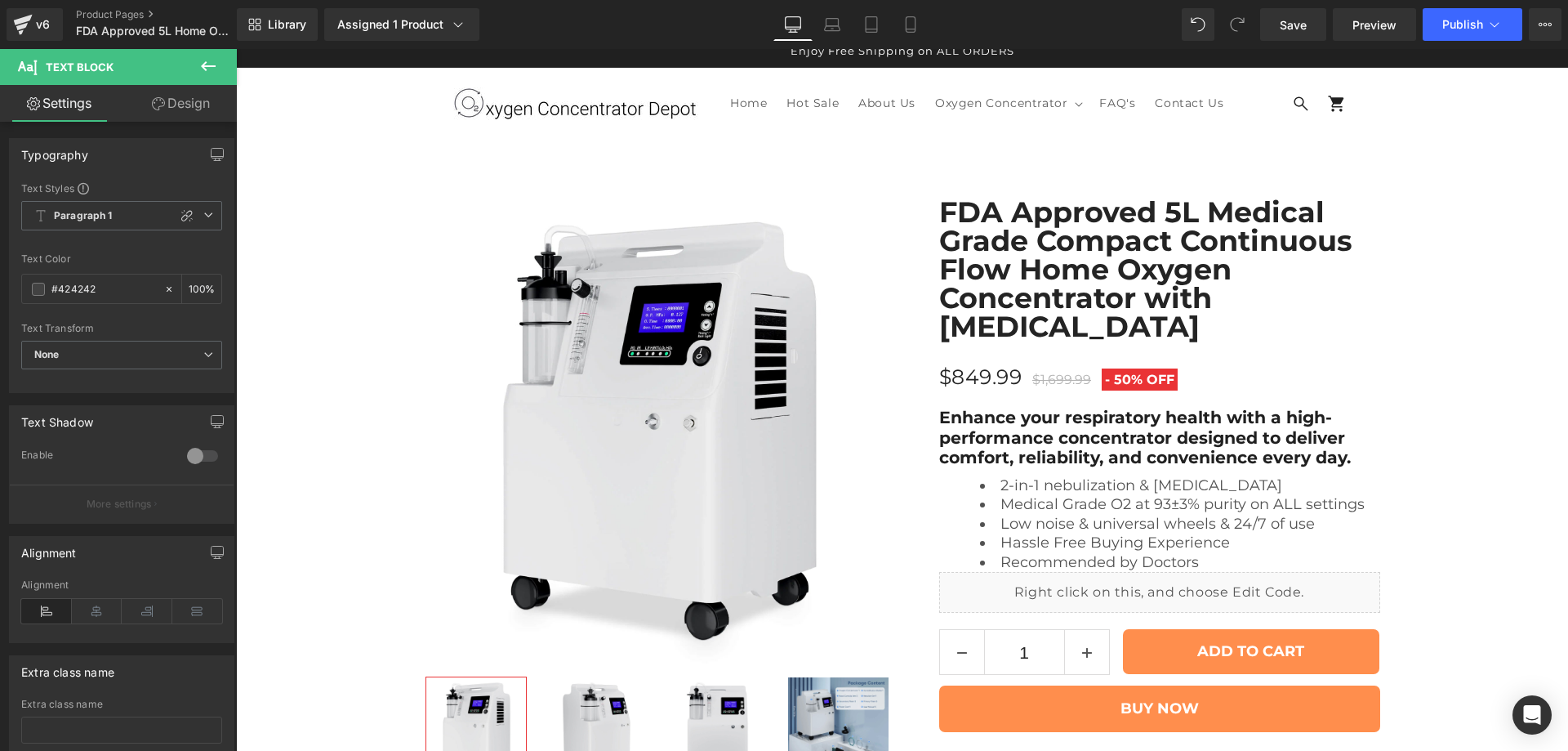
drag, startPoint x: 618, startPoint y: 401, endPoint x: 773, endPoint y: 419, distance: 156.0
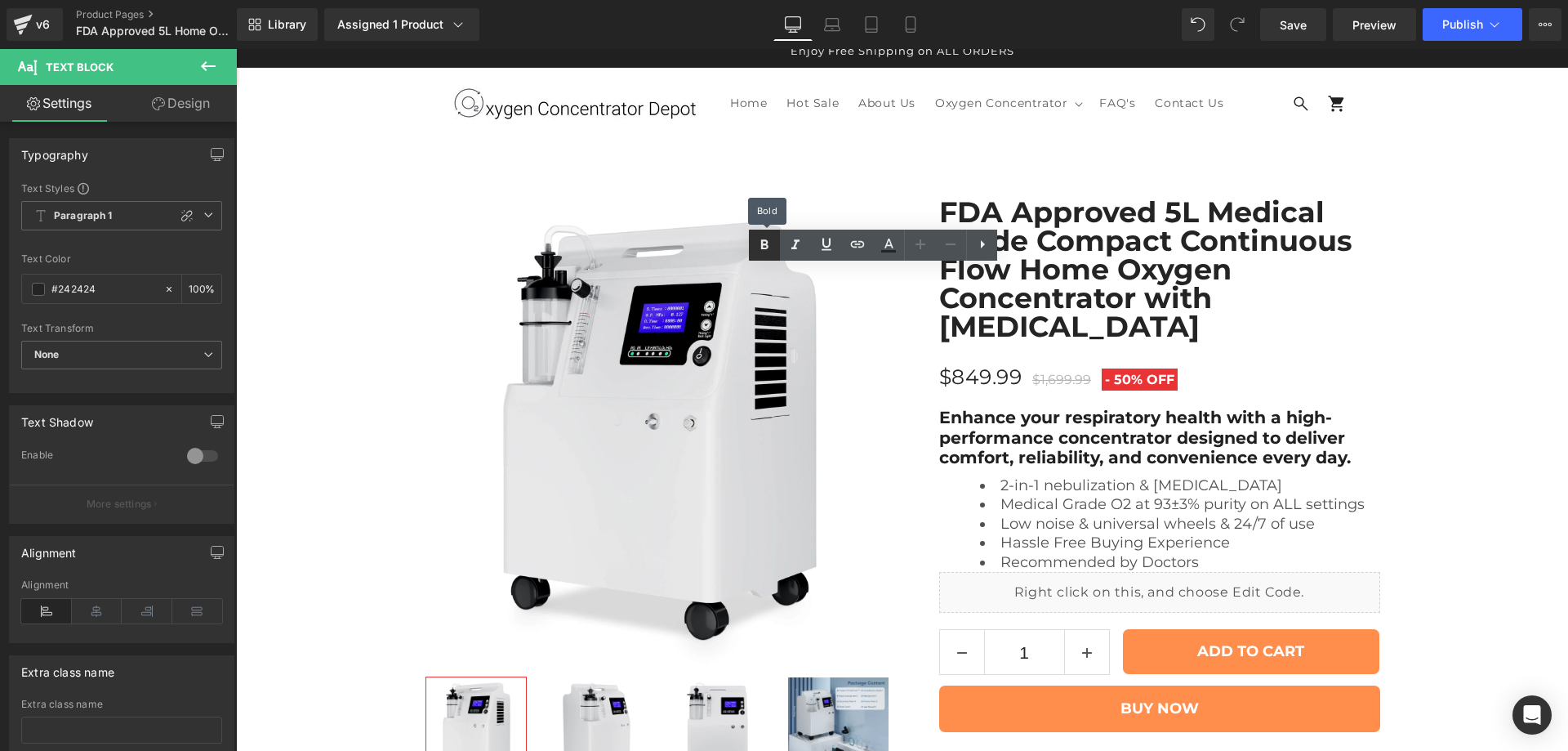
click at [770, 242] on icon at bounding box center [764, 245] width 19 height 19
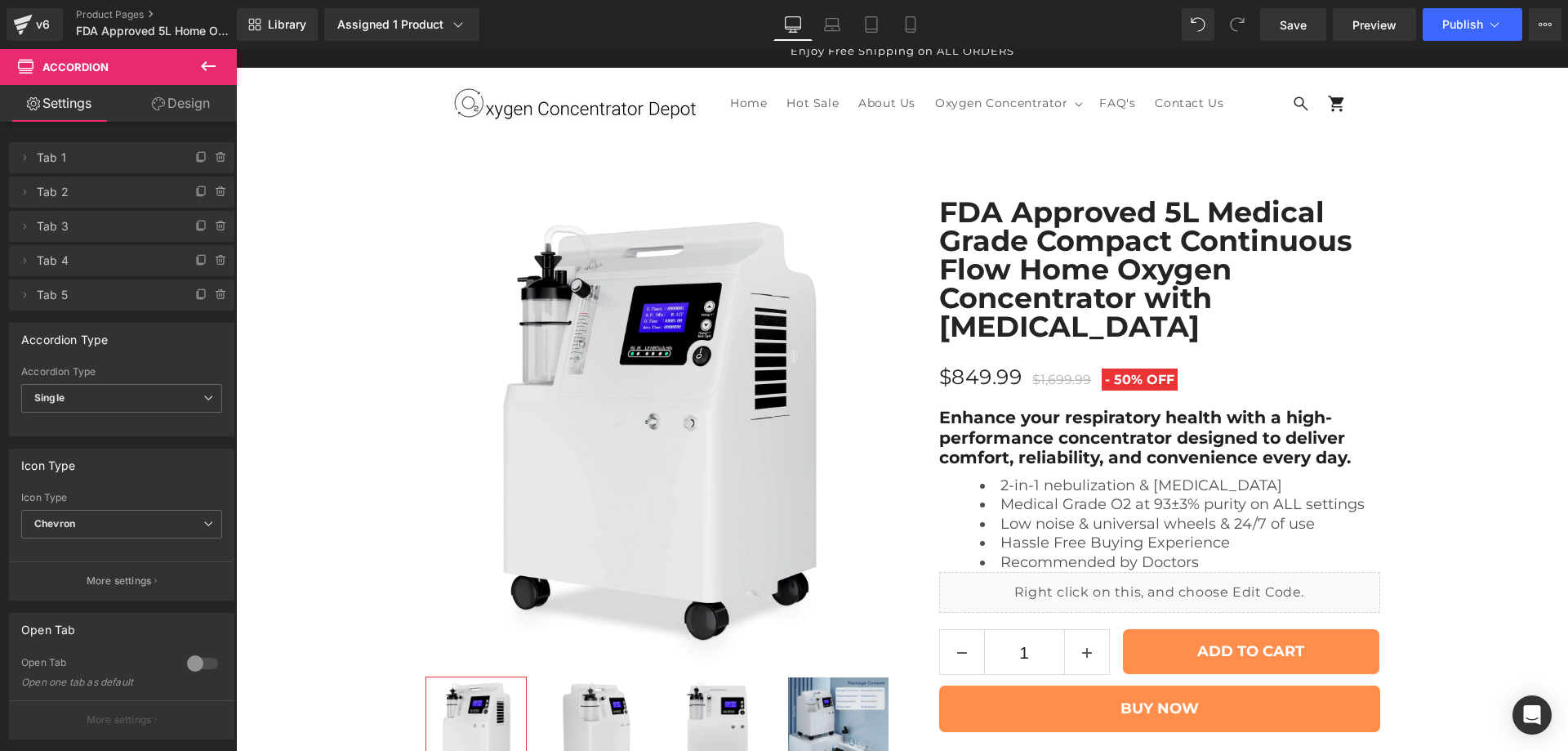
scroll to position [8164, 0]
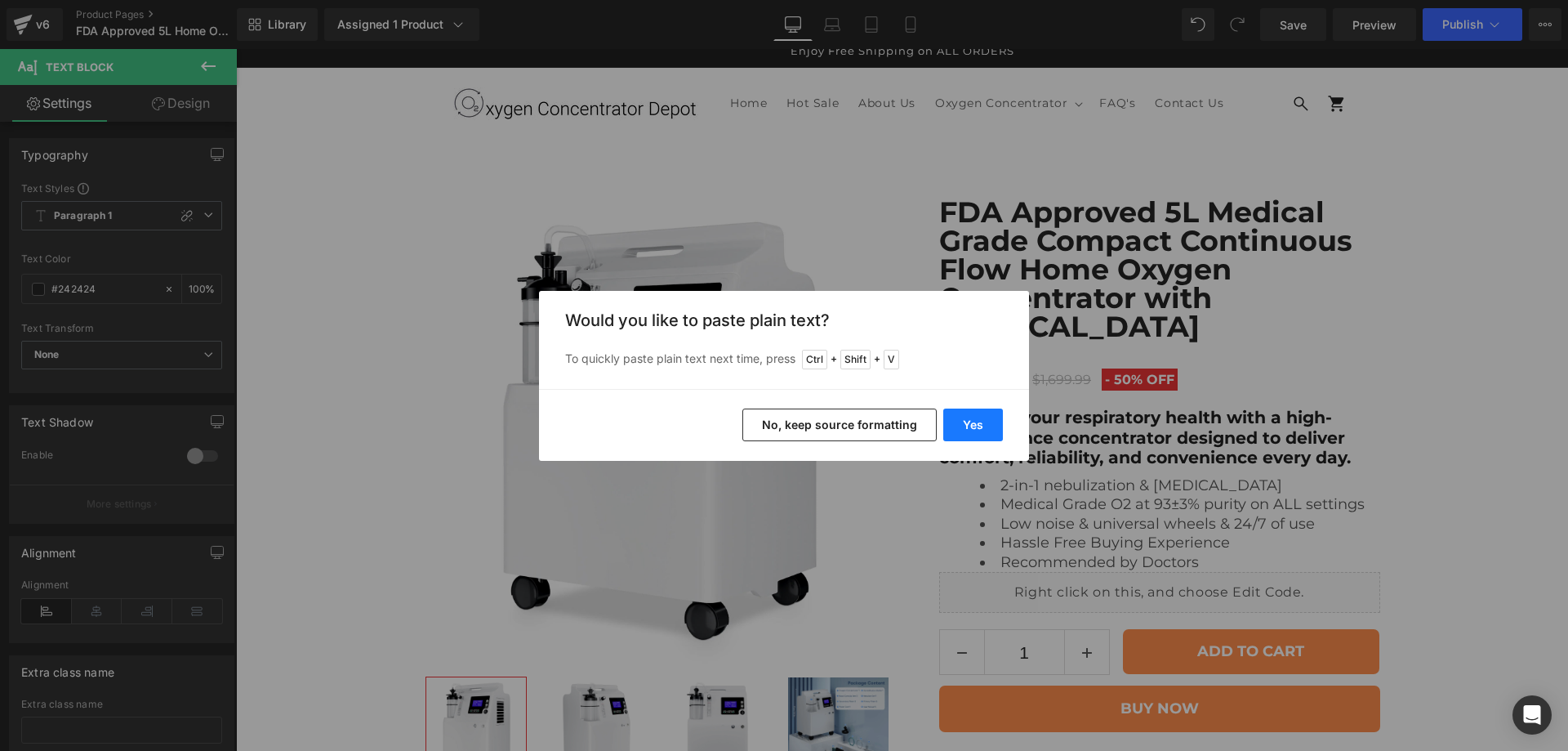
click at [988, 419] on button "Yes" at bounding box center [973, 425] width 59 height 32
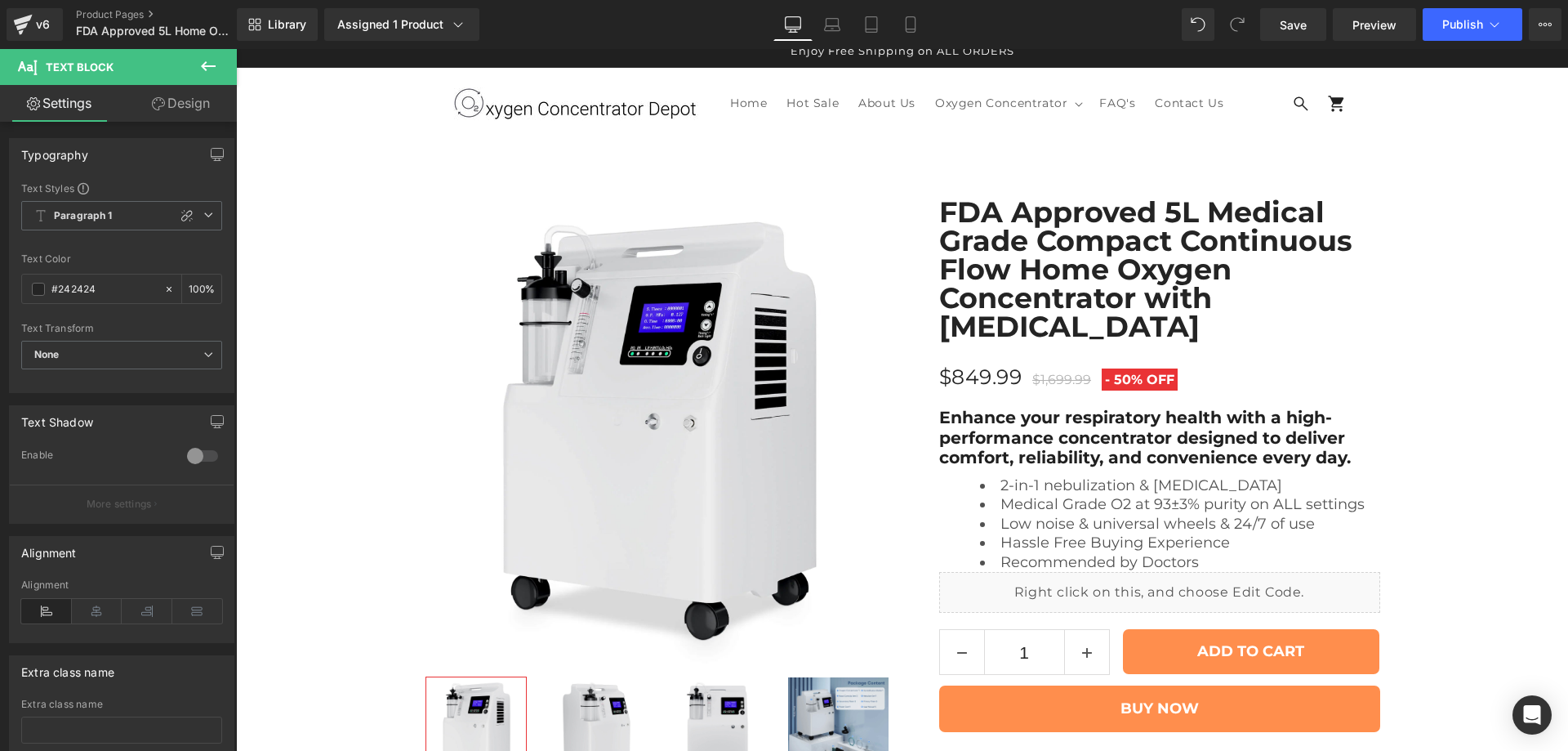
drag, startPoint x: 651, startPoint y: 276, endPoint x: 709, endPoint y: 282, distance: 58.3
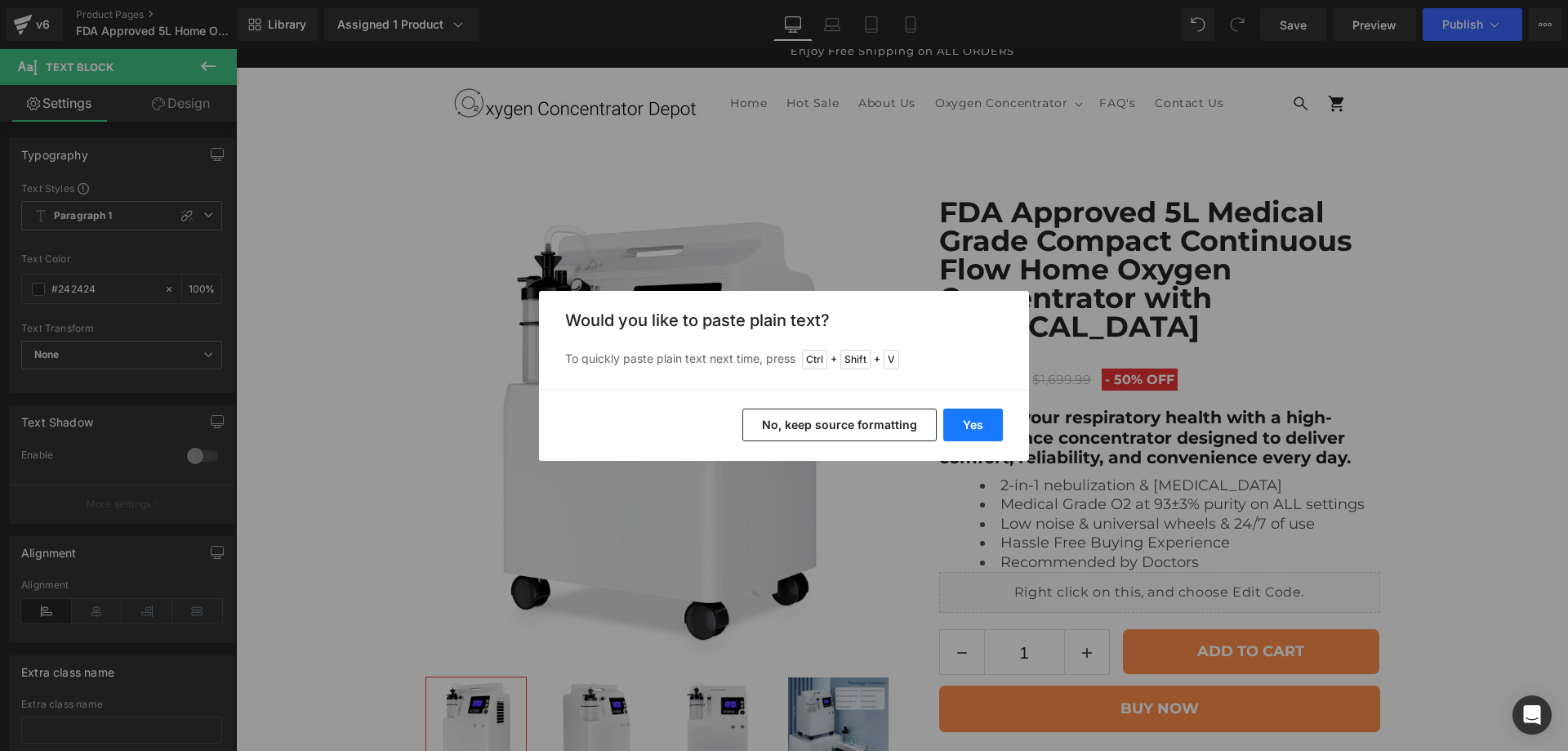
click at [975, 416] on button "Yes" at bounding box center [973, 425] width 59 height 32
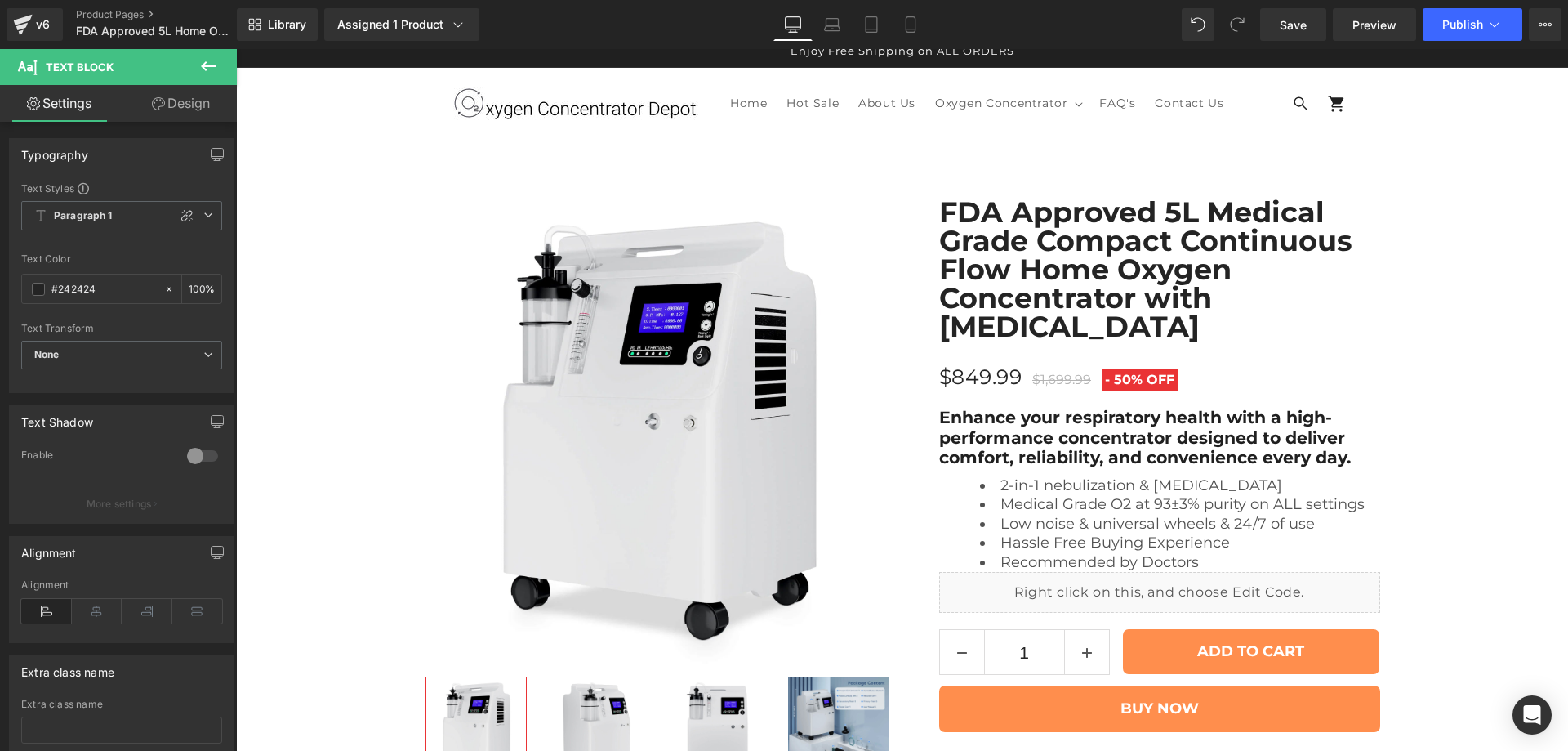
drag, startPoint x: 678, startPoint y: 278, endPoint x: 828, endPoint y: 293, distance: 150.7
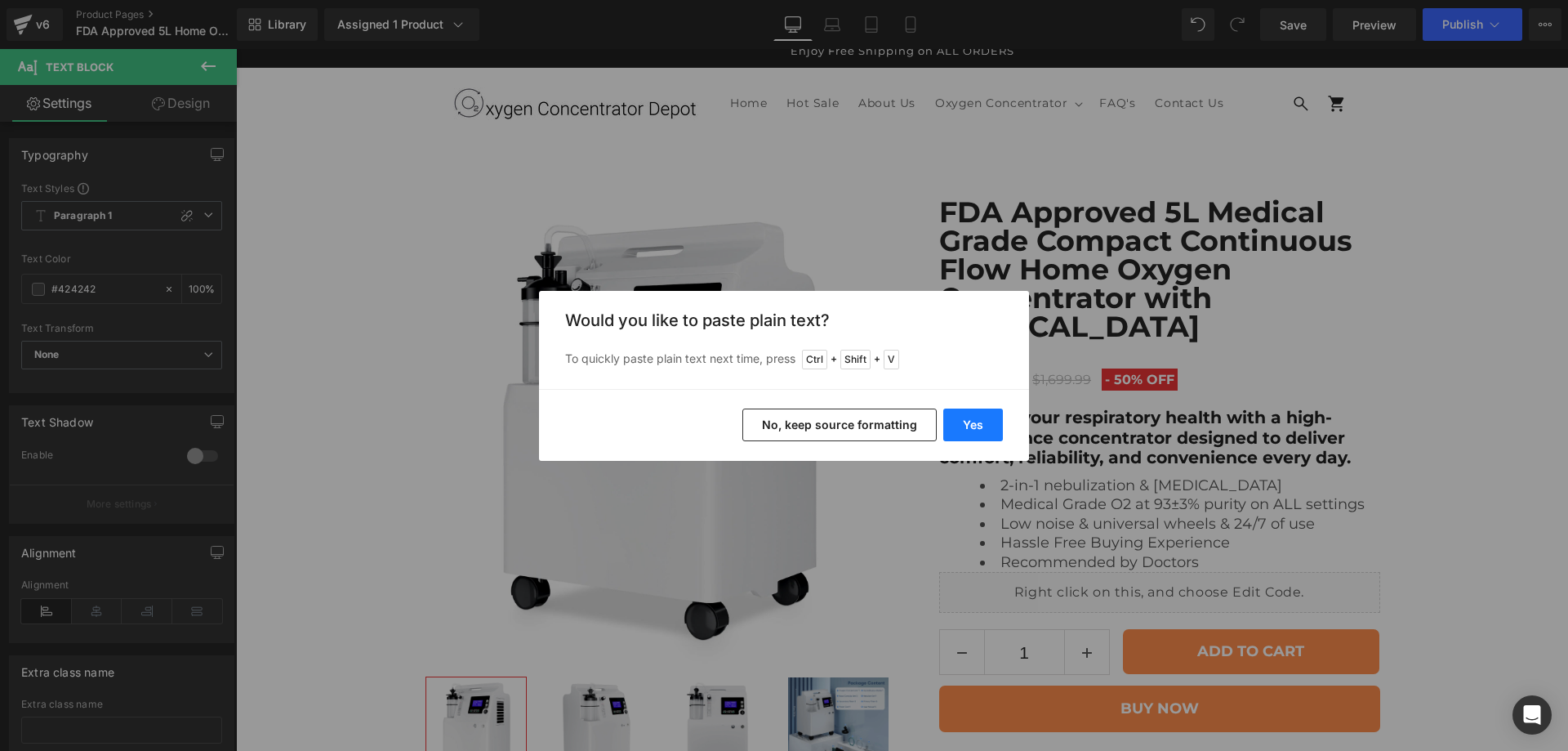
click at [971, 429] on button "Yes" at bounding box center [973, 425] width 59 height 32
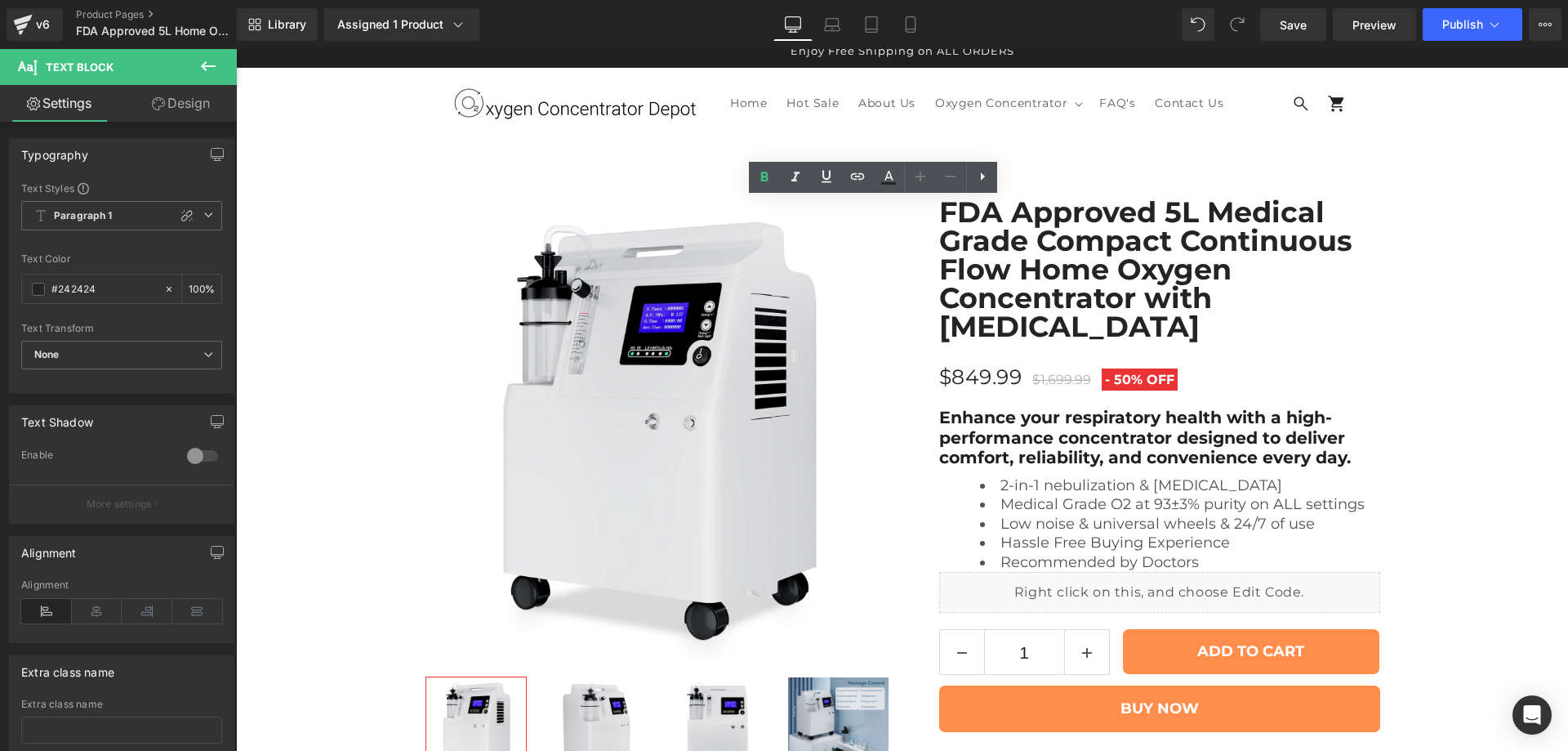
drag, startPoint x: 657, startPoint y: 210, endPoint x: 721, endPoint y: 210, distance: 64.0
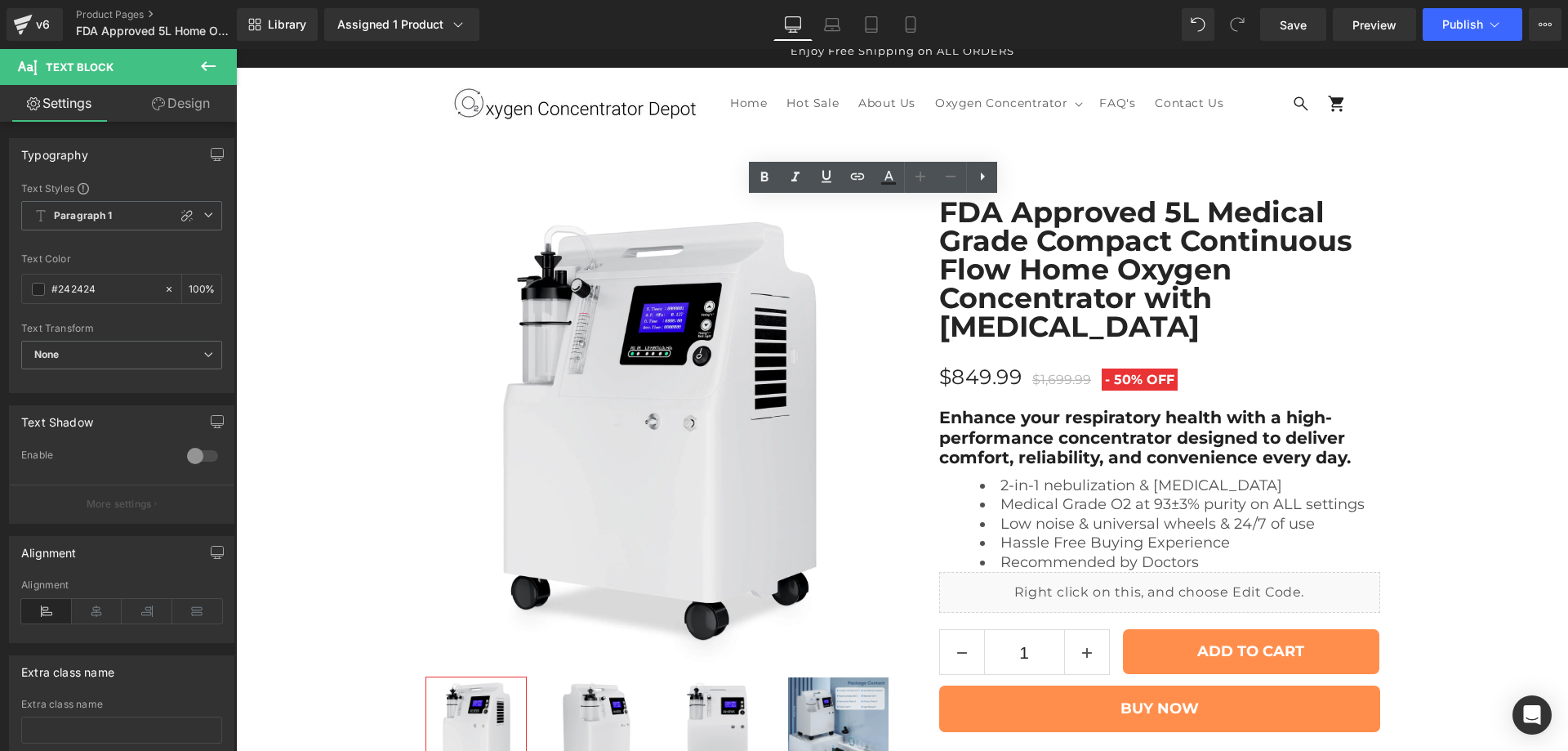
drag, startPoint x: 652, startPoint y: 207, endPoint x: 714, endPoint y: 211, distance: 62.1
drag, startPoint x: 752, startPoint y: 209, endPoint x: 872, endPoint y: 216, distance: 120.2
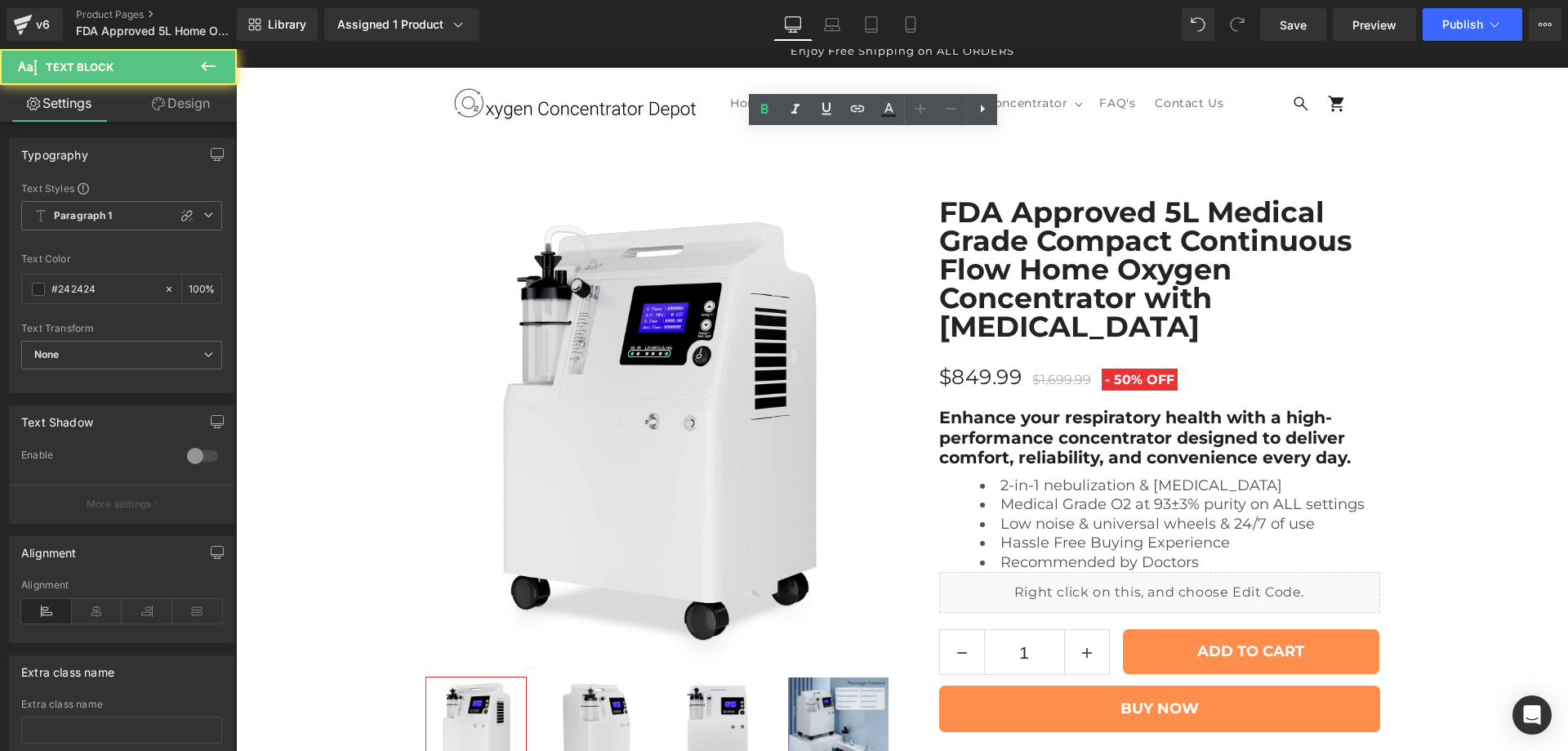
drag, startPoint x: 667, startPoint y: 145, endPoint x: 1005, endPoint y: 140, distance: 338.0
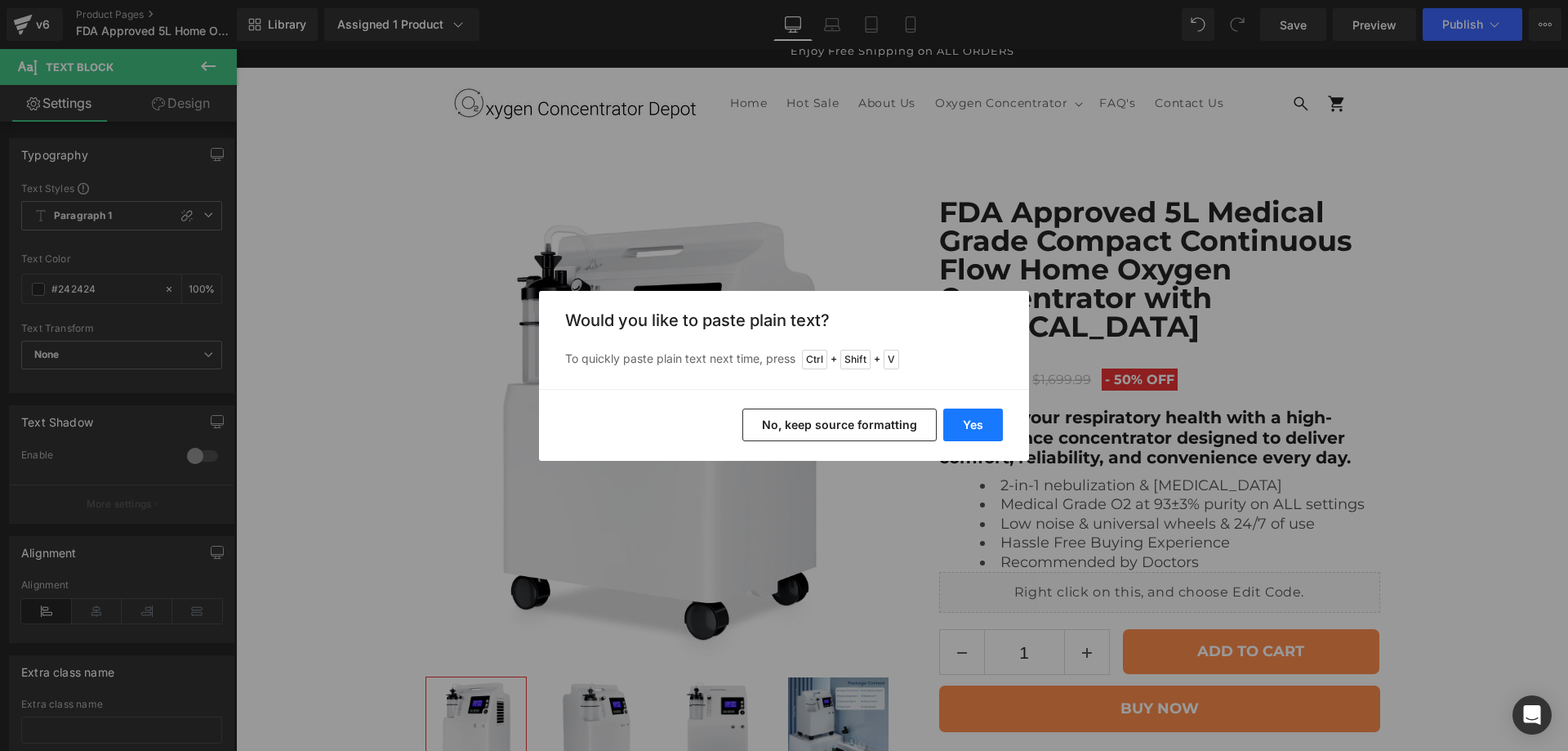
click at [986, 415] on button "Yes" at bounding box center [973, 425] width 59 height 32
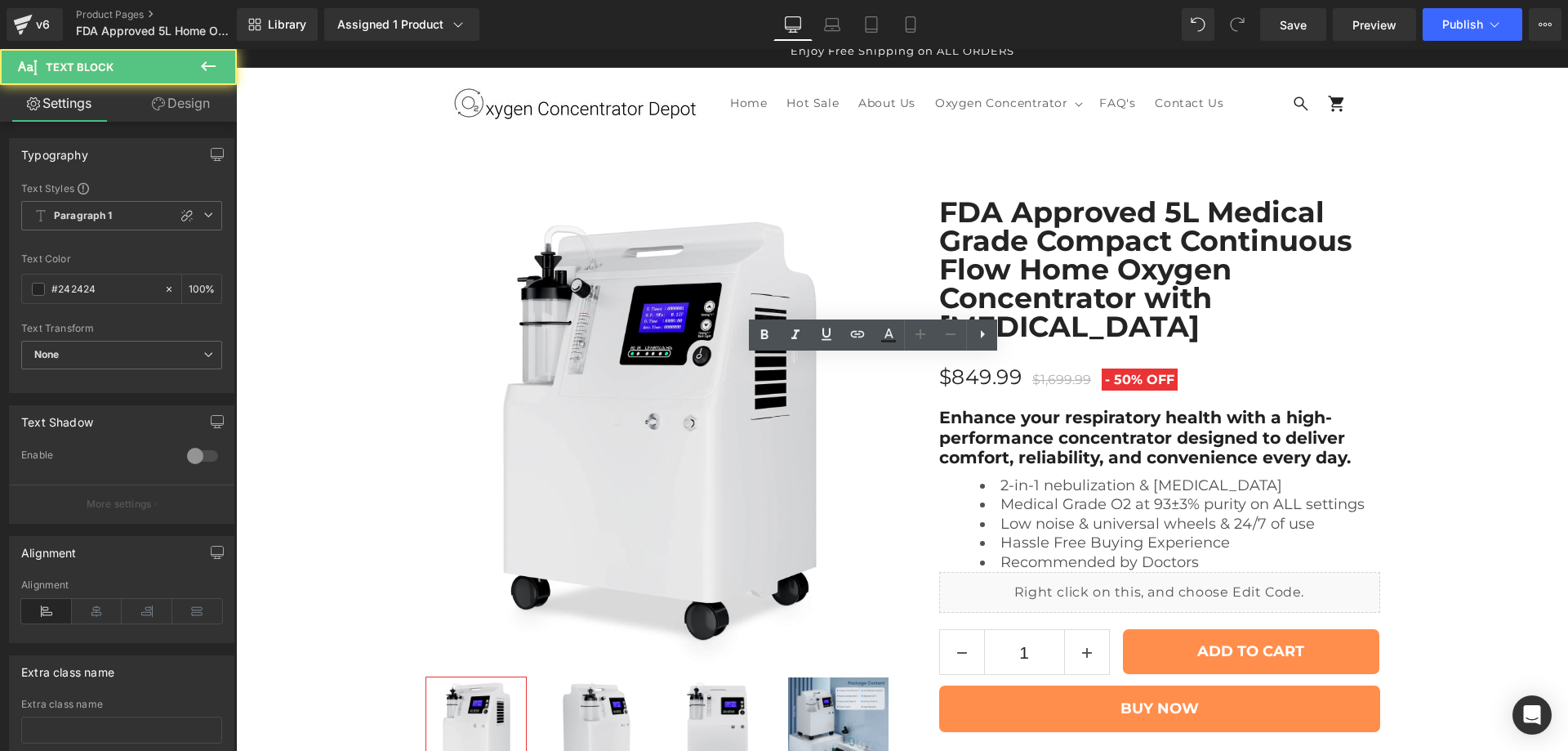
drag, startPoint x: 652, startPoint y: 368, endPoint x: 707, endPoint y: 367, distance: 55.0
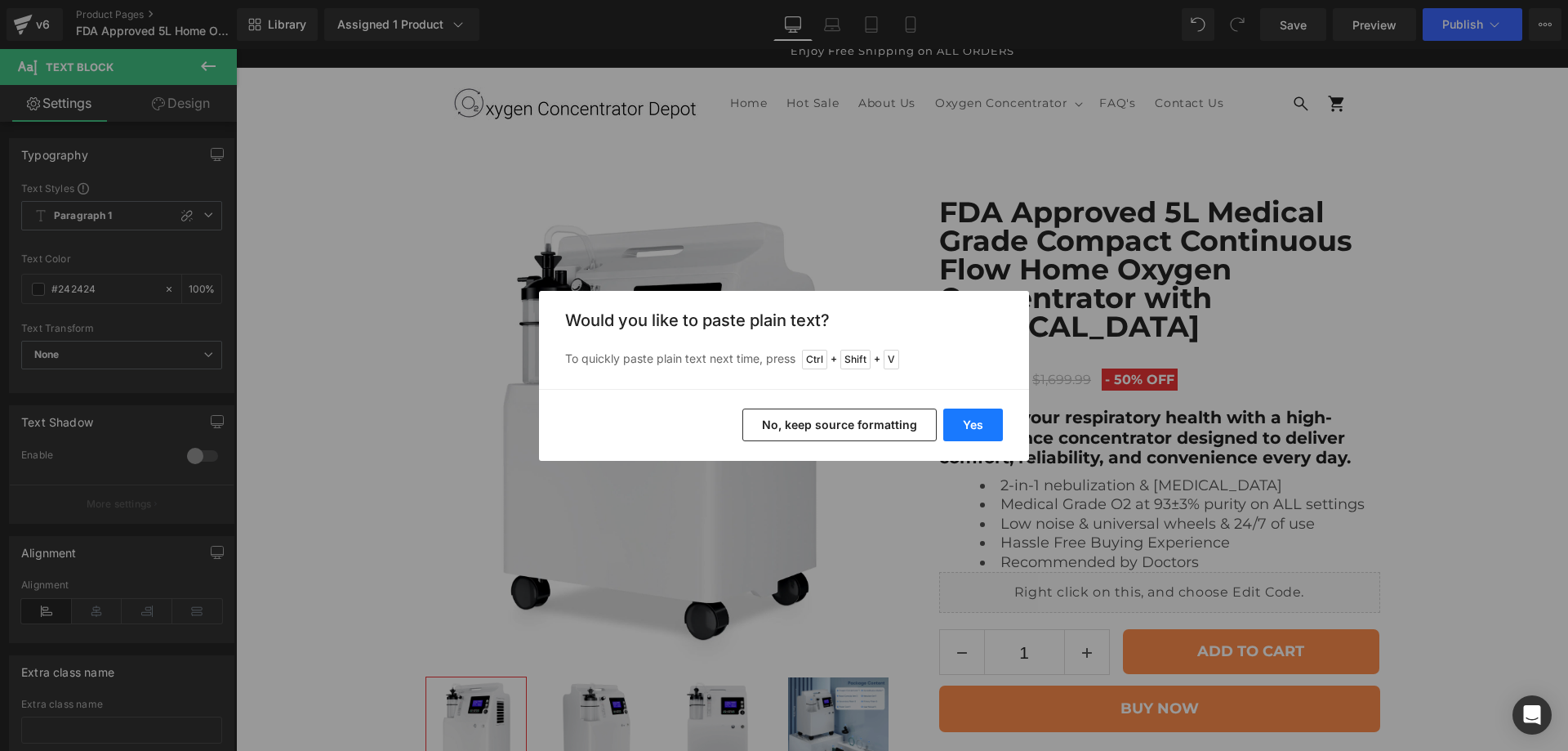
click at [964, 432] on button "Yes" at bounding box center [973, 425] width 59 height 32
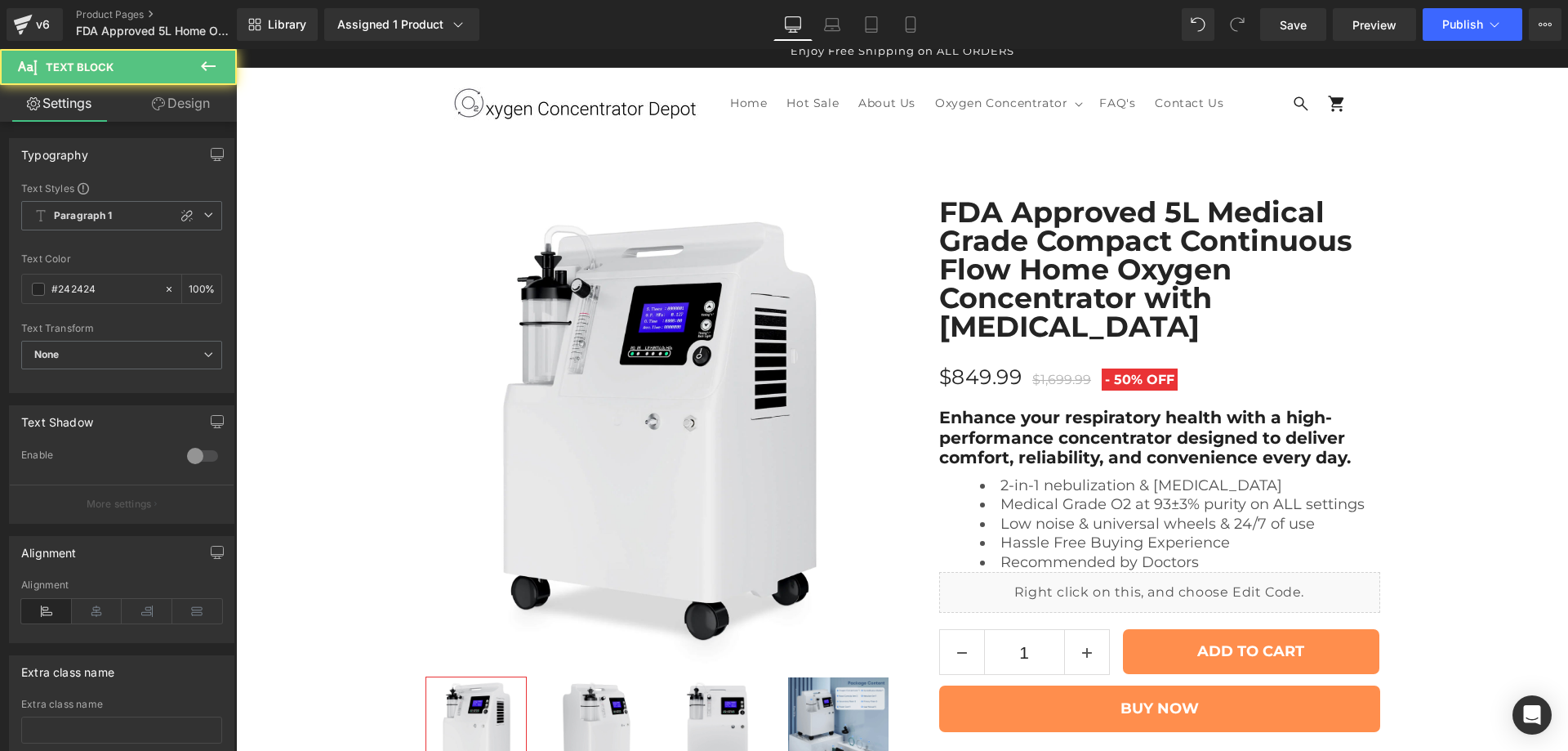
drag, startPoint x: 679, startPoint y: 369, endPoint x: 828, endPoint y: 394, distance: 151.1
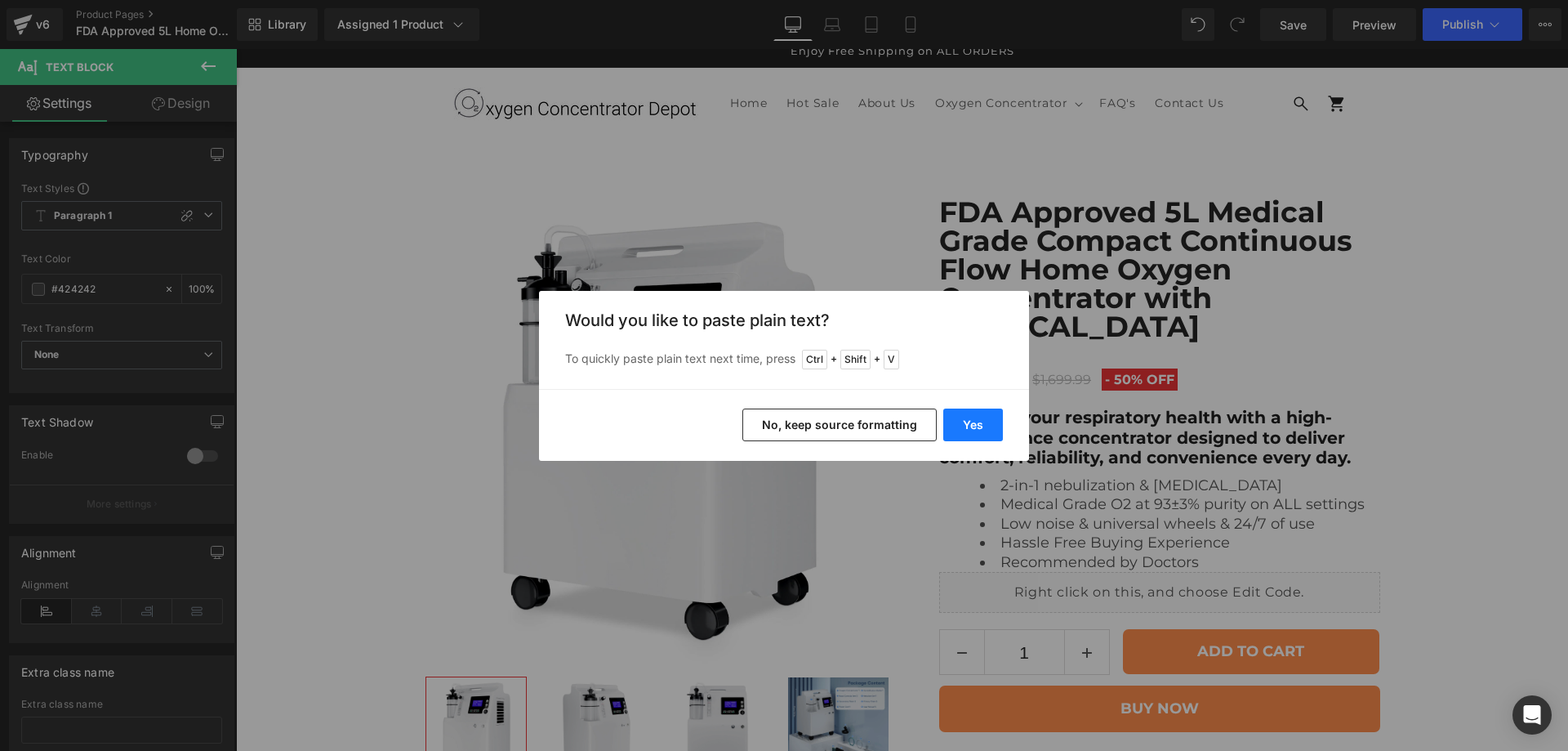
click at [966, 428] on button "Yes" at bounding box center [973, 425] width 59 height 32
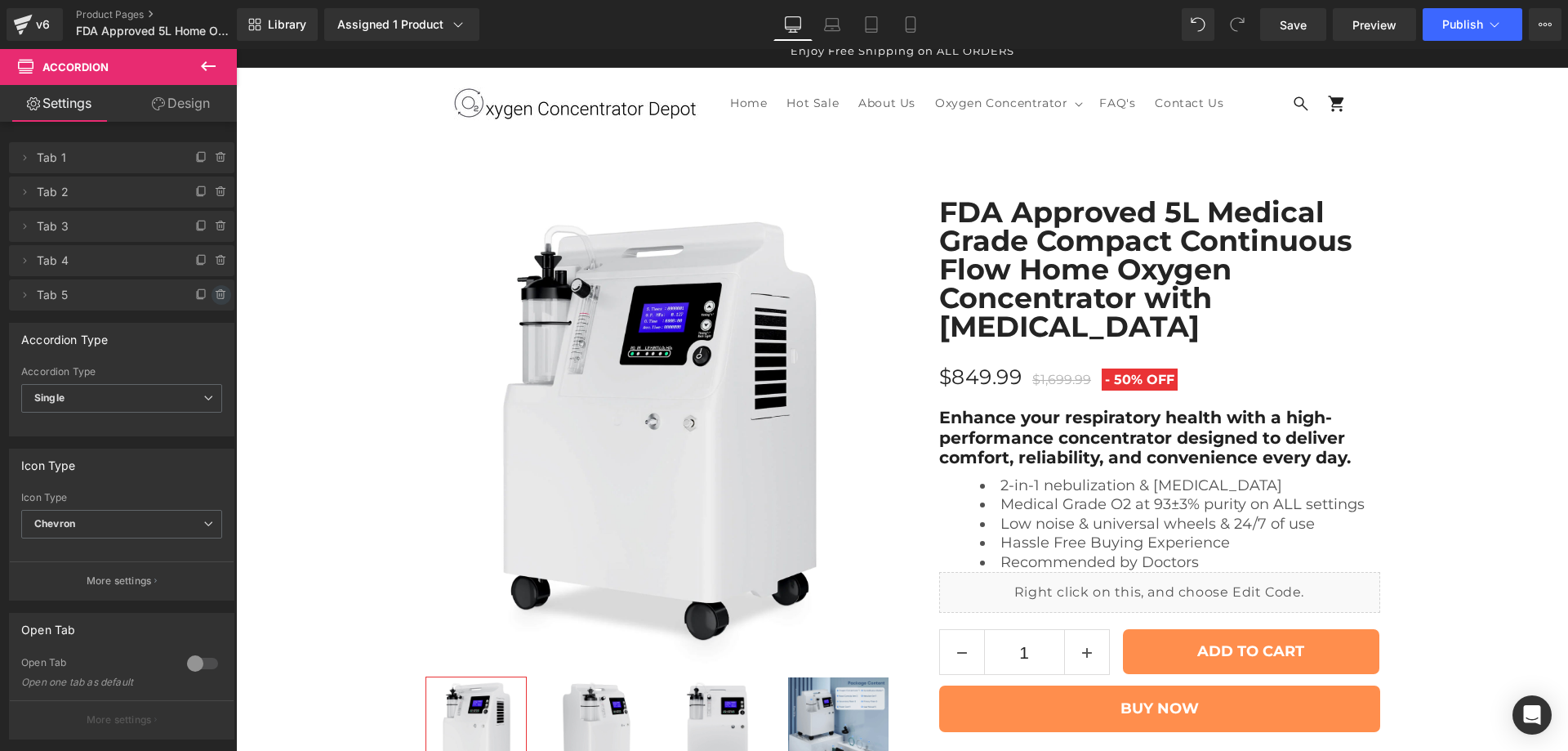
click at [217, 290] on icon at bounding box center [221, 295] width 13 height 13
click at [199, 298] on button "Delete" at bounding box center [204, 296] width 52 height 21
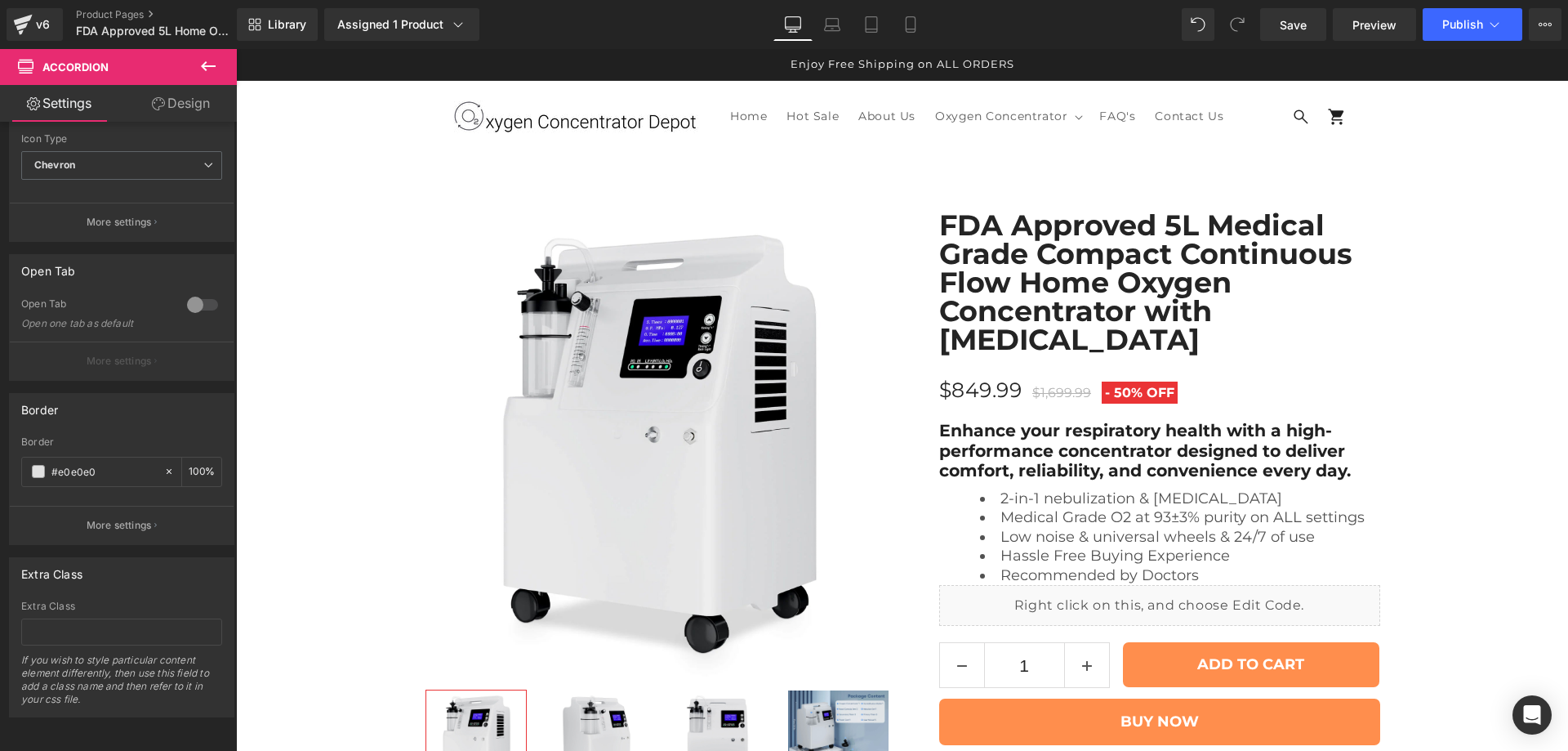
scroll to position [7892, 0]
drag, startPoint x: 1295, startPoint y: 24, endPoint x: 1027, endPoint y: 353, distance: 424.3
click at [1295, 24] on span "Save" at bounding box center [1293, 25] width 27 height 18
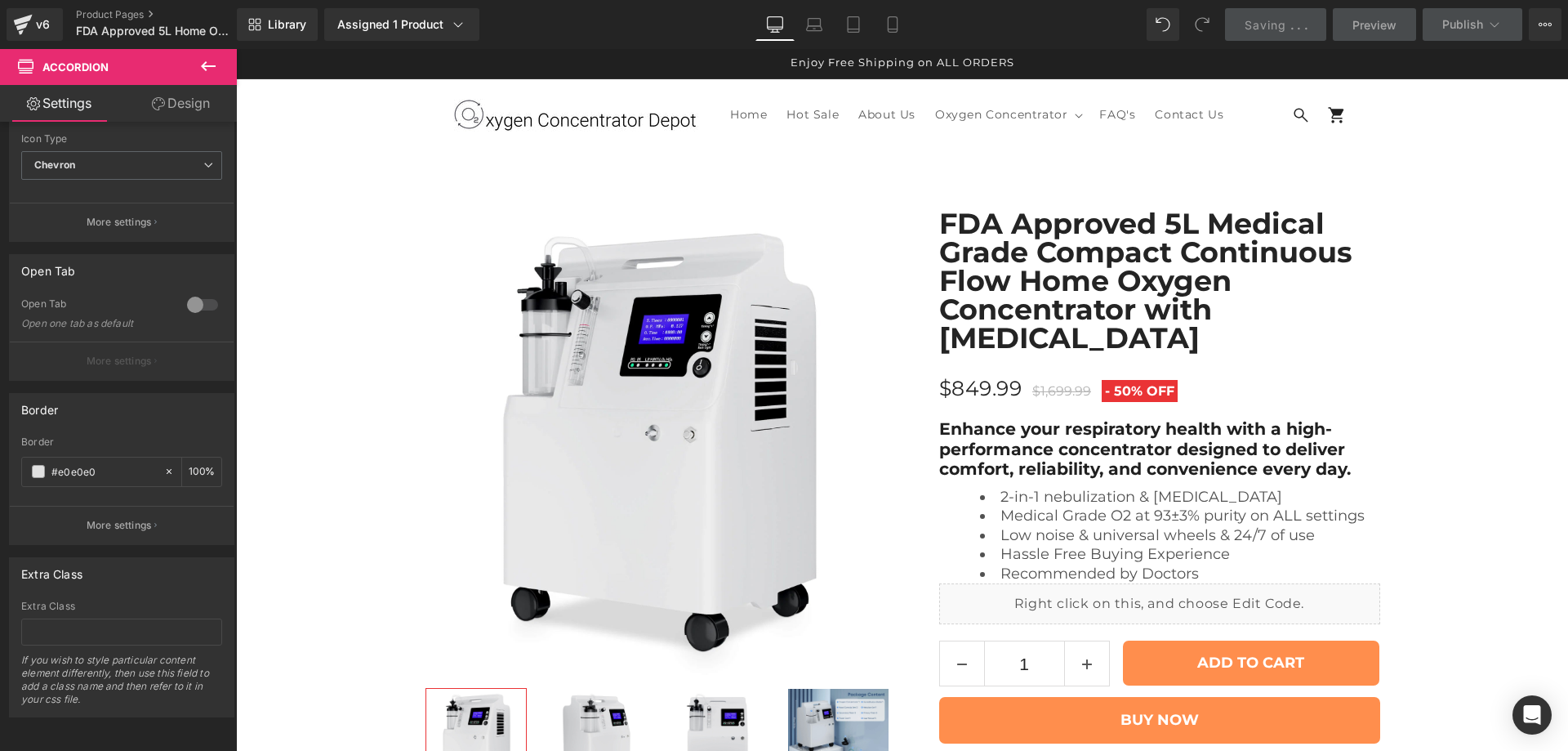
scroll to position [0, 0]
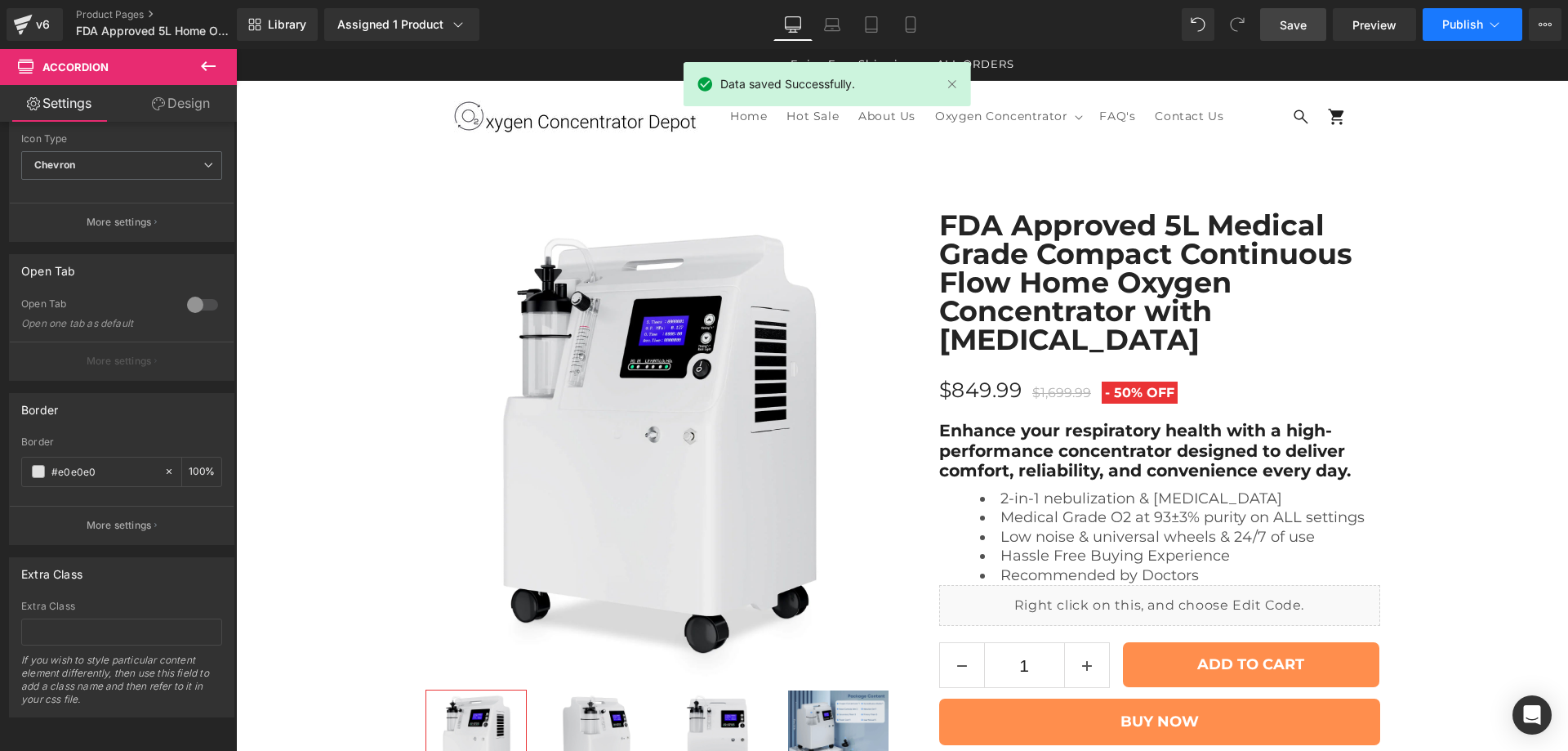
click at [1449, 21] on span "Publish" at bounding box center [1462, 24] width 41 height 13
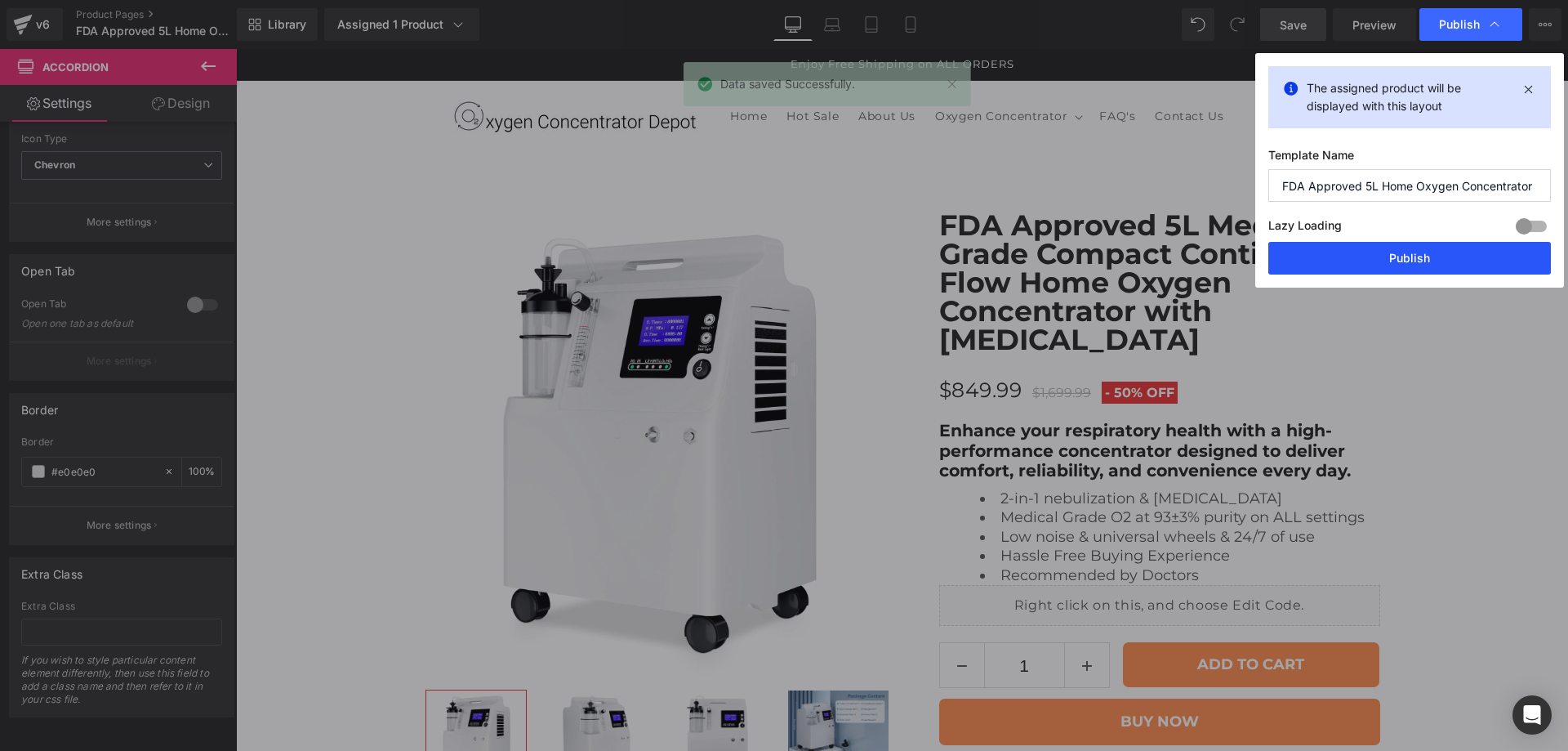
click at [1368, 262] on button "Publish" at bounding box center [1409, 258] width 283 height 32
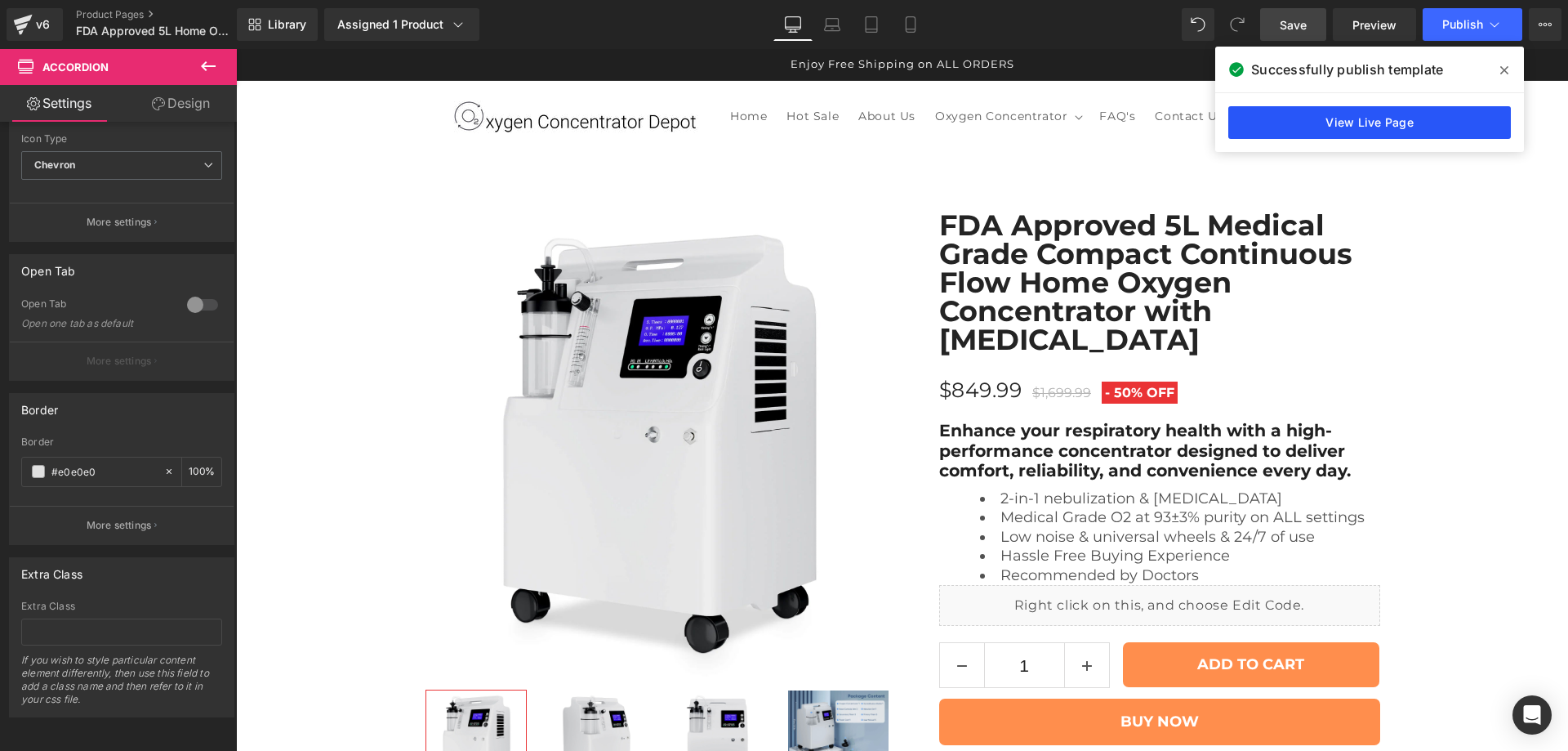
click at [1444, 112] on link "View Live Page" at bounding box center [1369, 122] width 283 height 32
